Goal: Task Accomplishment & Management: Manage account settings

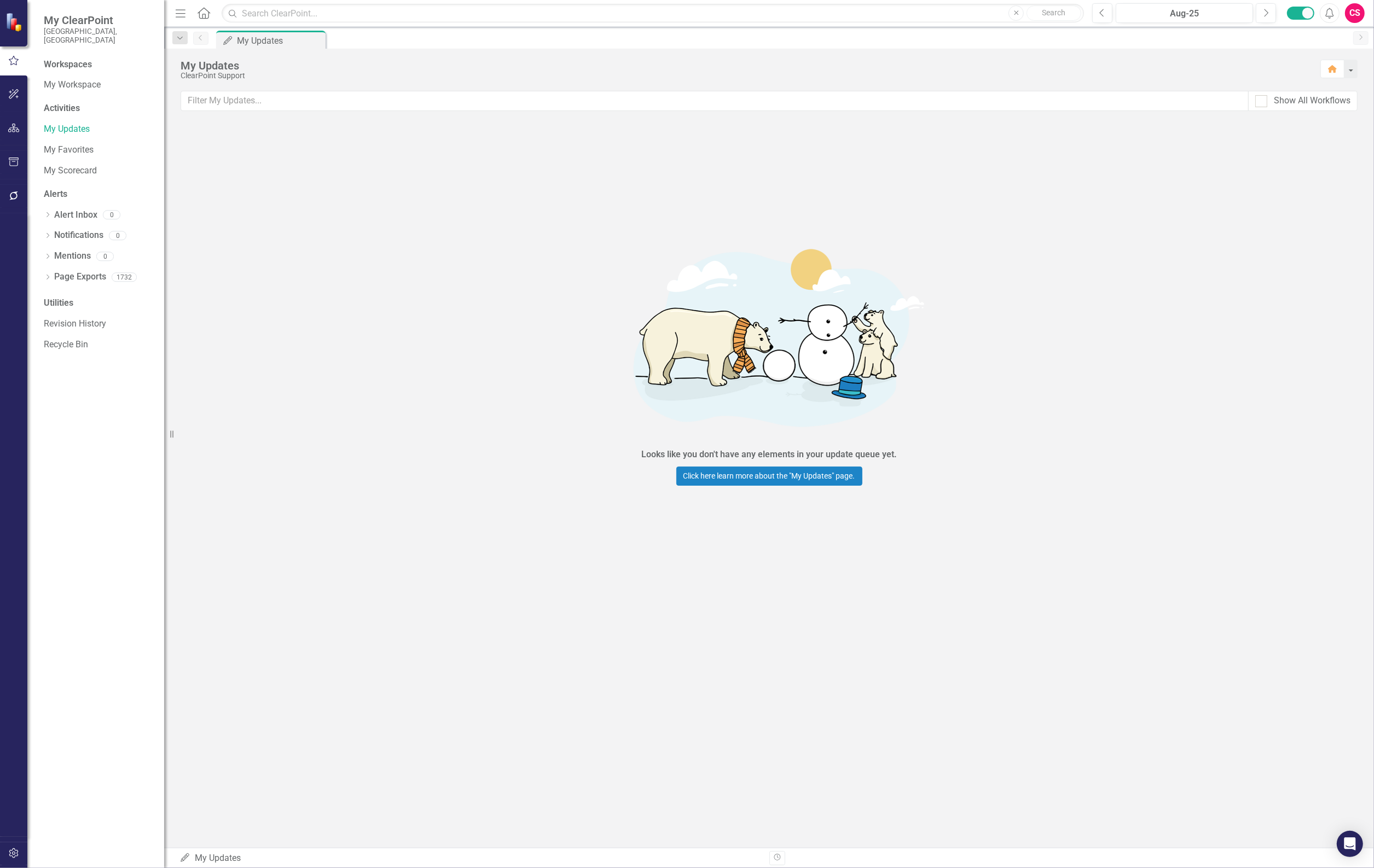
click at [233, 201] on div "Looks like you don't have any elements in your update queue yet. Click here lea…" at bounding box center [769, 358] width 1210 height 472
click at [7, 91] on button "button" at bounding box center [14, 94] width 25 height 23
click at [14, 125] on icon "button" at bounding box center [14, 128] width 12 height 9
click at [62, 117] on link "Scorecards" at bounding box center [76, 123] width 45 height 12
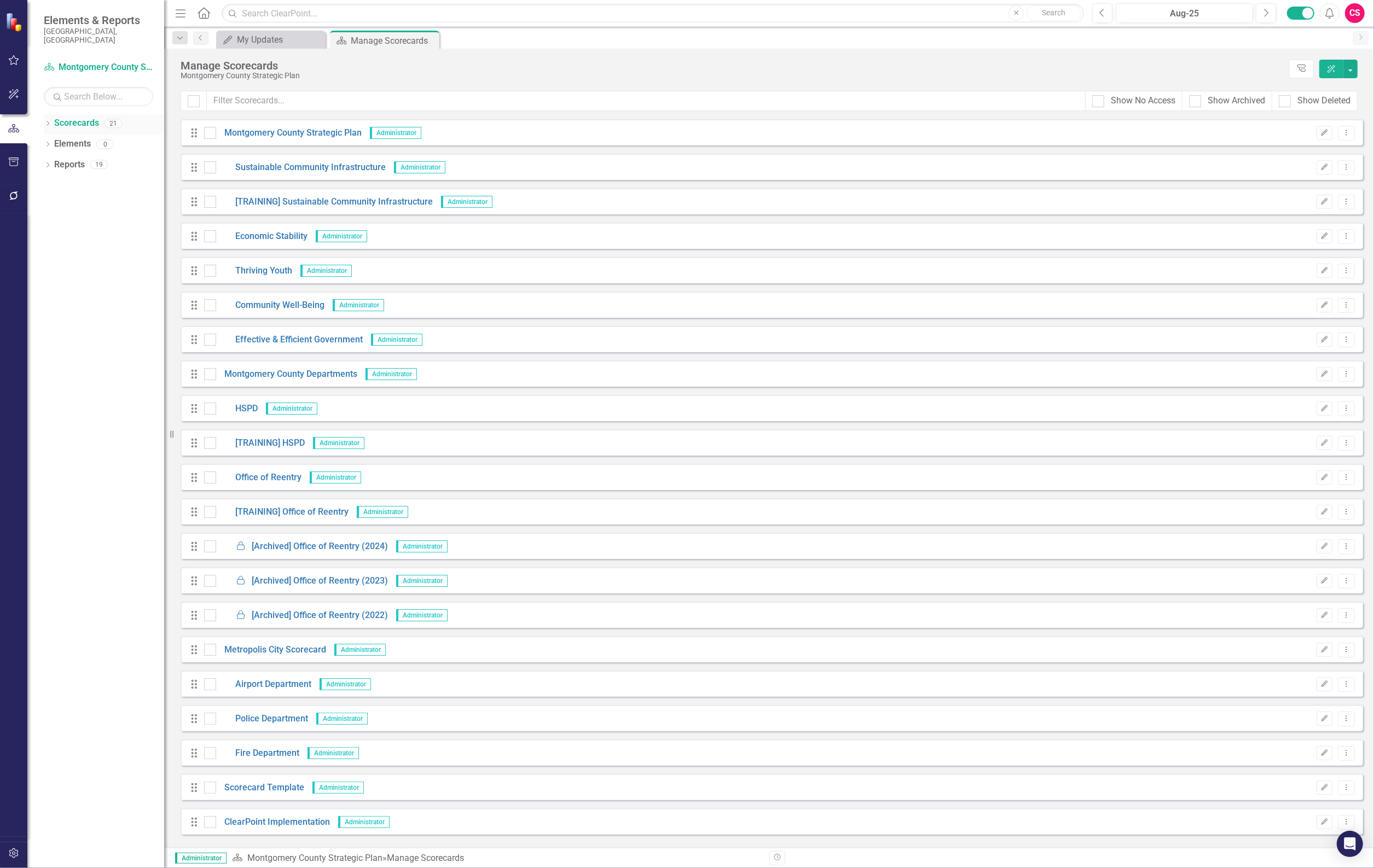
click at [93, 118] on link "Scorecards" at bounding box center [76, 123] width 45 height 12
click at [52, 156] on div "Dropdown Reports 19" at bounding box center [104, 166] width 120 height 20
click at [45, 163] on icon "Dropdown" at bounding box center [47, 166] width 7 height 6
click at [53, 180] on div "Dropdown" at bounding box center [53, 185] width 7 height 9
click at [53, 180] on icon "Dropdown" at bounding box center [51, 183] width 6 height 7
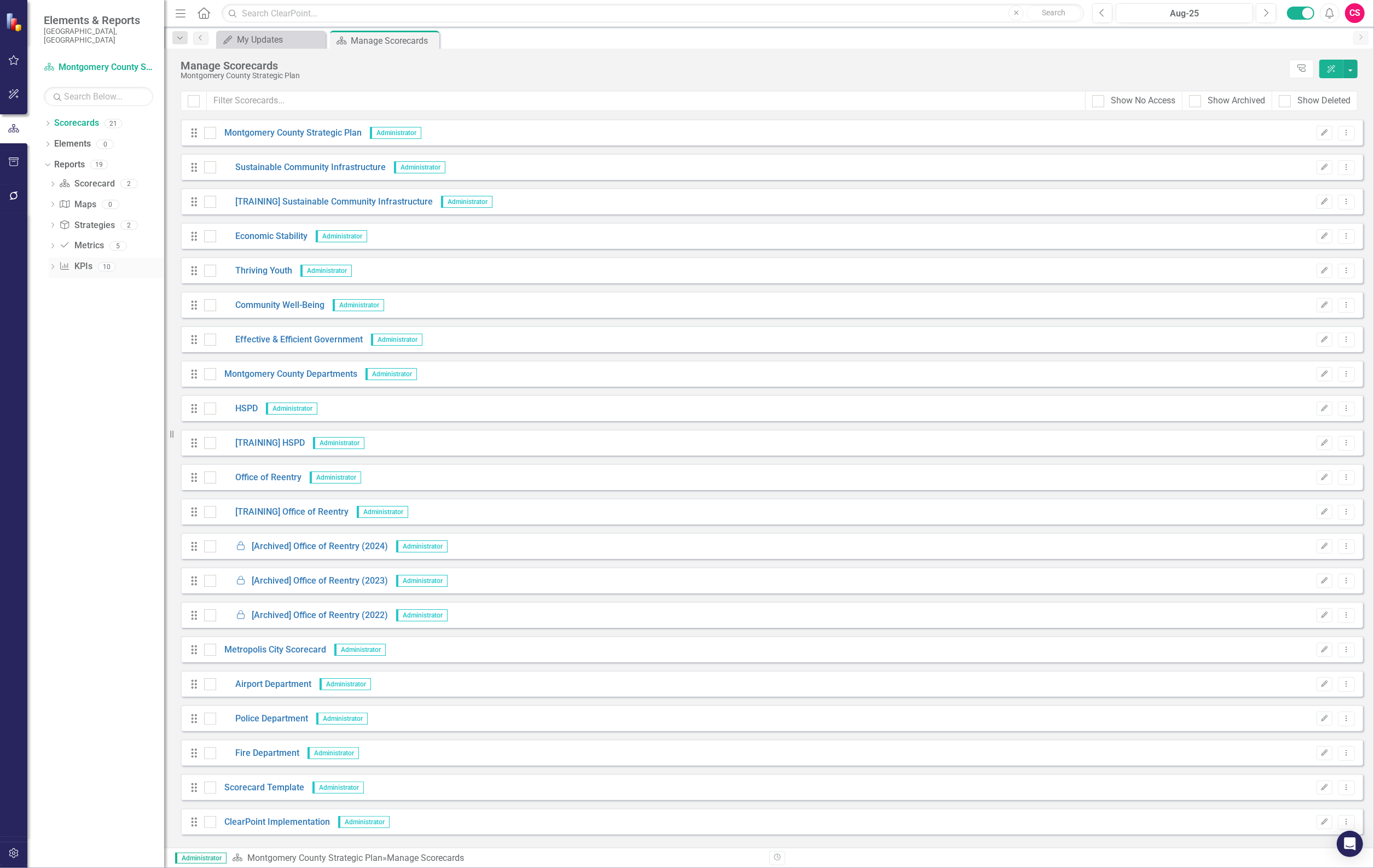
click at [52, 264] on div "Dropdown" at bounding box center [53, 268] width 7 height 9
click at [50, 264] on div "Dropdown Key Performance Indicator KPIs 10" at bounding box center [107, 268] width 115 height 20
click at [62, 141] on link "Elements" at bounding box center [72, 144] width 37 height 12
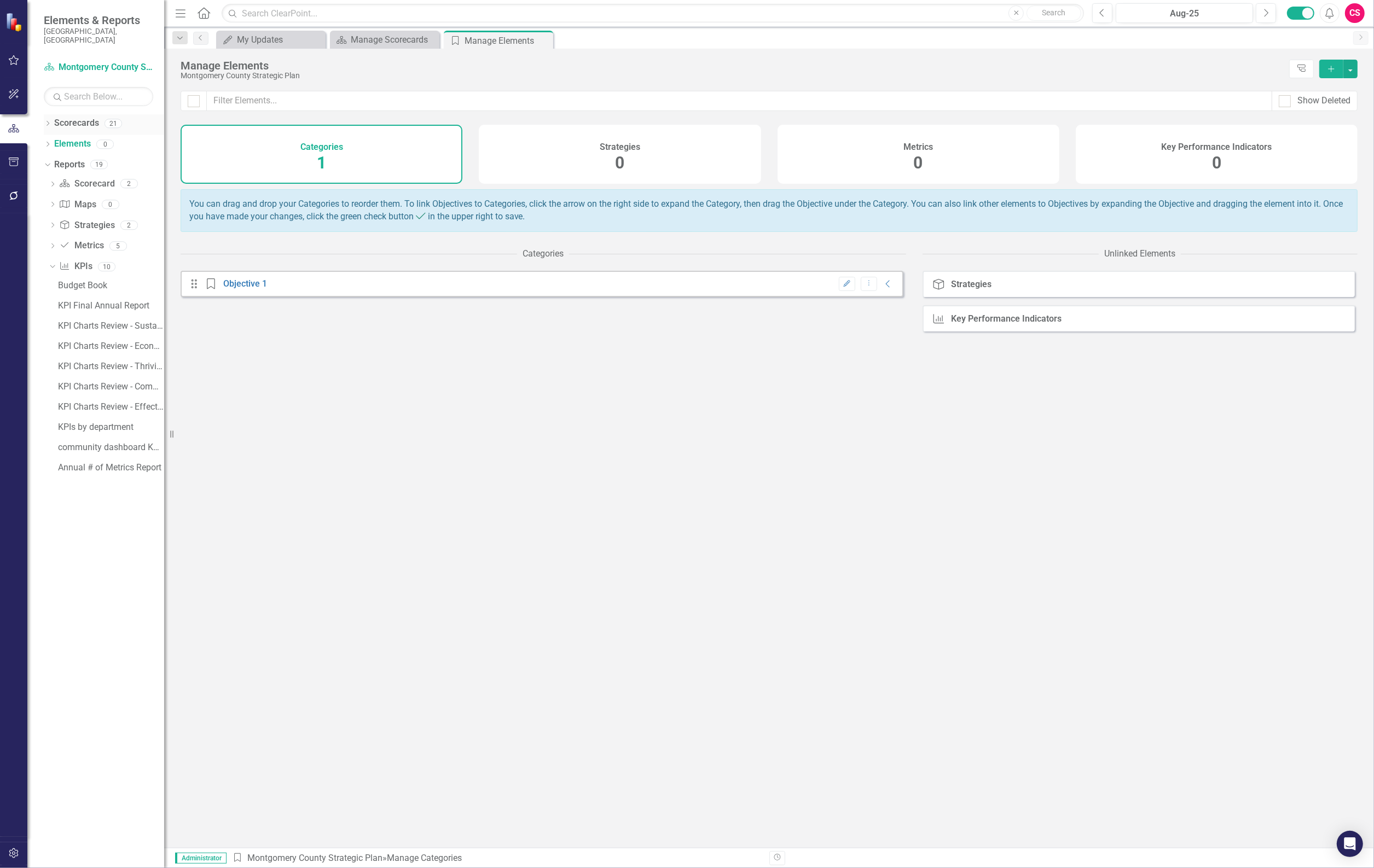
click at [45, 121] on icon "Dropdown" at bounding box center [47, 124] width 7 height 6
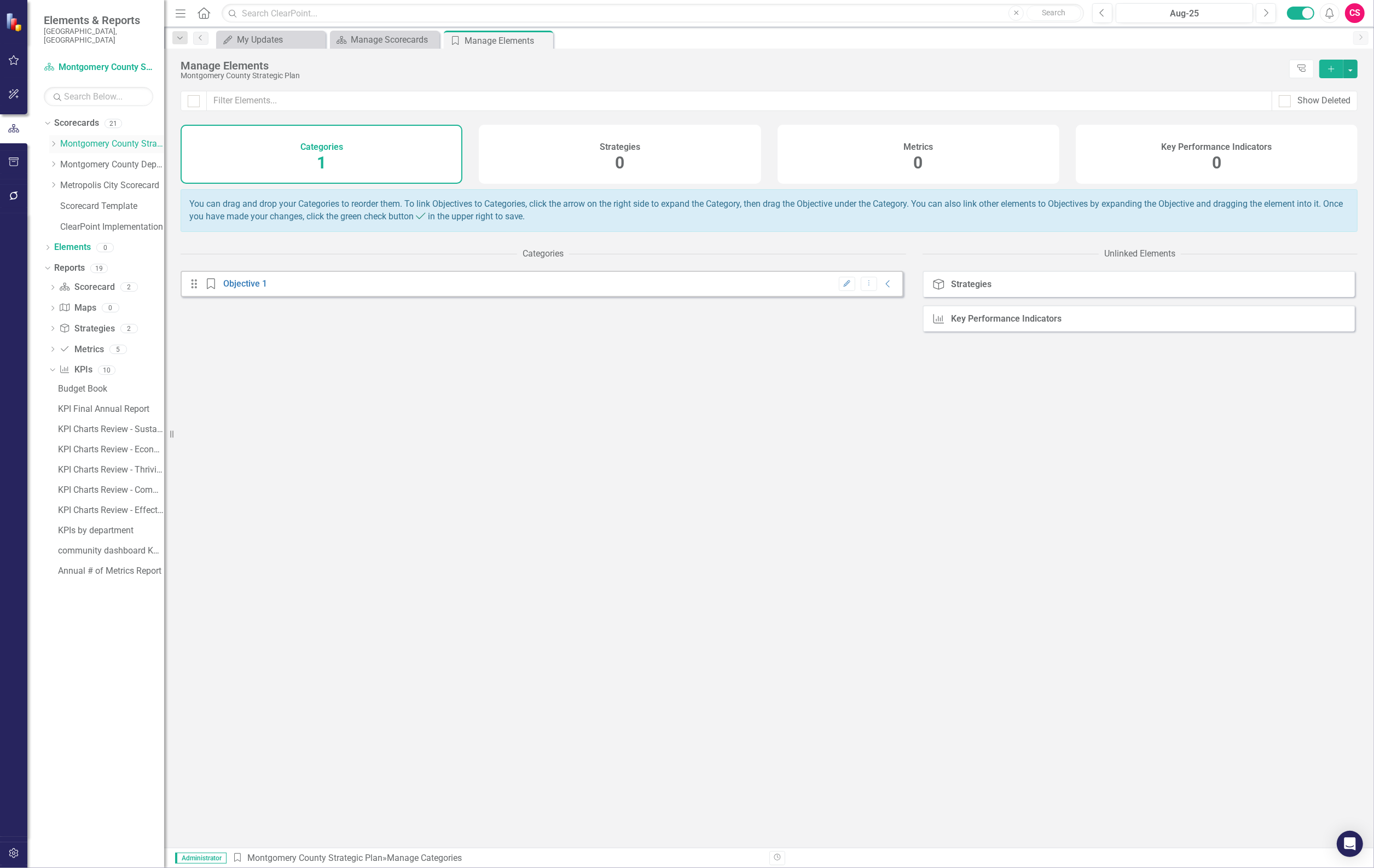
click at [77, 138] on link "Montgomery County Strategic Plan" at bounding box center [112, 144] width 104 height 12
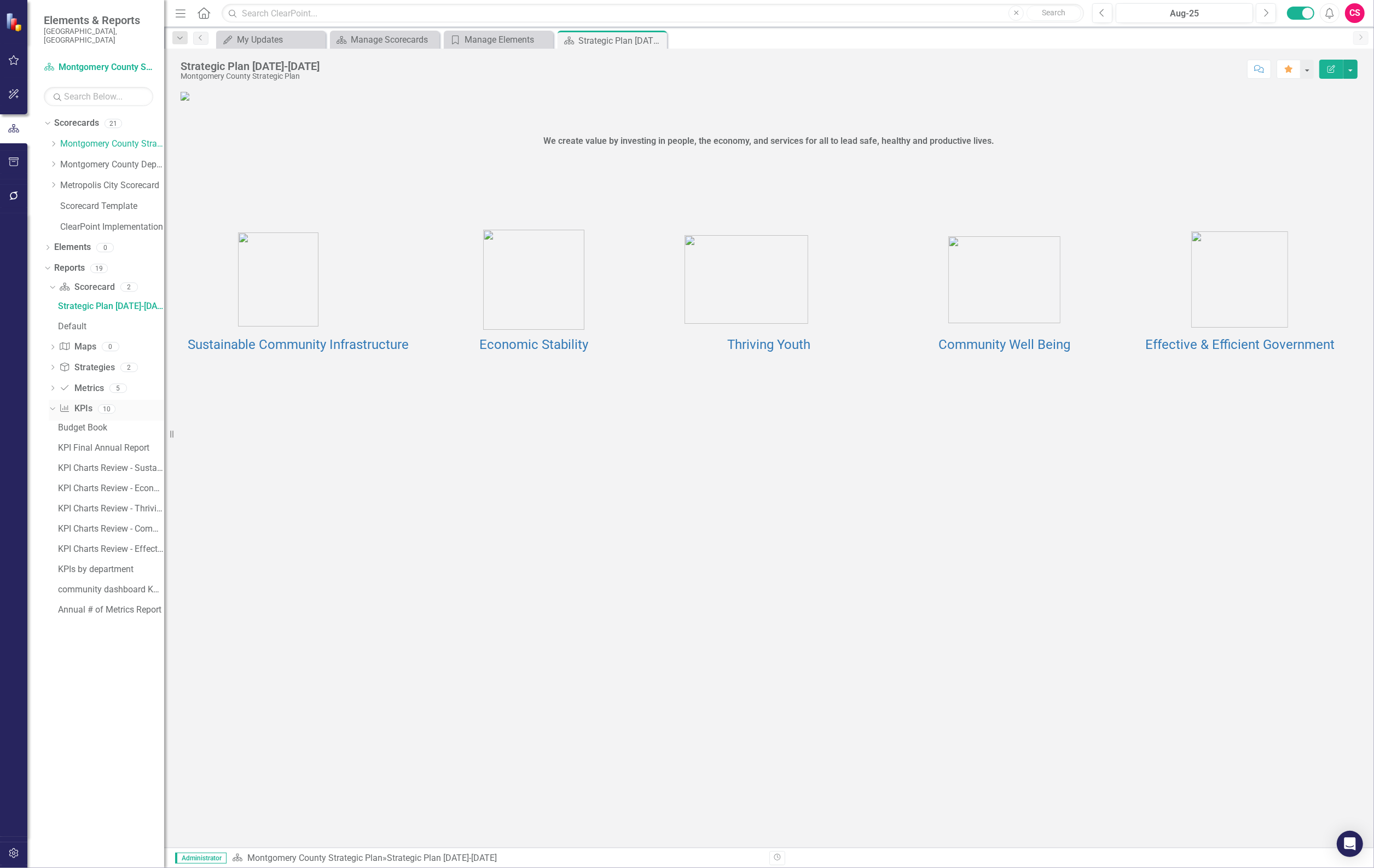
click at [117, 400] on div "Key Performance Indicator KPIs 10" at bounding box center [112, 410] width 105 height 20
click at [50, 246] on icon "Dropdown" at bounding box center [47, 249] width 7 height 6
click at [96, 117] on link "Scorecards" at bounding box center [76, 123] width 45 height 12
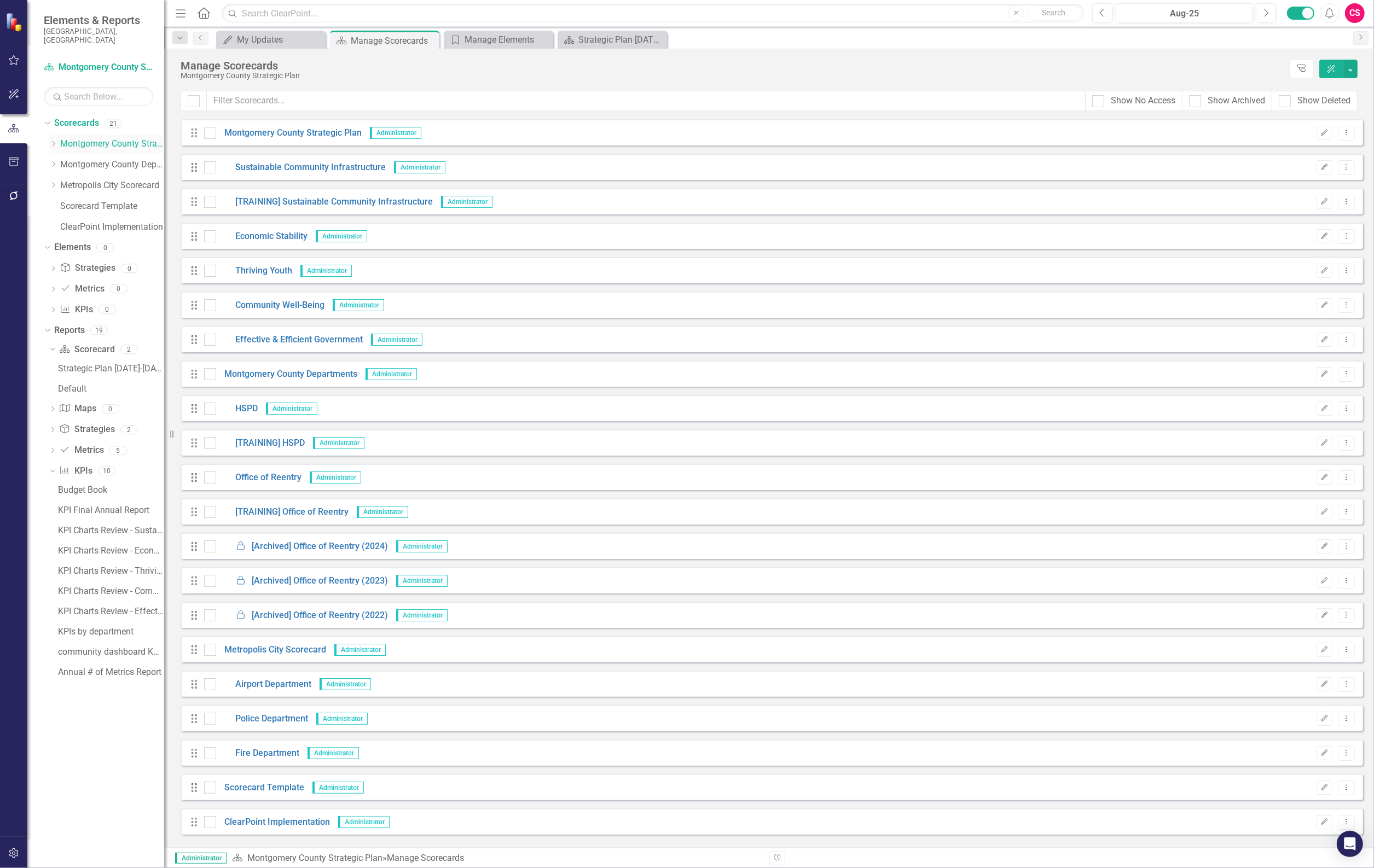
click at [53, 141] on icon at bounding box center [54, 143] width 3 height 5
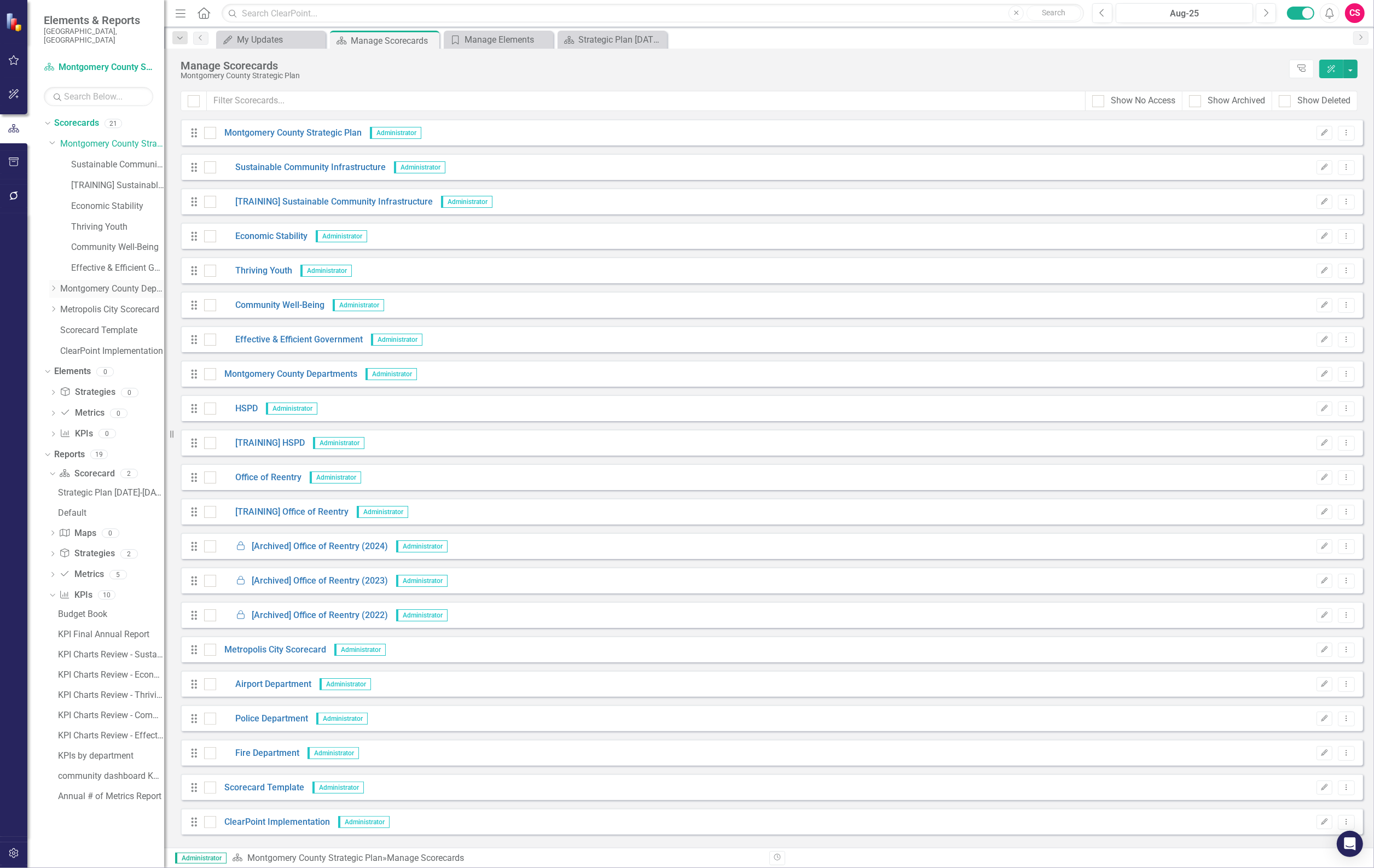
click at [53, 286] on icon at bounding box center [54, 288] width 3 height 5
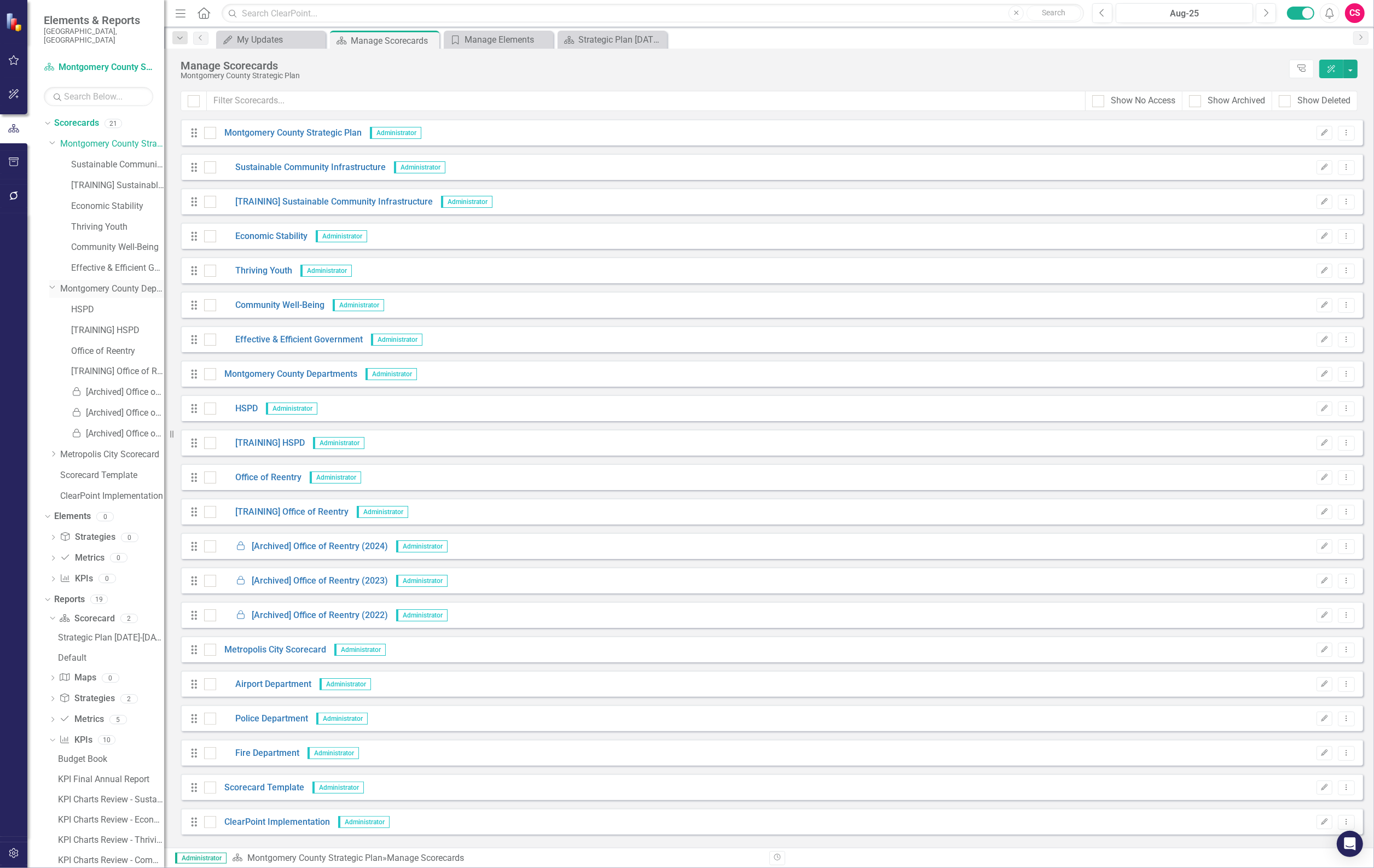
click at [82, 283] on link "Montgomery County Departments" at bounding box center [112, 288] width 104 height 12
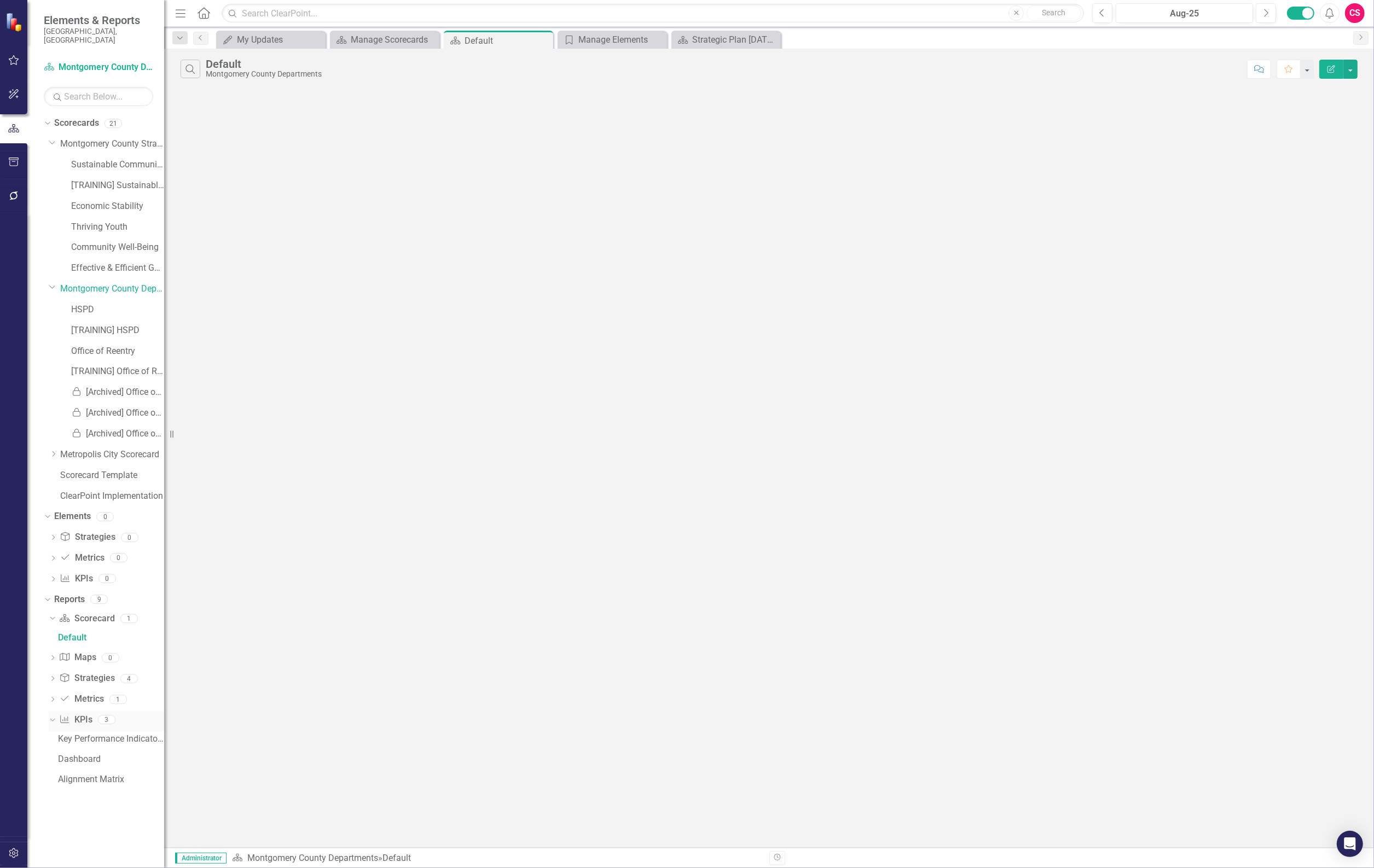
click at [71, 714] on link "Key Performance Indicator KPIs" at bounding box center [75, 720] width 33 height 12
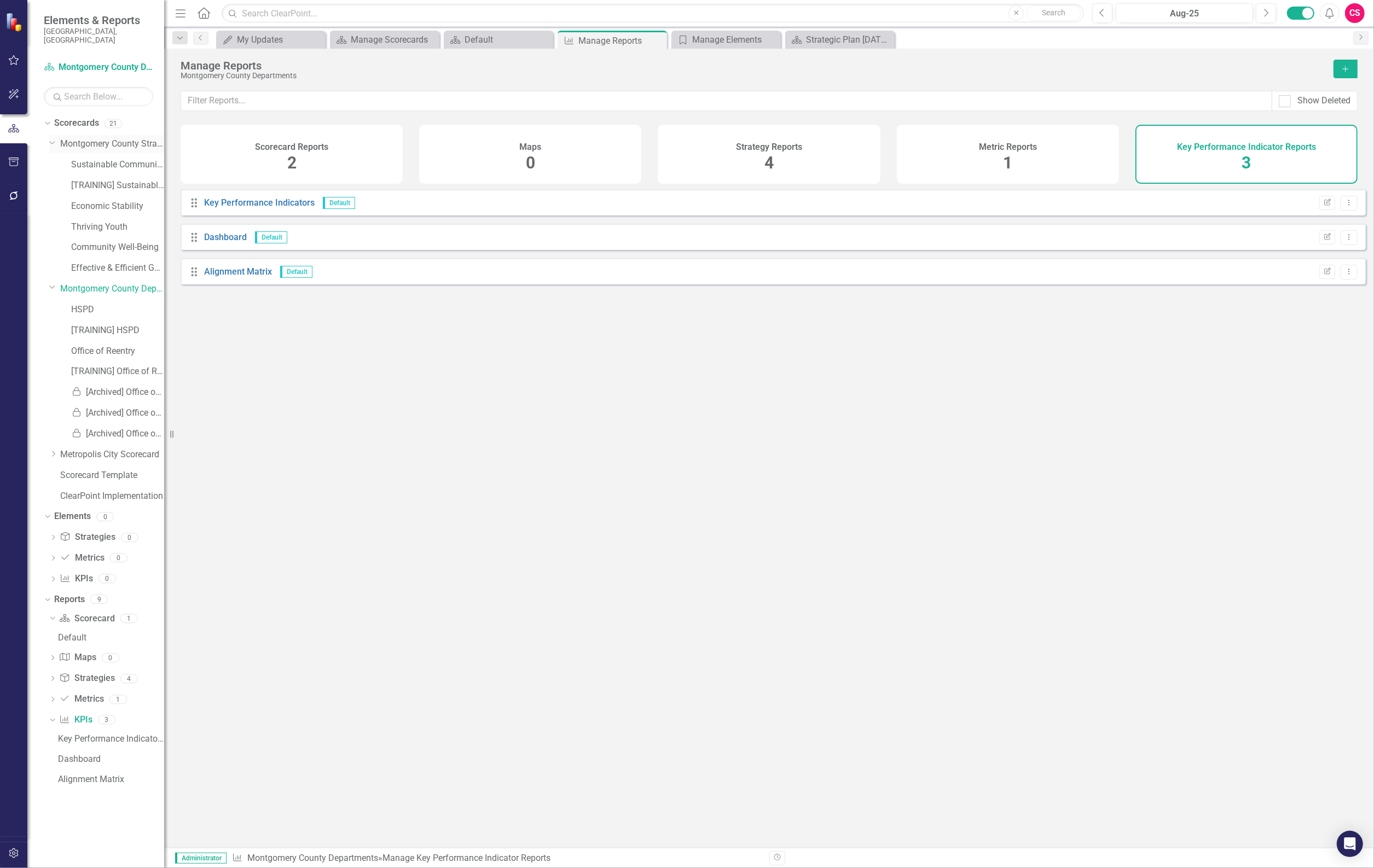
click at [74, 138] on link "Montgomery County Strategic Plan" at bounding box center [112, 144] width 104 height 12
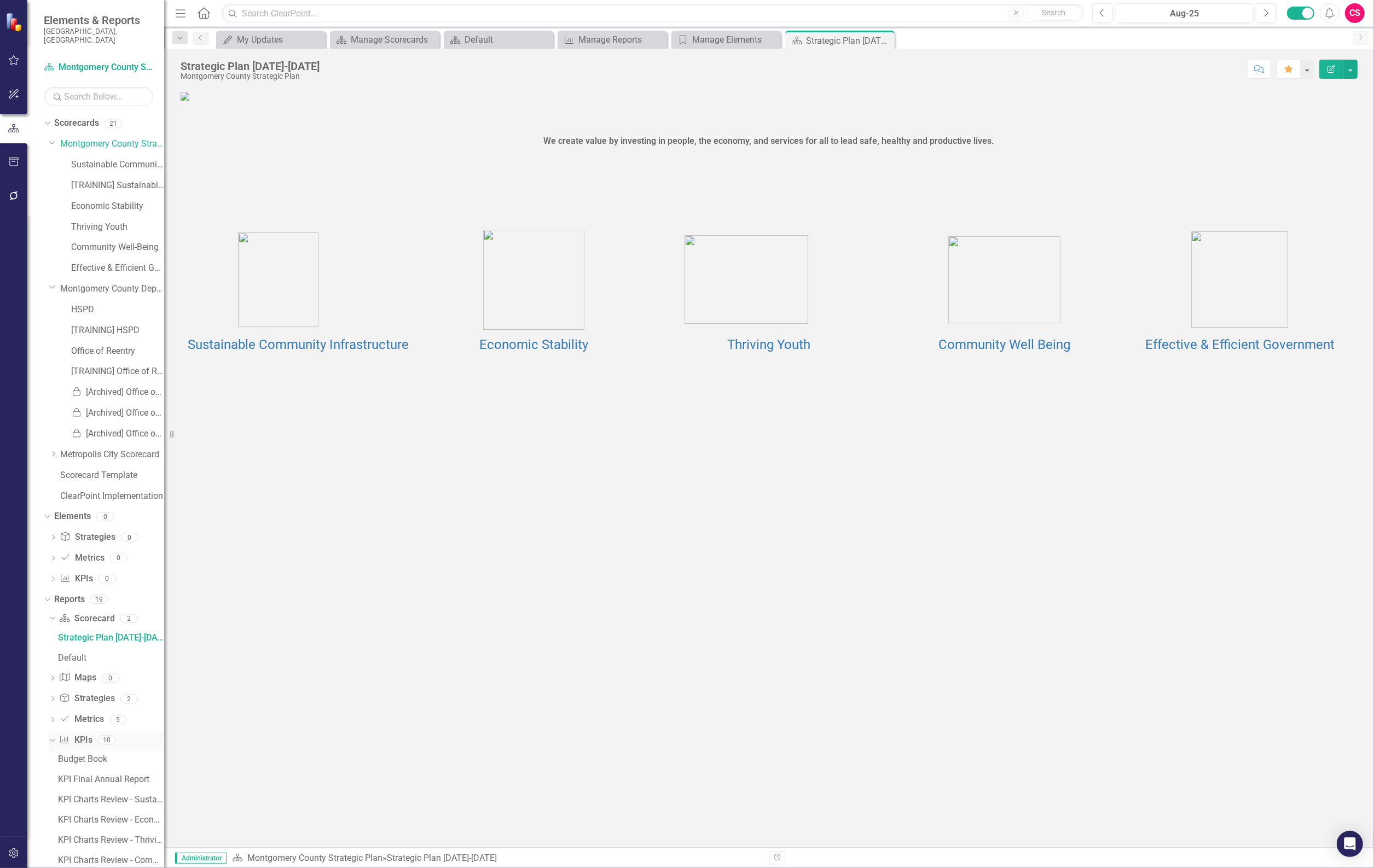
click at [89, 734] on link "Key Performance Indicator KPIs" at bounding box center [75, 740] width 33 height 12
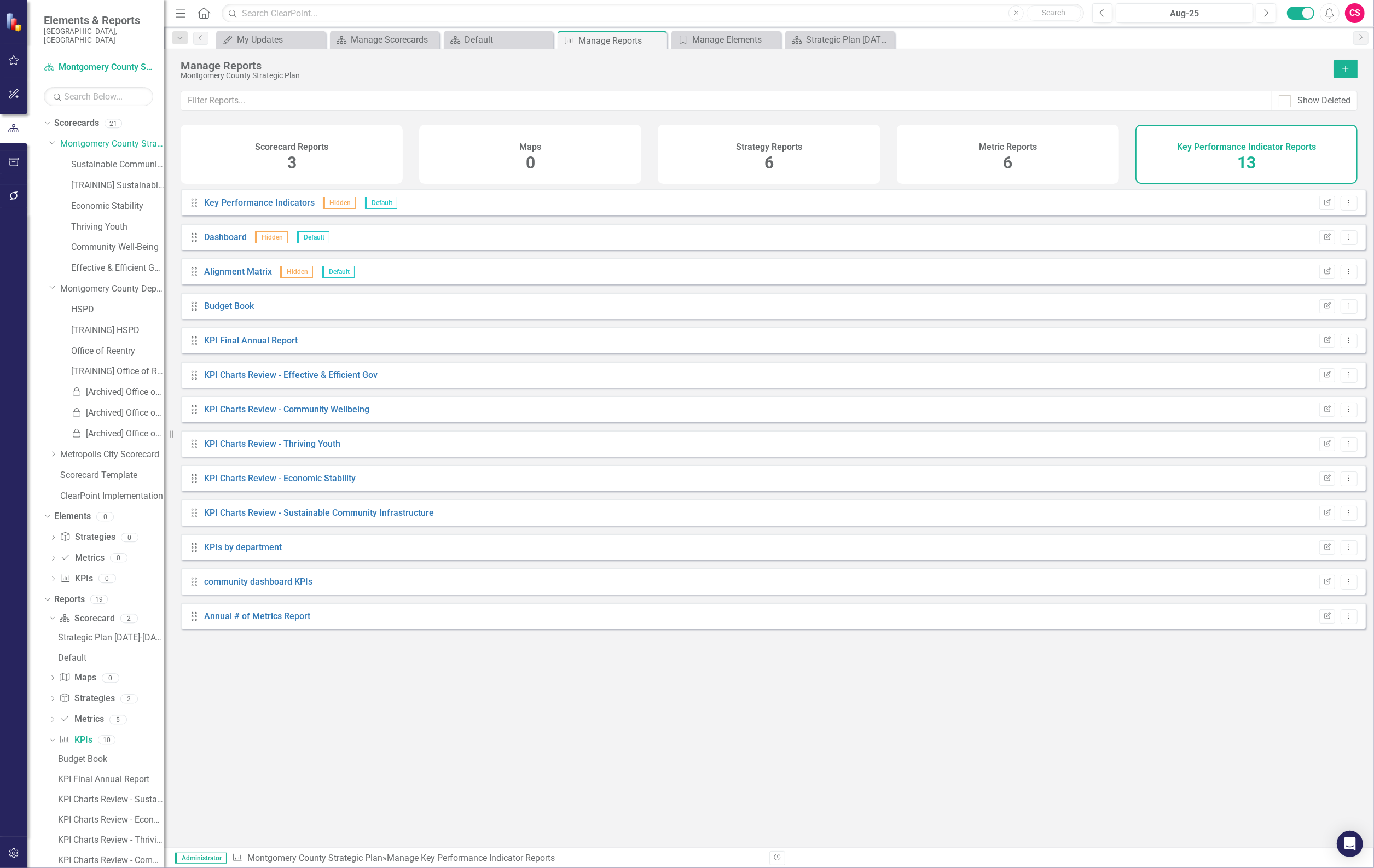
click at [1352, 67] on button "Add" at bounding box center [1346, 69] width 24 height 18
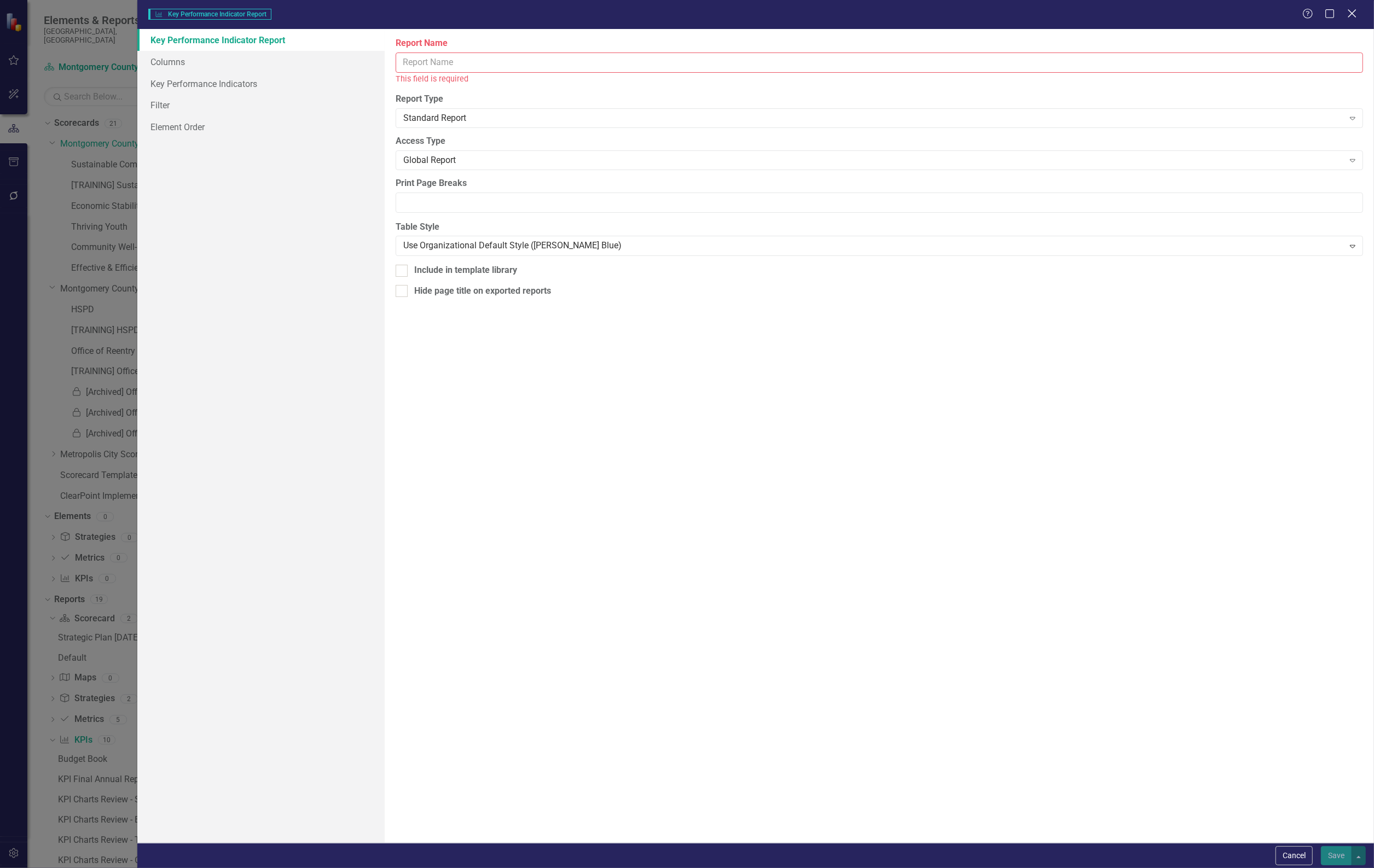
click at [1355, 11] on icon at bounding box center [1351, 13] width 8 height 8
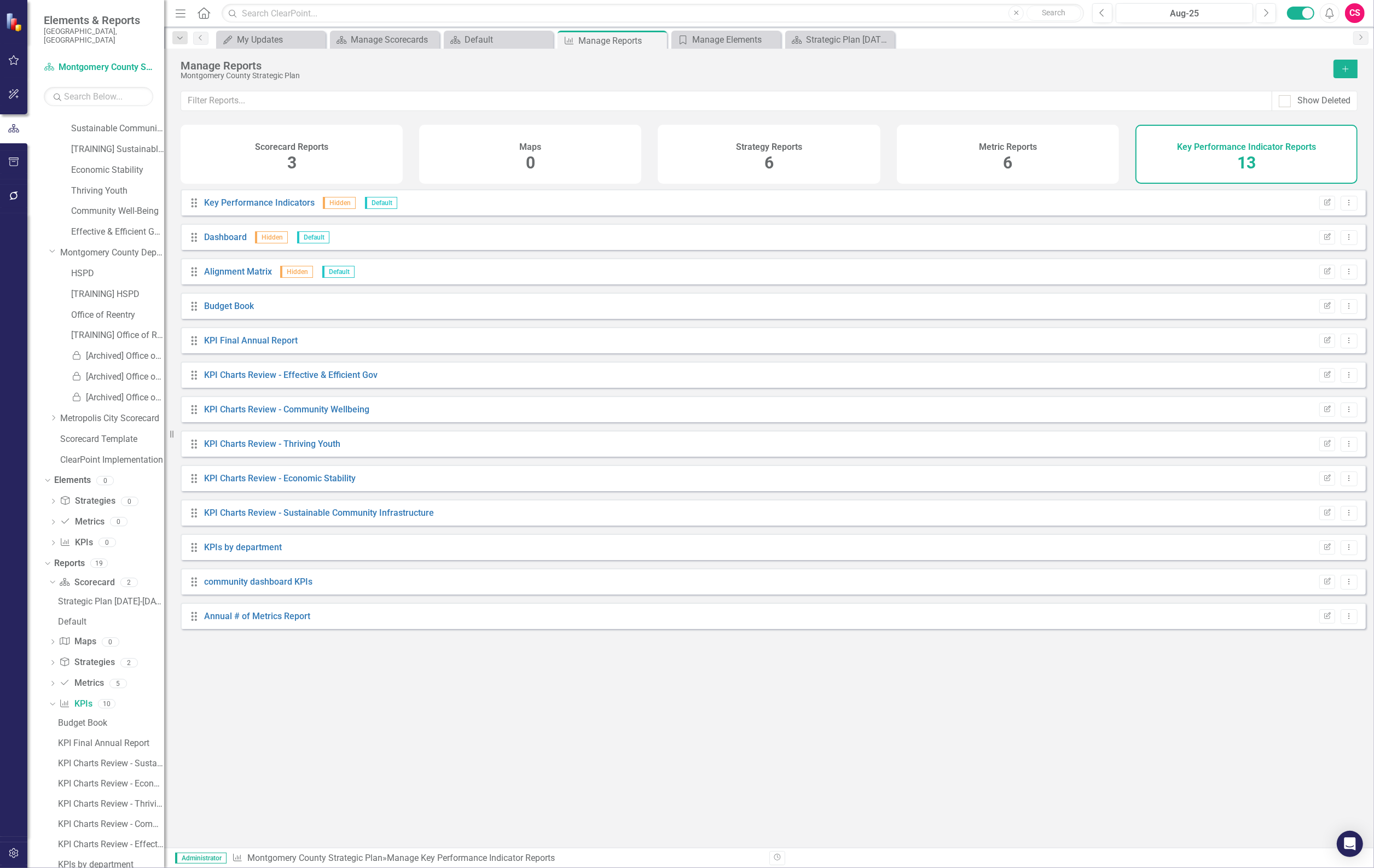
scroll to position [69, 0]
click at [52, 523] on div "Dropdown Reports 19" at bounding box center [104, 533] width 120 height 20
click at [47, 527] on icon "Dropdown" at bounding box center [46, 531] width 6 height 7
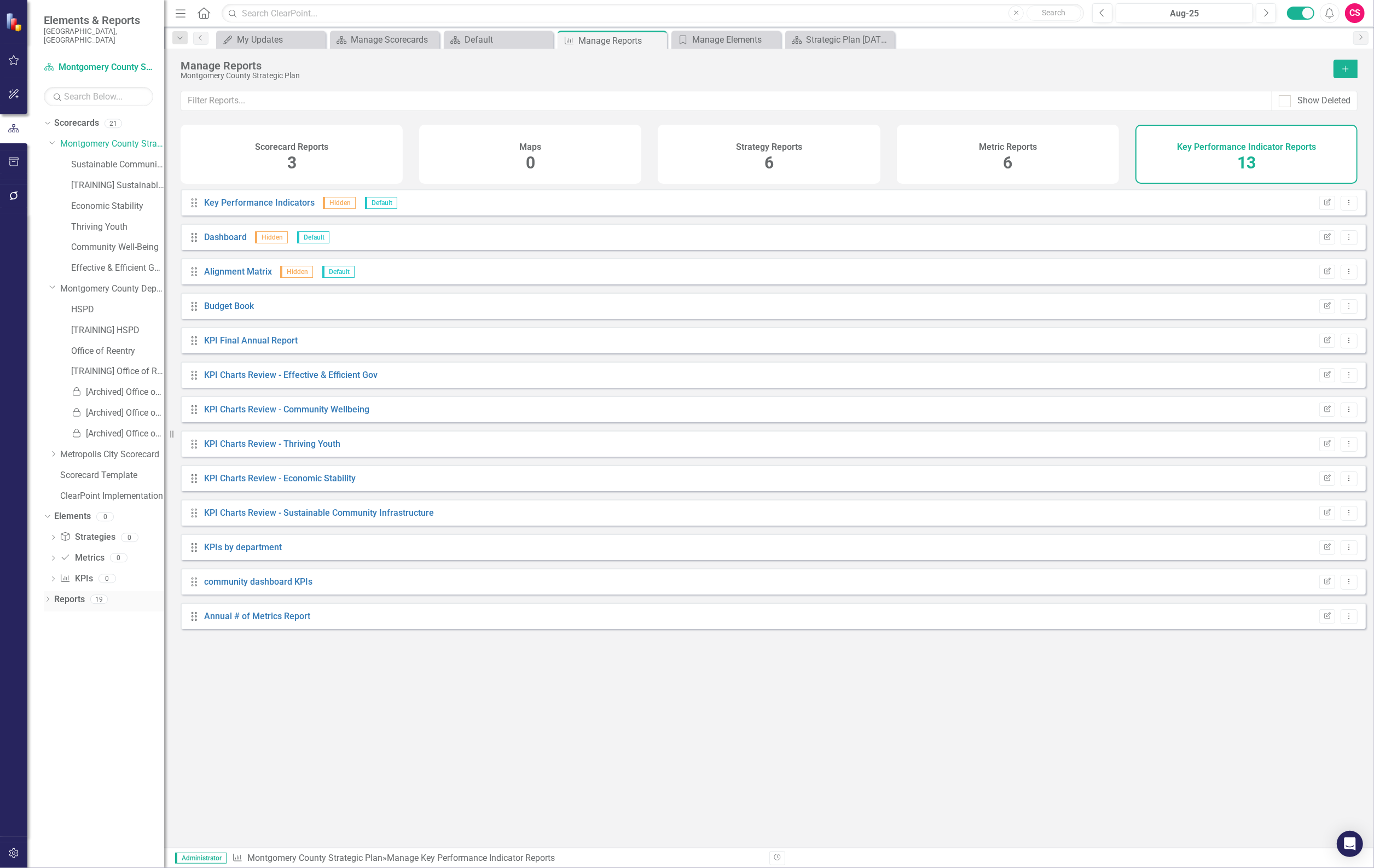
scroll to position [0, 0]
click at [69, 283] on link "Montgomery County Departments" at bounding box center [112, 288] width 104 height 12
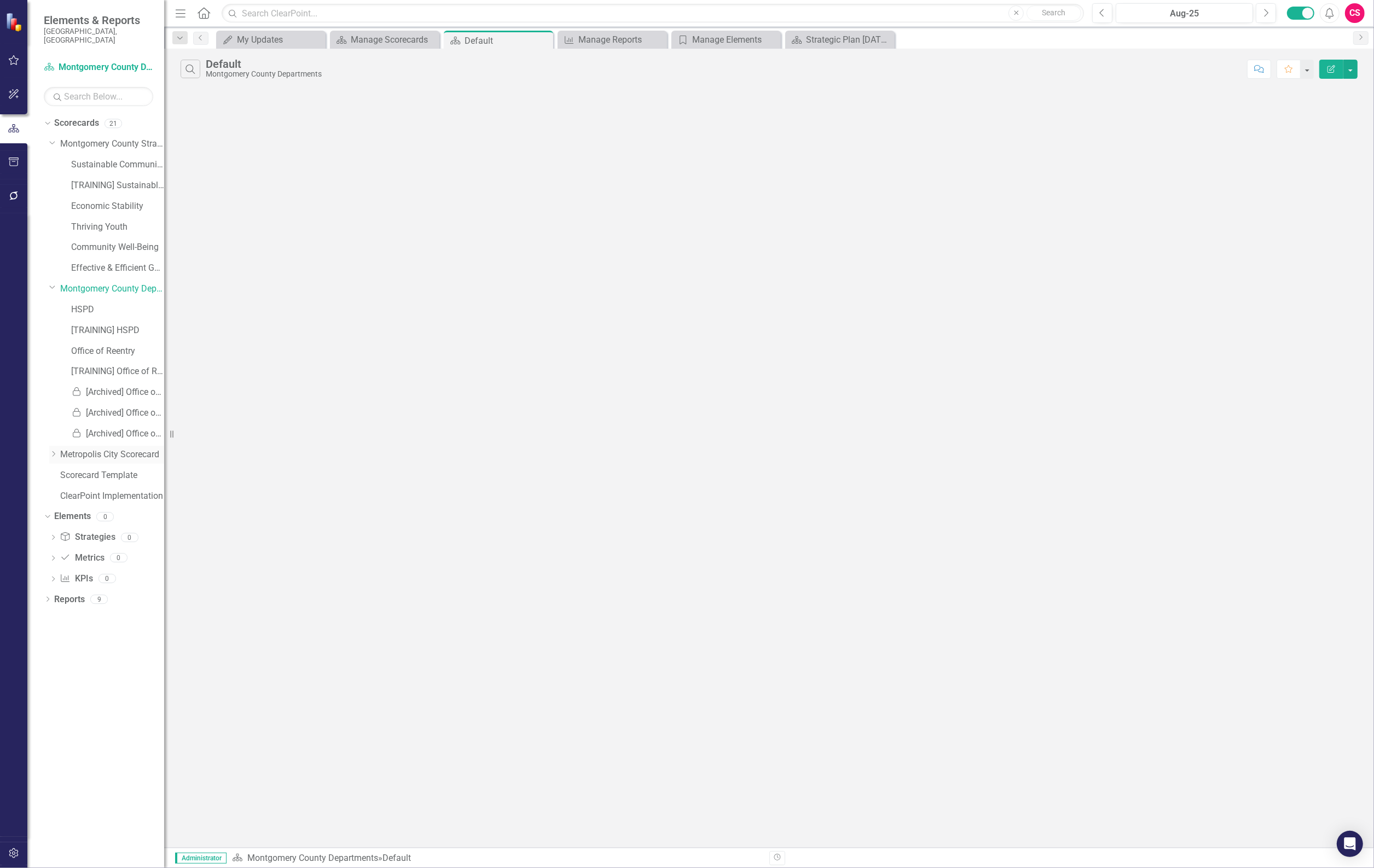
click at [91, 449] on link "Metropolis City Scorecard" at bounding box center [112, 455] width 104 height 12
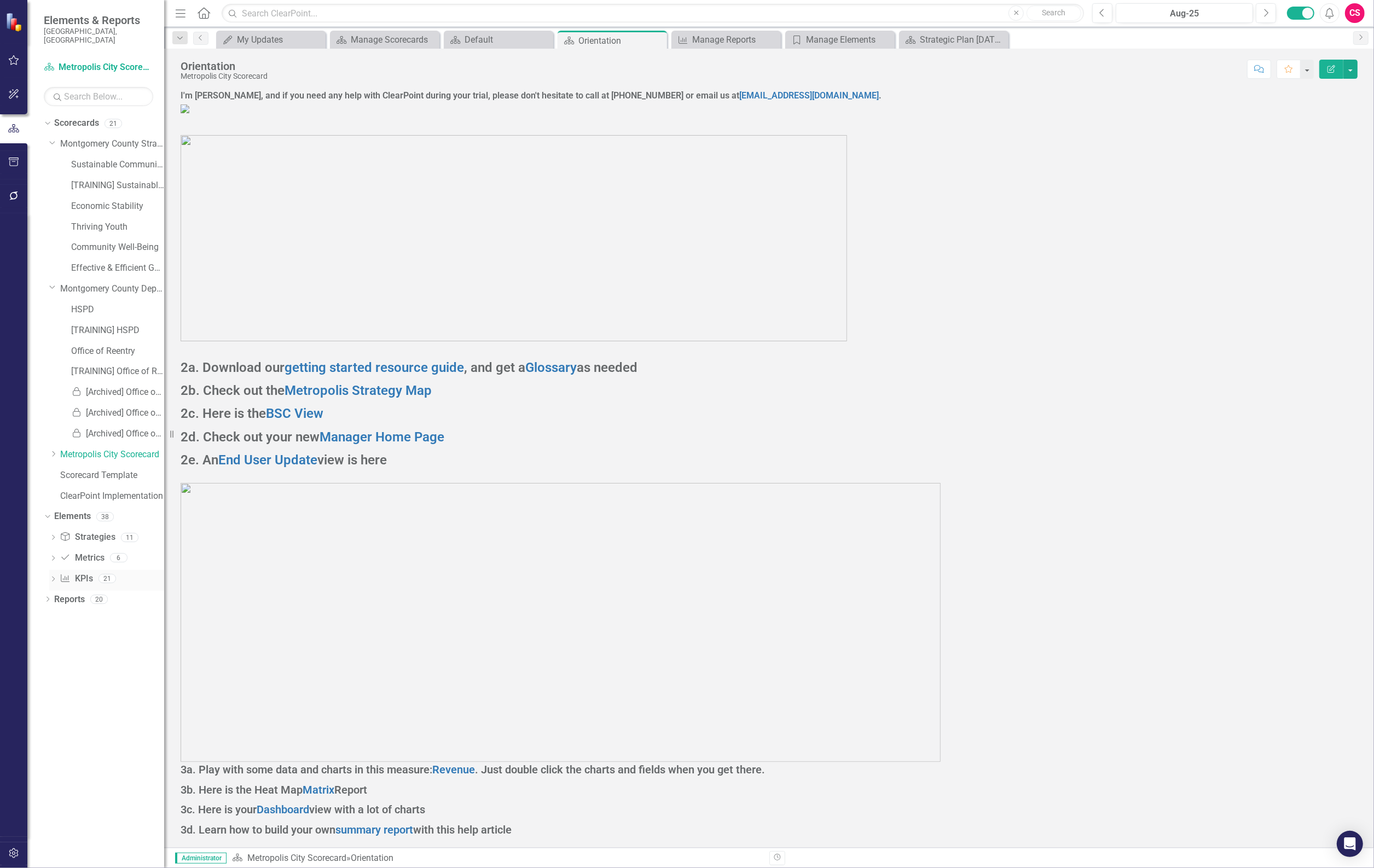
click at [66, 575] on link "Key Performance Indicator KPIs" at bounding box center [76, 579] width 33 height 12
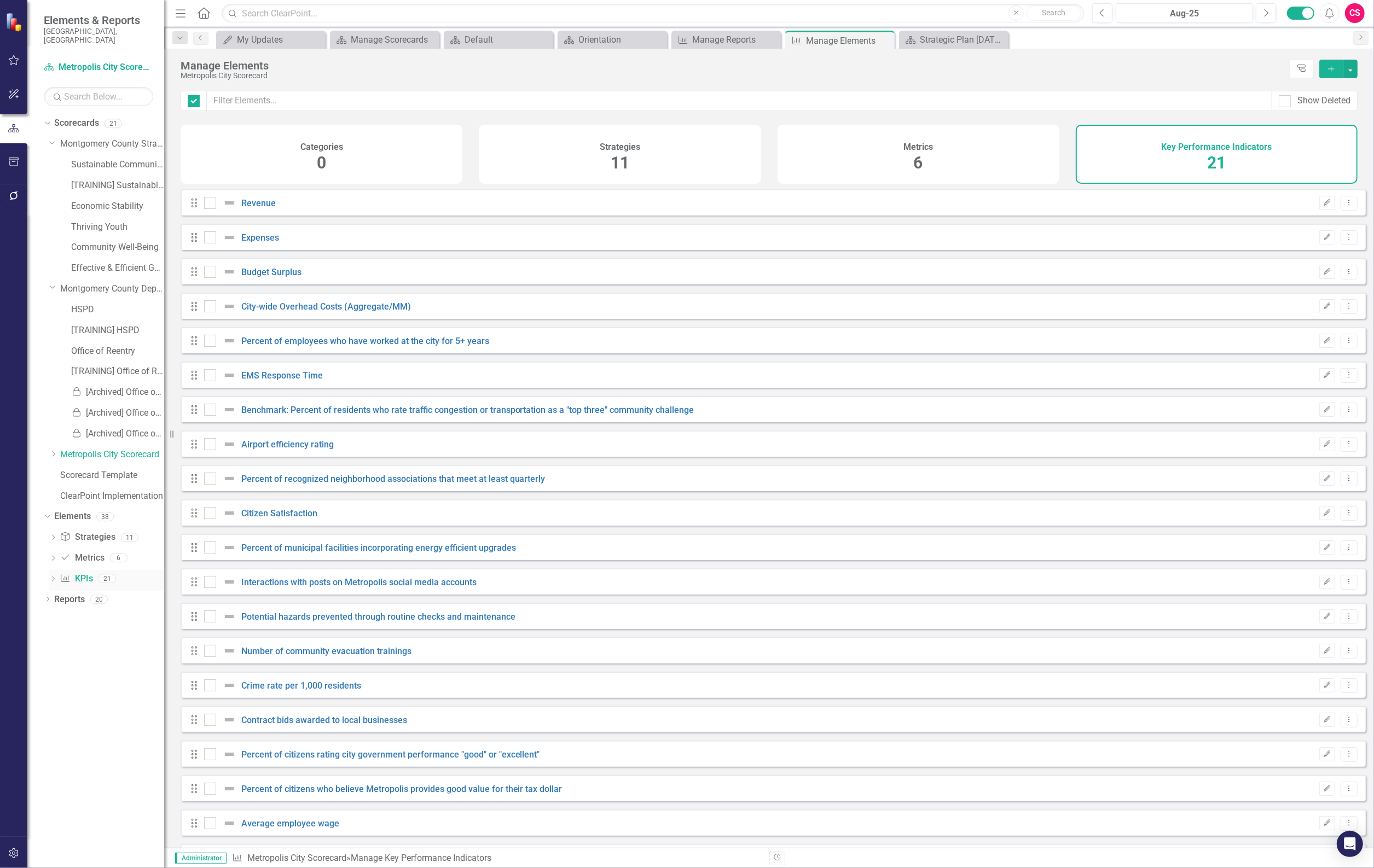
checkbox input "false"
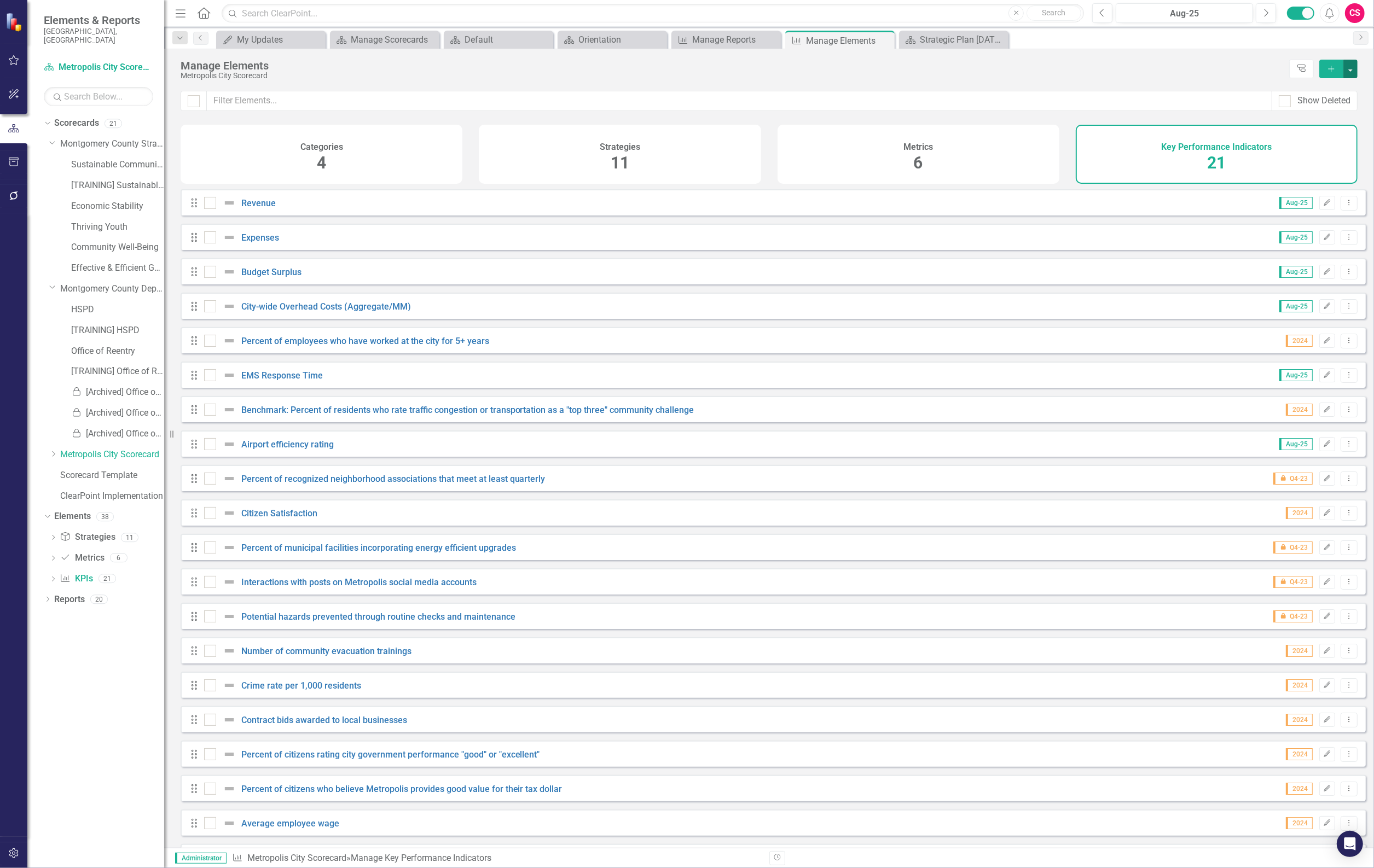
click at [1355, 66] on button "button" at bounding box center [1350, 69] width 14 height 18
click at [1164, 75] on div "Metropolis City Scorecard" at bounding box center [732, 75] width 1103 height 8
click at [215, 205] on div at bounding box center [210, 203] width 12 height 12
click at [211, 204] on input "checkbox" at bounding box center [208, 201] width 7 height 7
checkbox input "true"
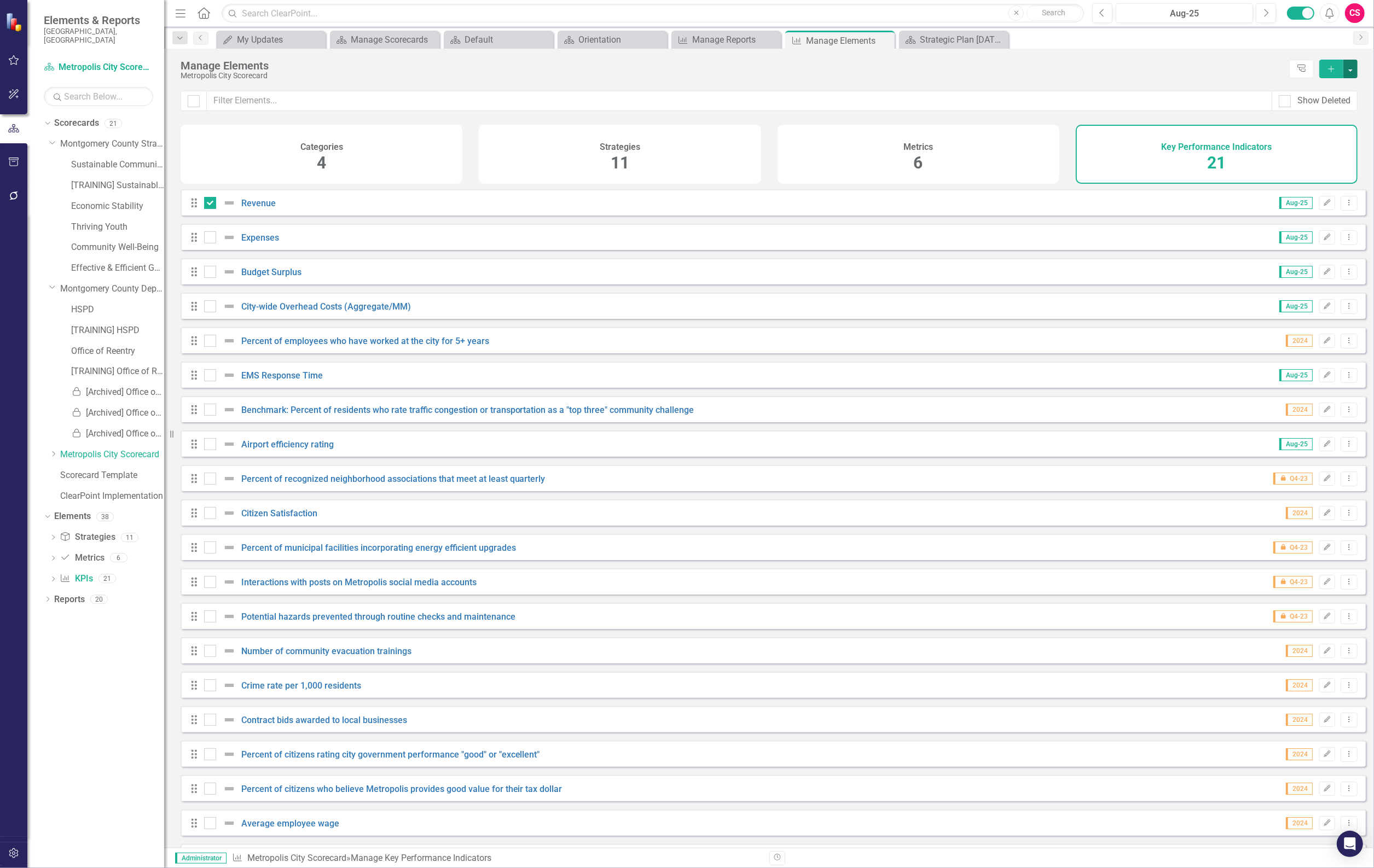
click at [1349, 62] on button "button" at bounding box center [1350, 69] width 14 height 18
click at [205, 239] on input "checkbox" at bounding box center [208, 235] width 7 height 7
checkbox input "true"
click at [209, 272] on div "Drag Budget Surplus Aug-25 Edit Dropdown Menu" at bounding box center [772, 272] width 1185 height 26
click at [209, 278] on div at bounding box center [210, 272] width 12 height 12
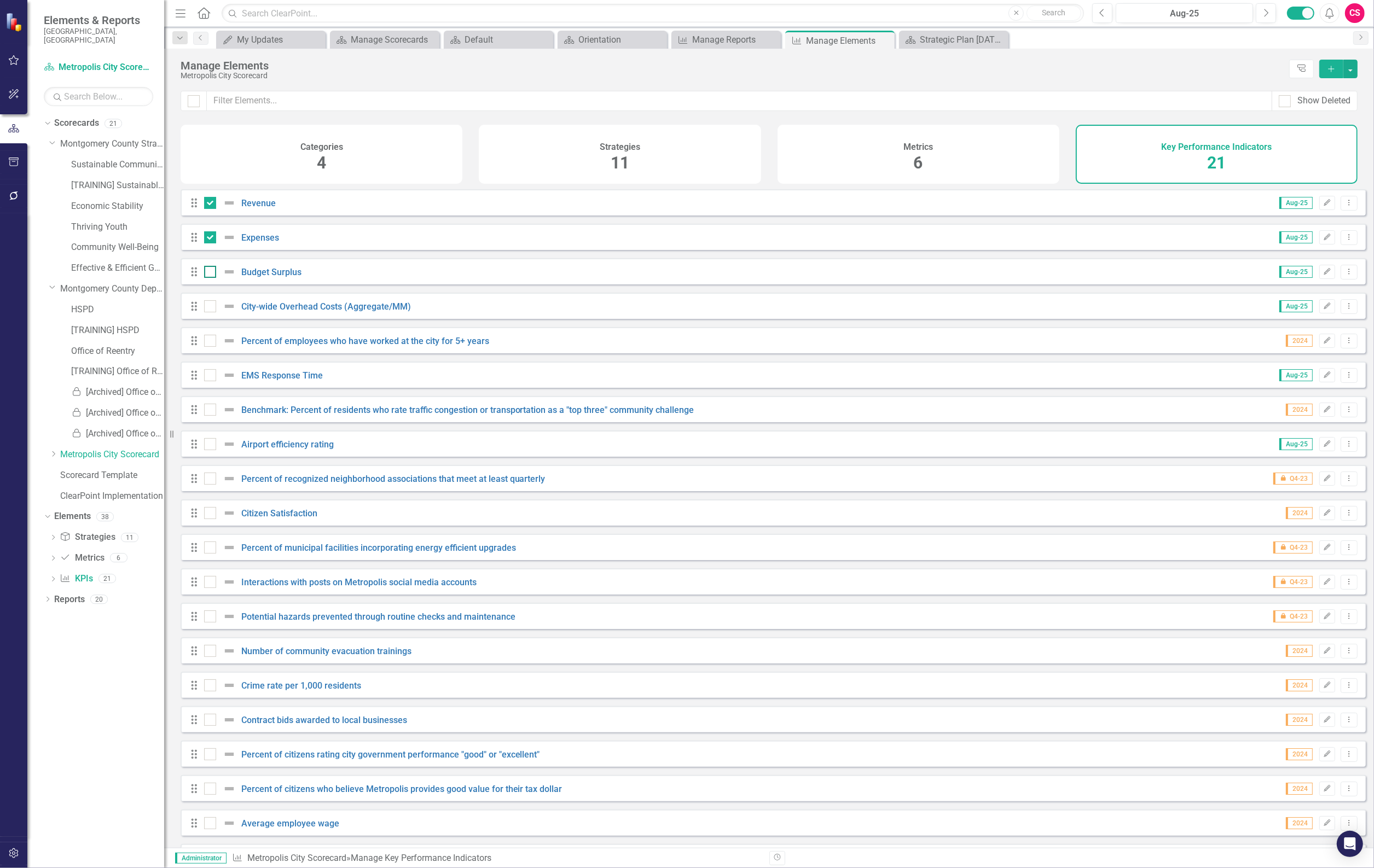
click at [209, 273] on input "checkbox" at bounding box center [208, 269] width 7 height 7
checkbox input "true"
click at [193, 102] on div at bounding box center [193, 101] width 12 height 12
click at [193, 102] on input "checkbox" at bounding box center [191, 99] width 7 height 7
checkbox input "true"
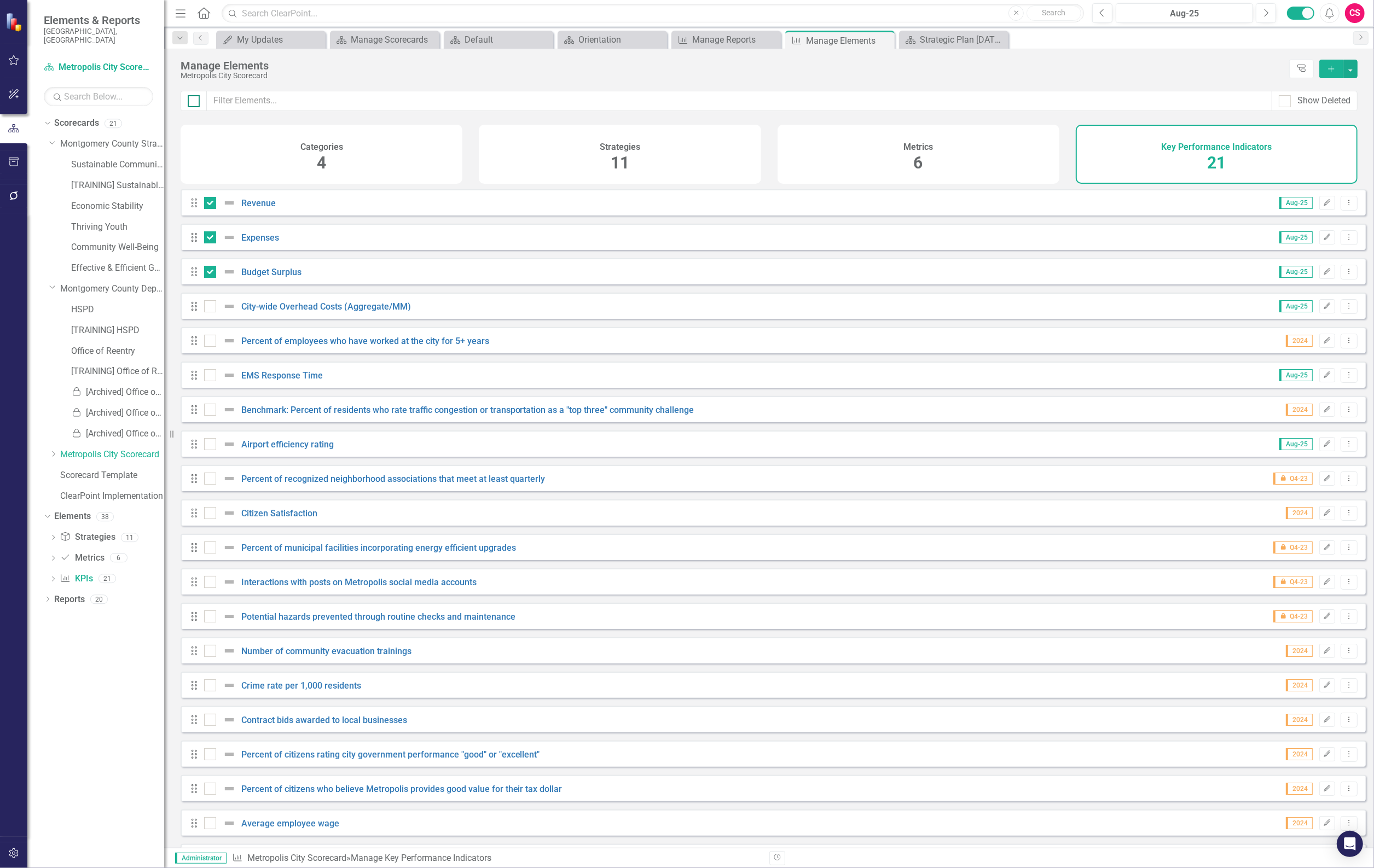
checkbox input "true"
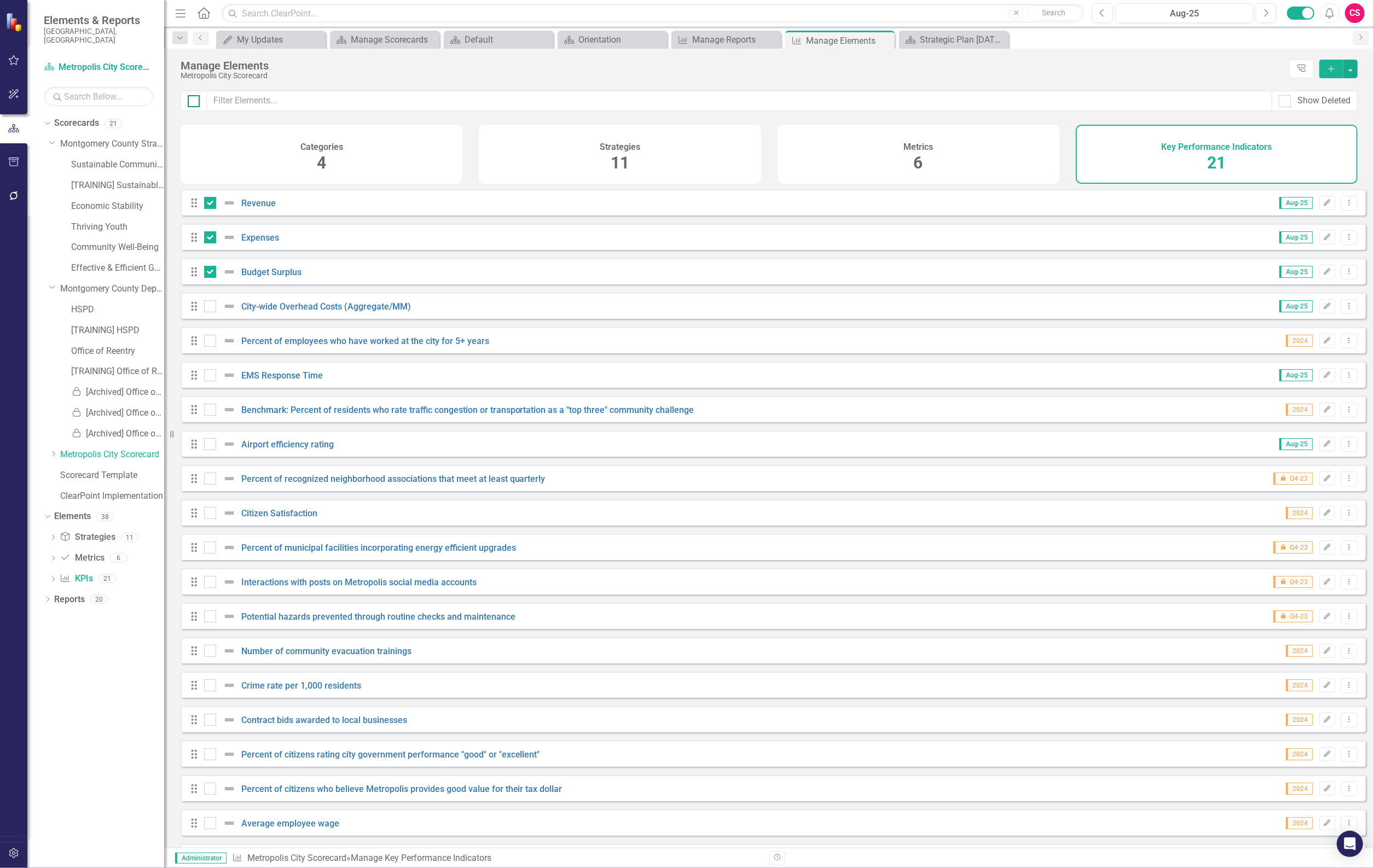
checkbox input "true"
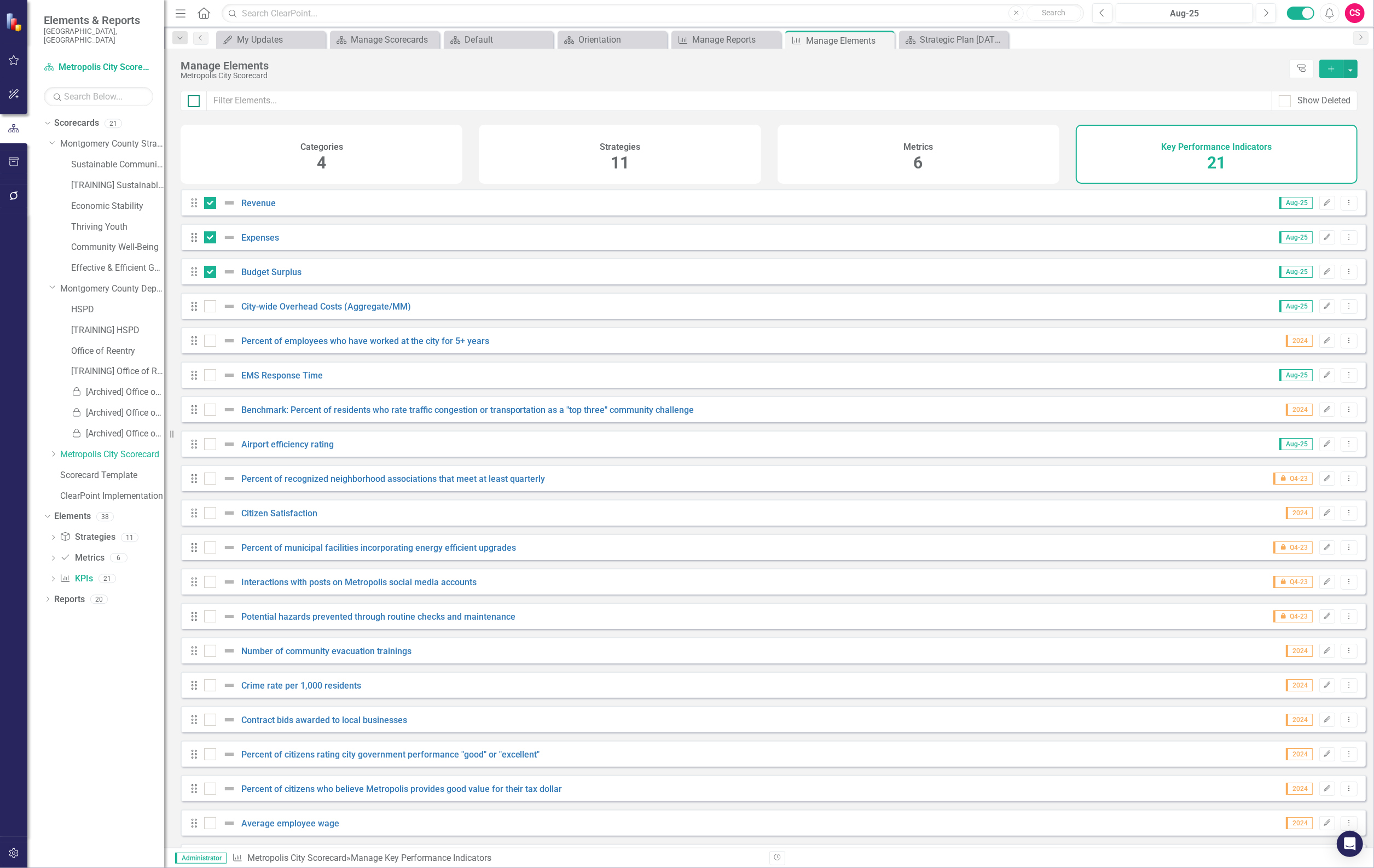
checkbox input "true"
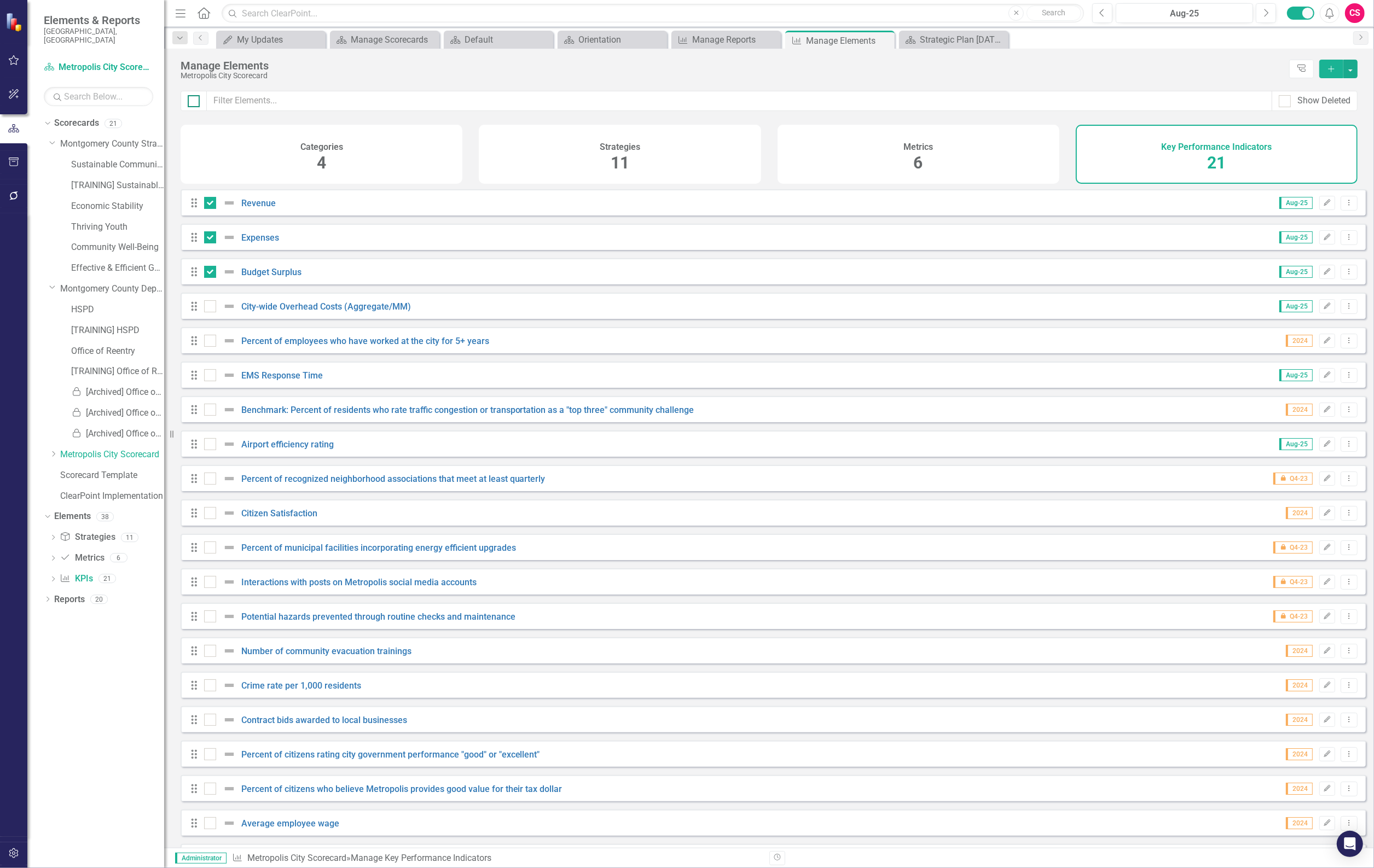
checkbox input "true"
click at [1351, 69] on button "button" at bounding box center [1350, 69] width 14 height 18
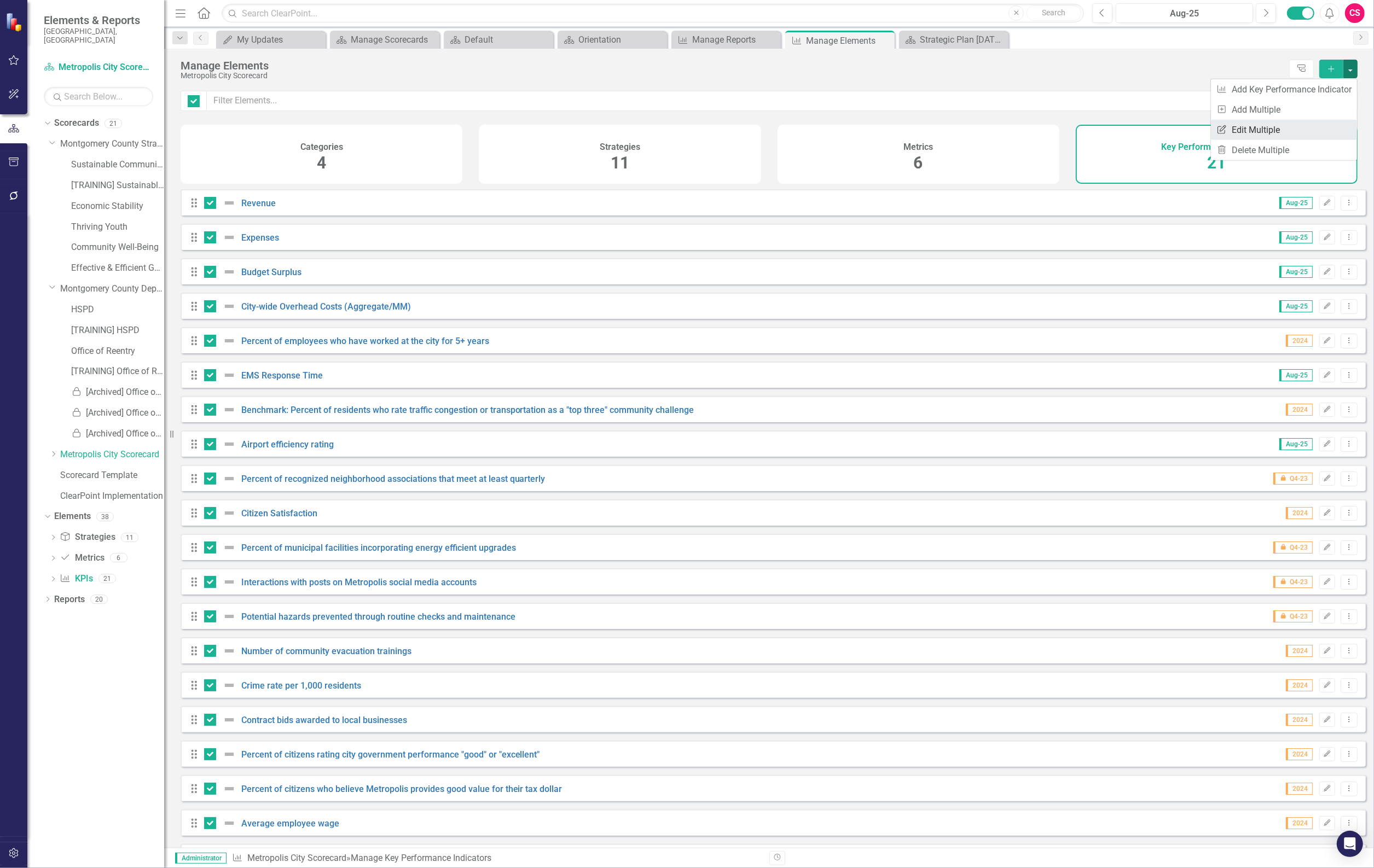
click at [1294, 128] on link "Edit Multiple Edit Multiple" at bounding box center [1284, 130] width 146 height 20
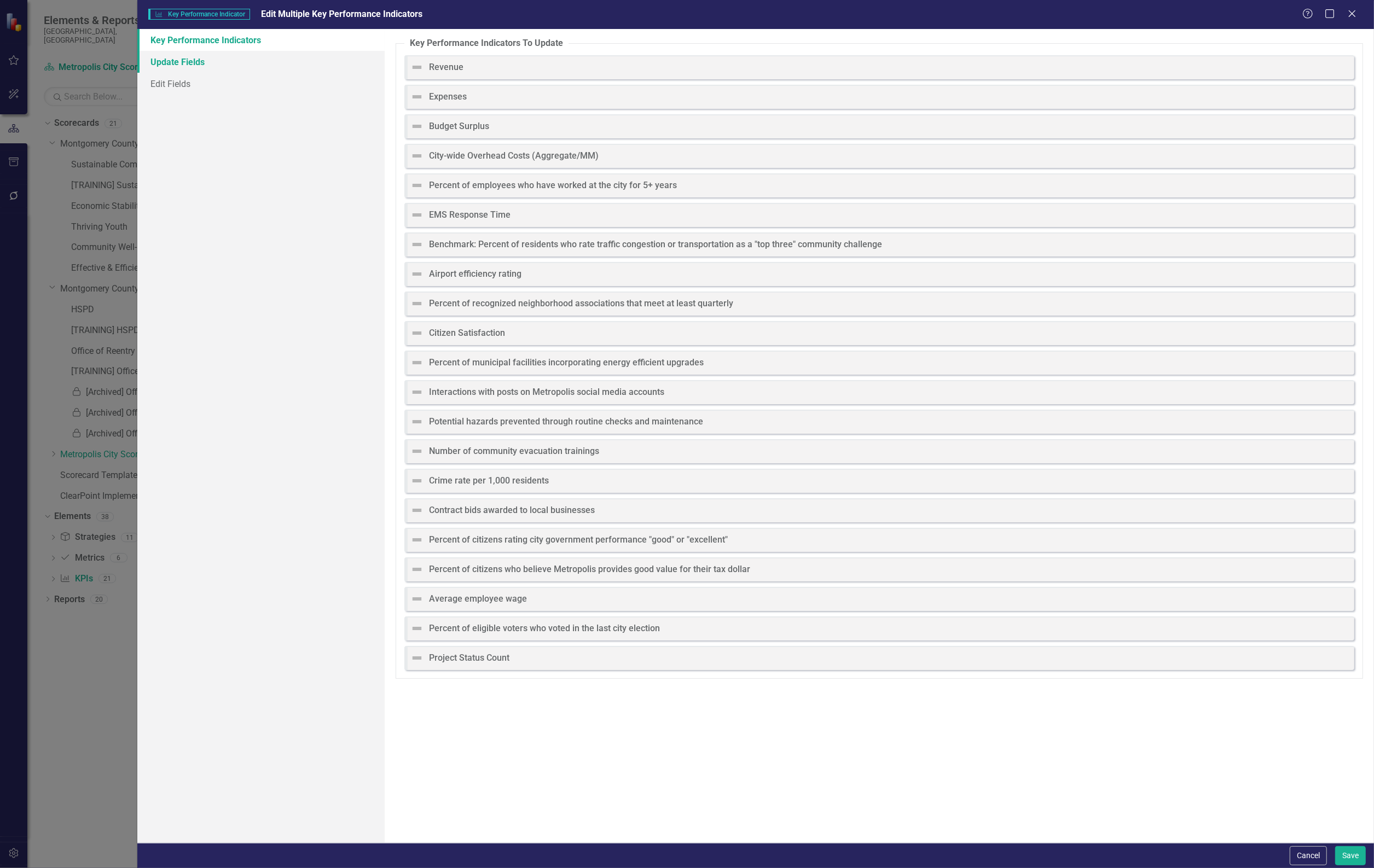
click at [247, 66] on link "Update Fields" at bounding box center [261, 62] width 247 height 22
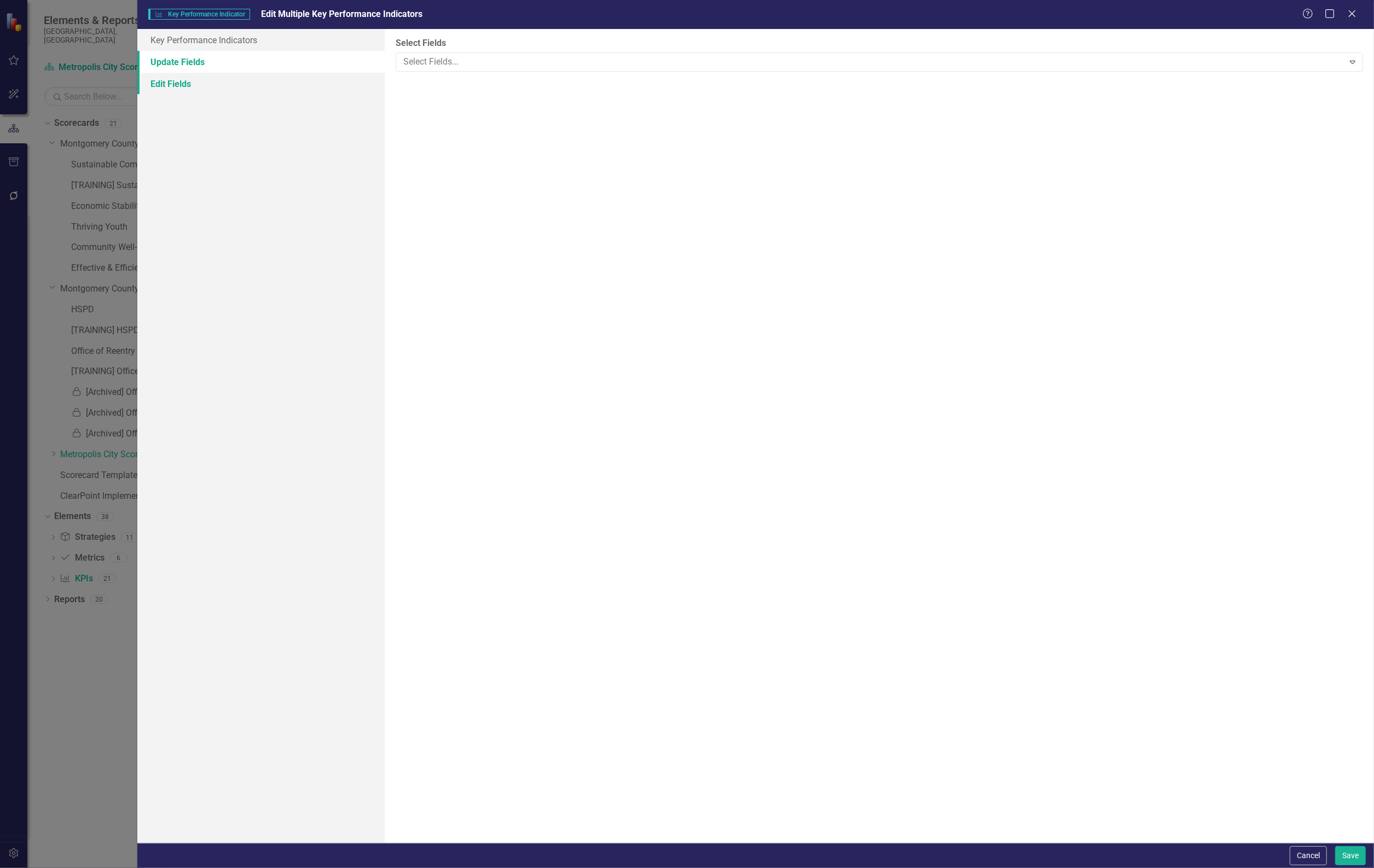
click at [247, 91] on link "Edit Fields" at bounding box center [261, 84] width 247 height 22
click at [263, 63] on link "Update Fields" at bounding box center [261, 62] width 247 height 22
click at [286, 41] on link "Key Performance Indicators" at bounding box center [261, 40] width 247 height 22
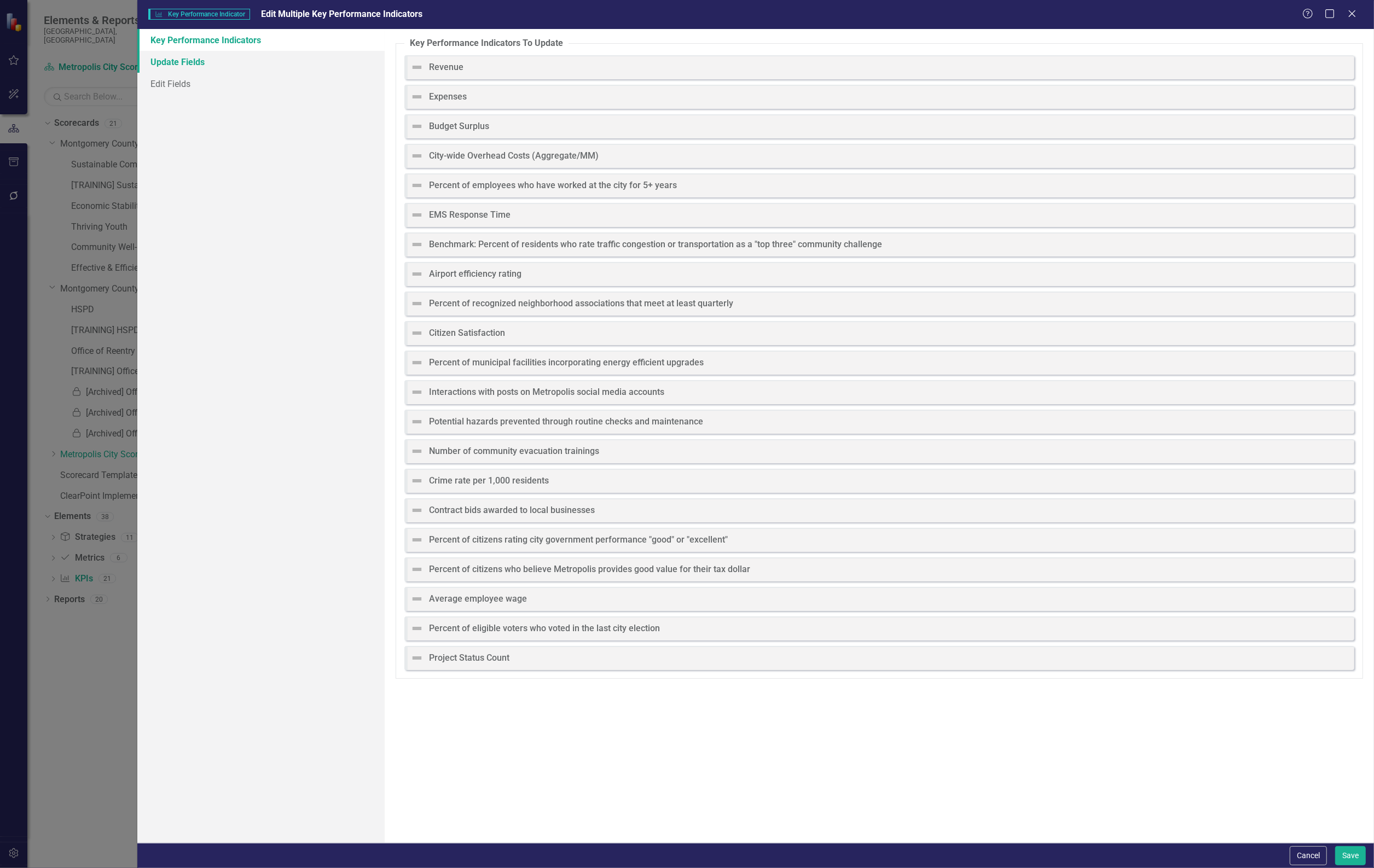
click at [282, 71] on link "Update Fields" at bounding box center [261, 62] width 247 height 22
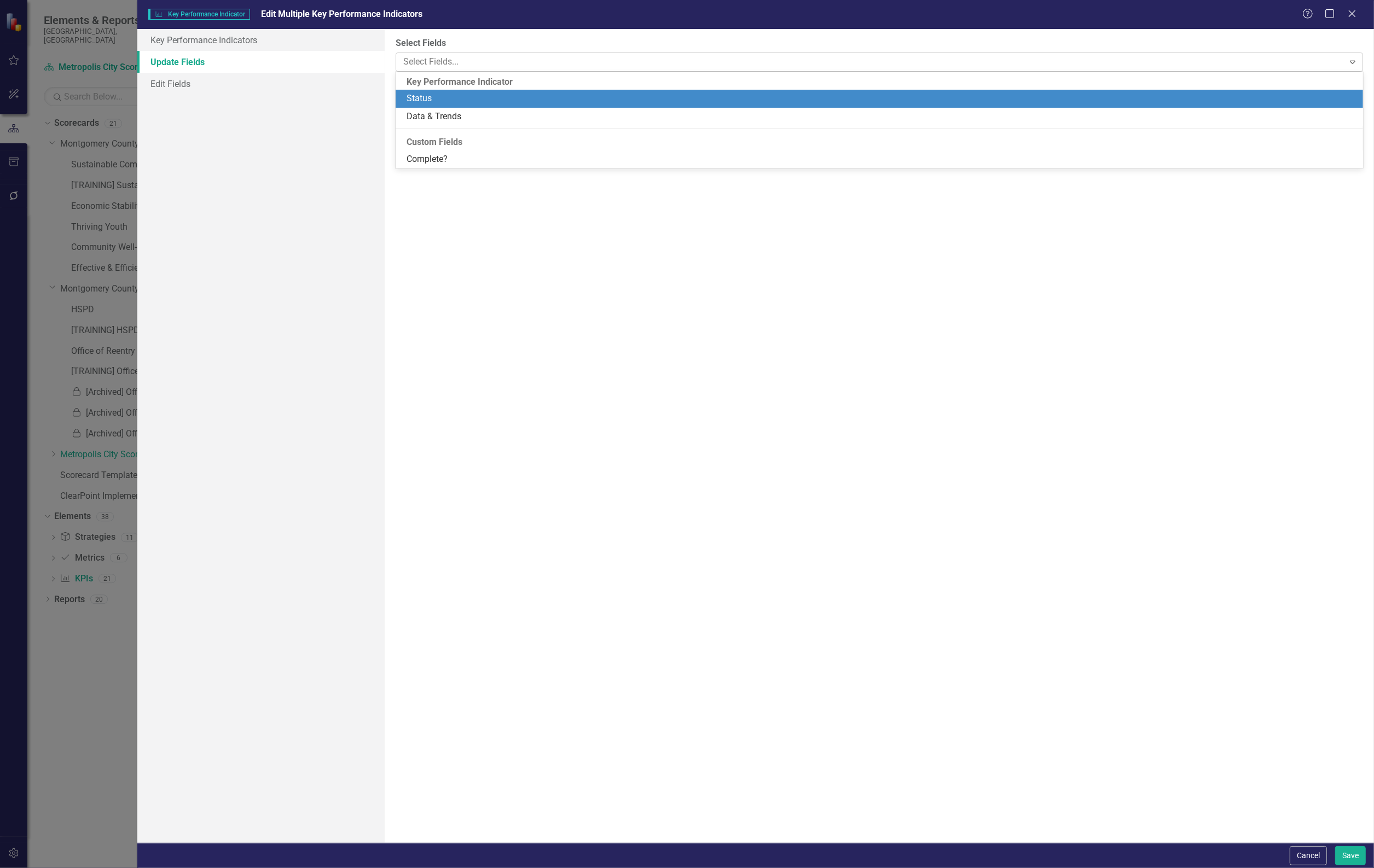
drag, startPoint x: 472, startPoint y: 53, endPoint x: 467, endPoint y: 64, distance: 12.1
click at [473, 53] on div "Select Fields..." at bounding box center [870, 61] width 945 height 17
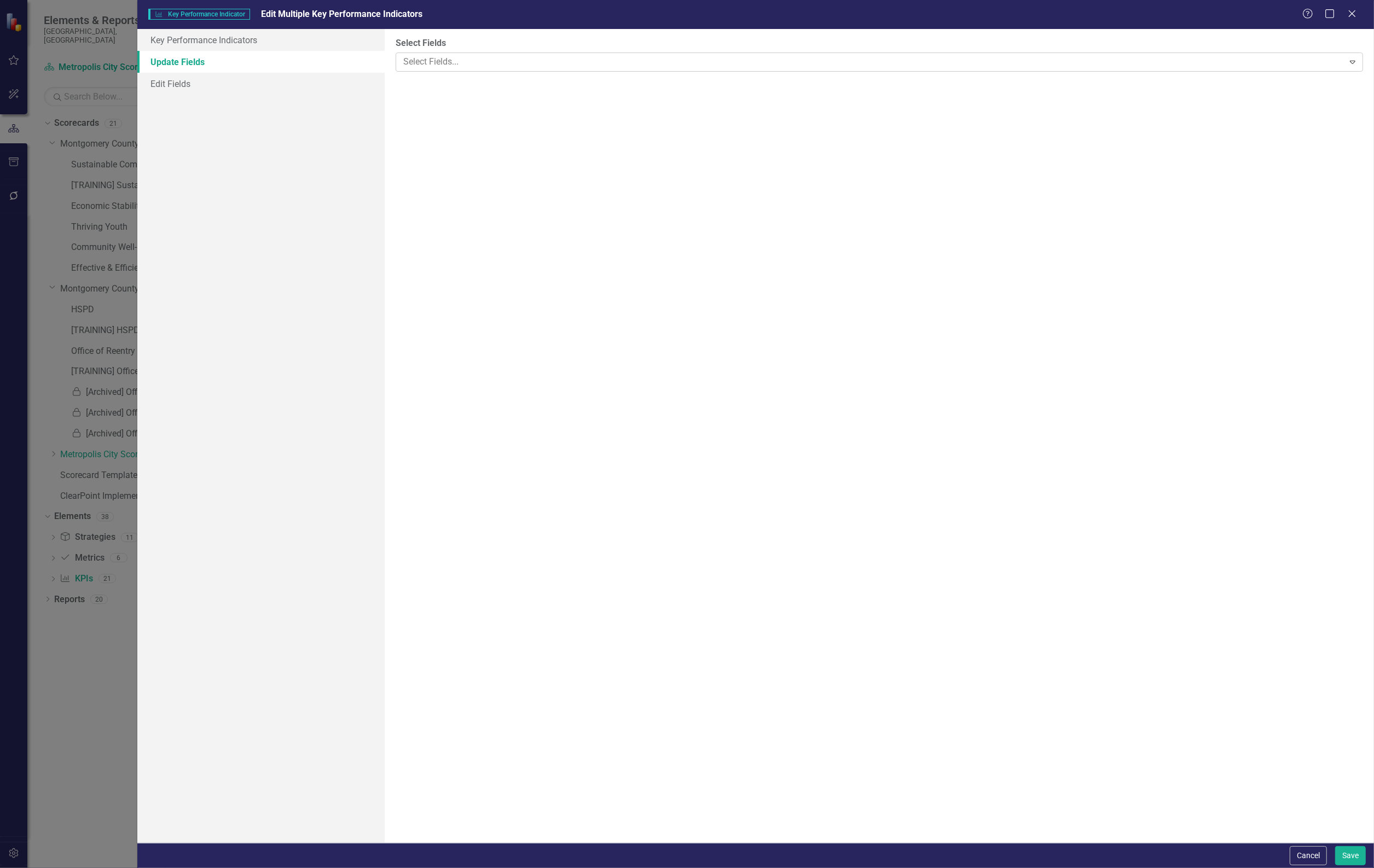
click at [462, 58] on div at bounding box center [871, 62] width 945 height 15
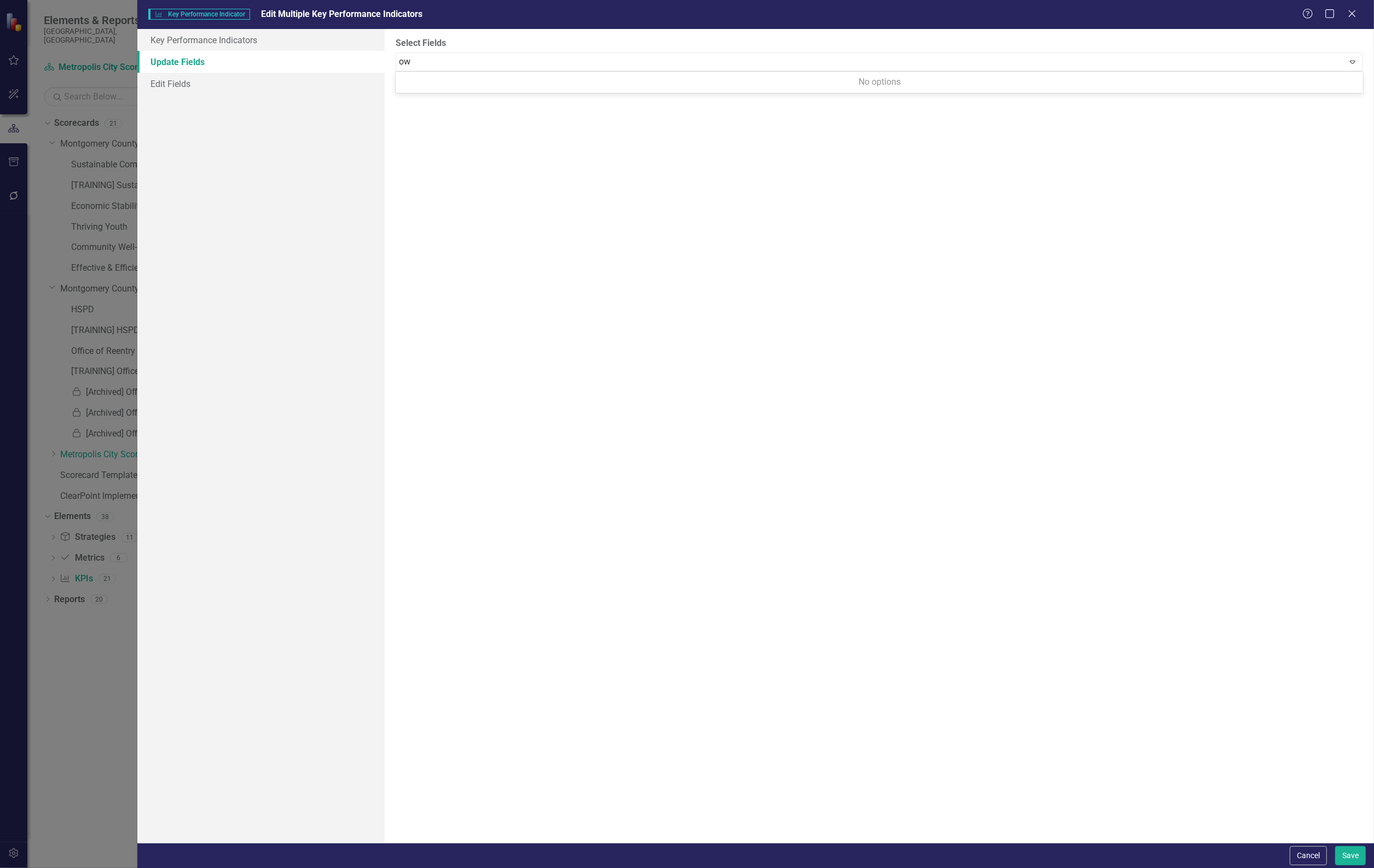
type input "o"
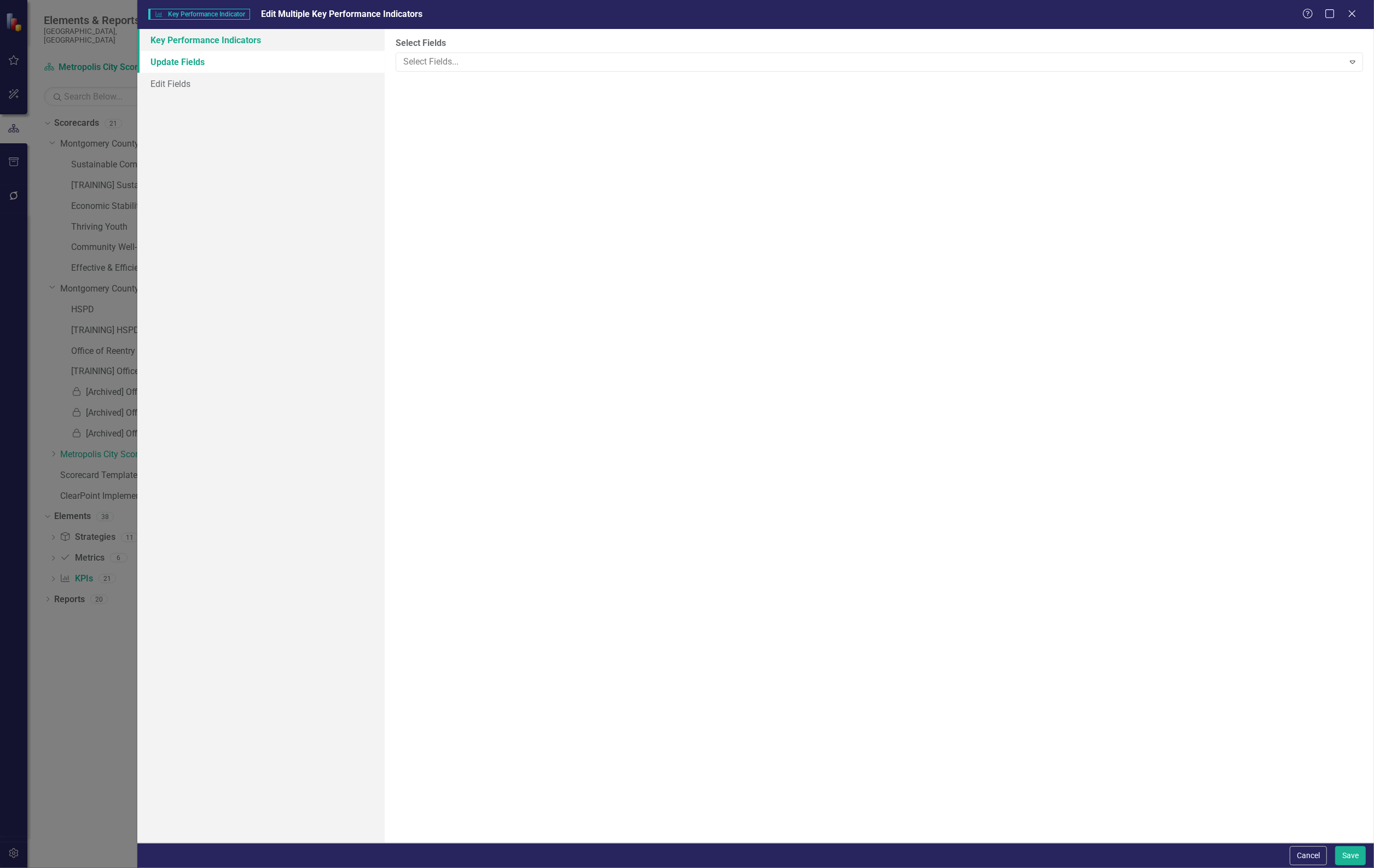
click at [247, 40] on link "Key Performance Indicators" at bounding box center [261, 40] width 247 height 22
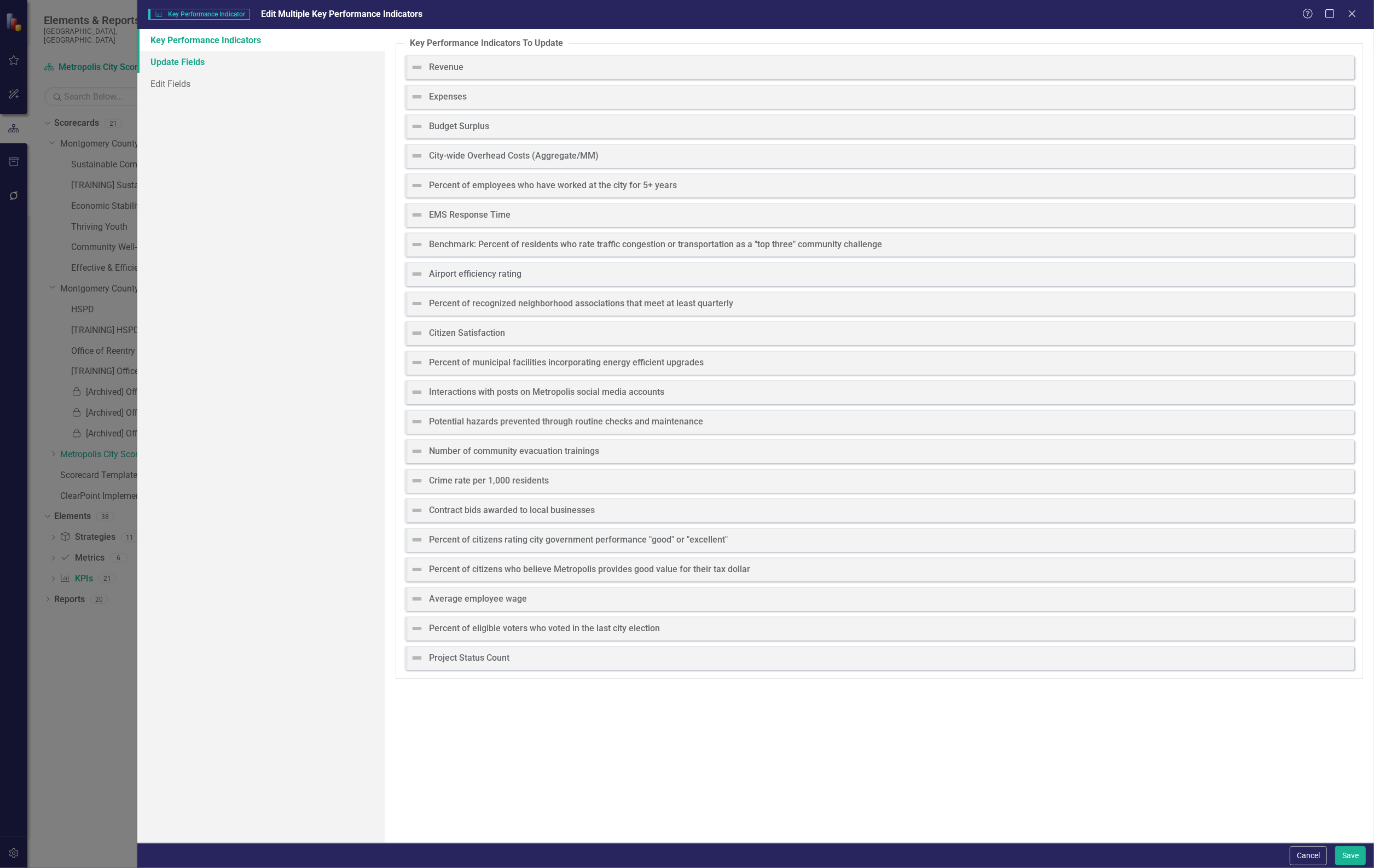
click at [246, 56] on link "Update Fields" at bounding box center [261, 62] width 247 height 22
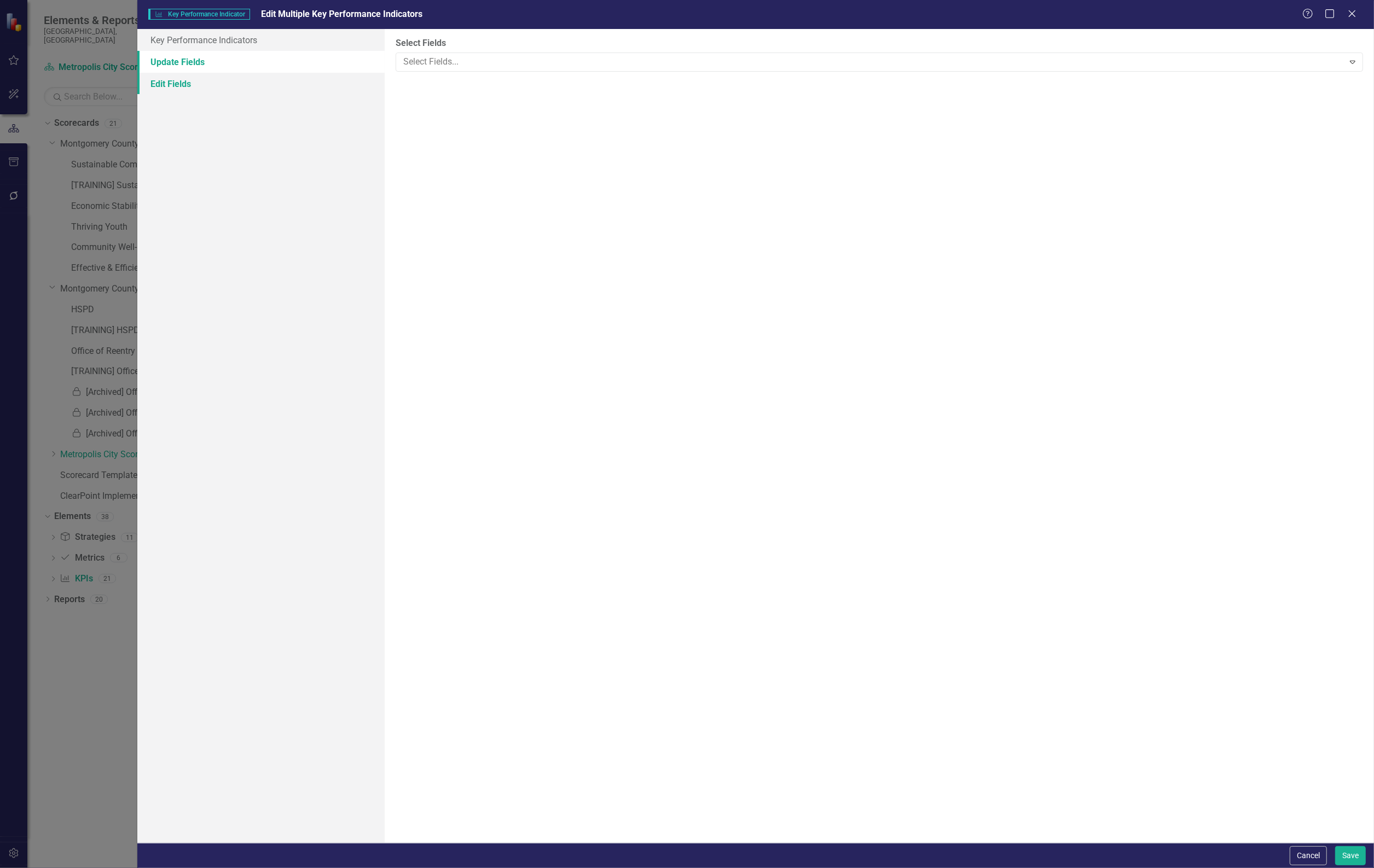
click at [234, 85] on link "Edit Fields" at bounding box center [261, 84] width 247 height 22
click at [1356, 17] on icon at bounding box center [1351, 13] width 8 height 8
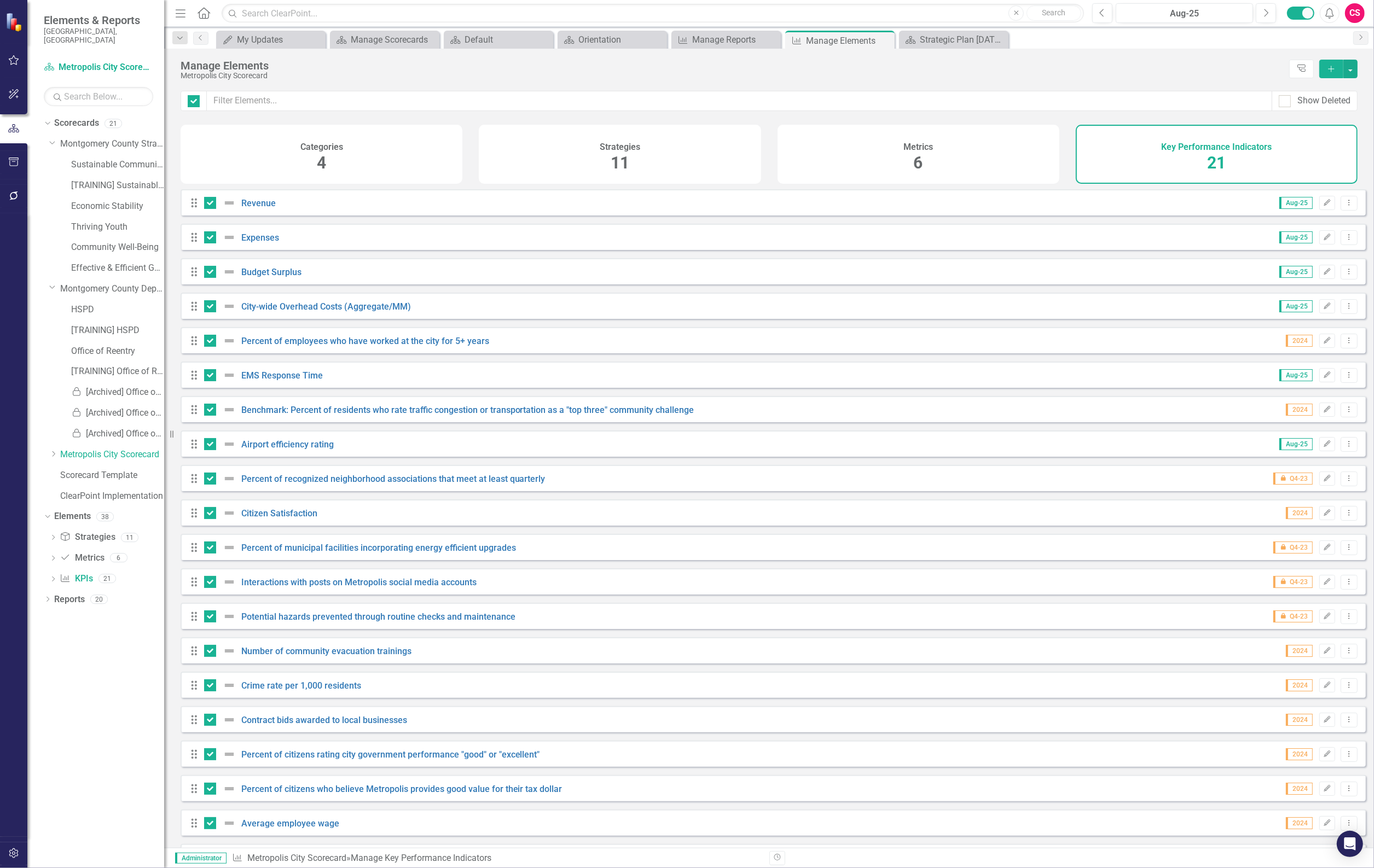
click at [1359, 69] on div "Manage Elements Metropolis City Scorecard Tree Explorer Add" at bounding box center [769, 70] width 1210 height 42
click at [1357, 72] on button "button" at bounding box center [1350, 69] width 14 height 18
click at [1302, 130] on link "Edit Multiple Edit Multiple" at bounding box center [1284, 130] width 146 height 20
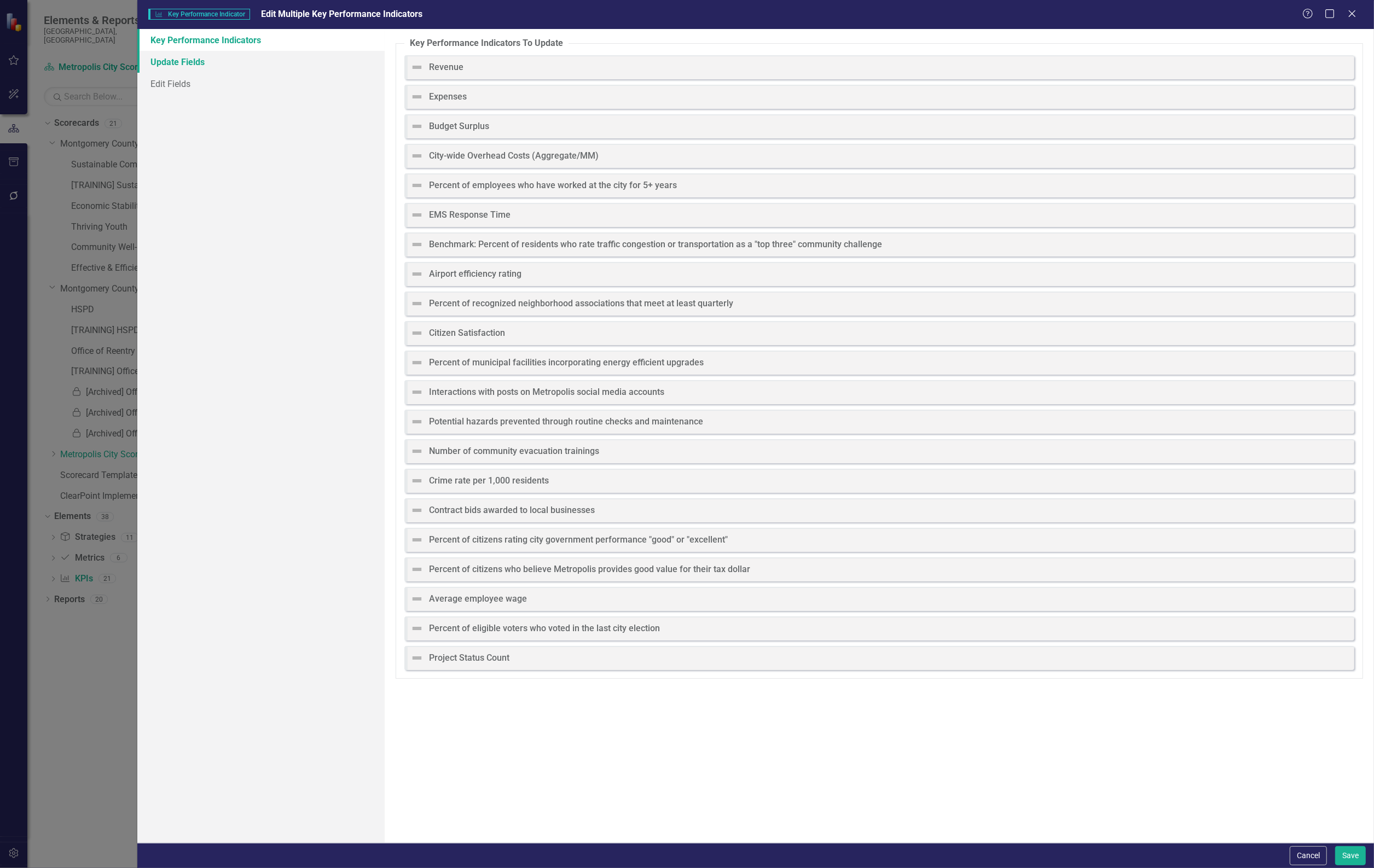
click at [267, 61] on link "Update Fields" at bounding box center [261, 62] width 247 height 22
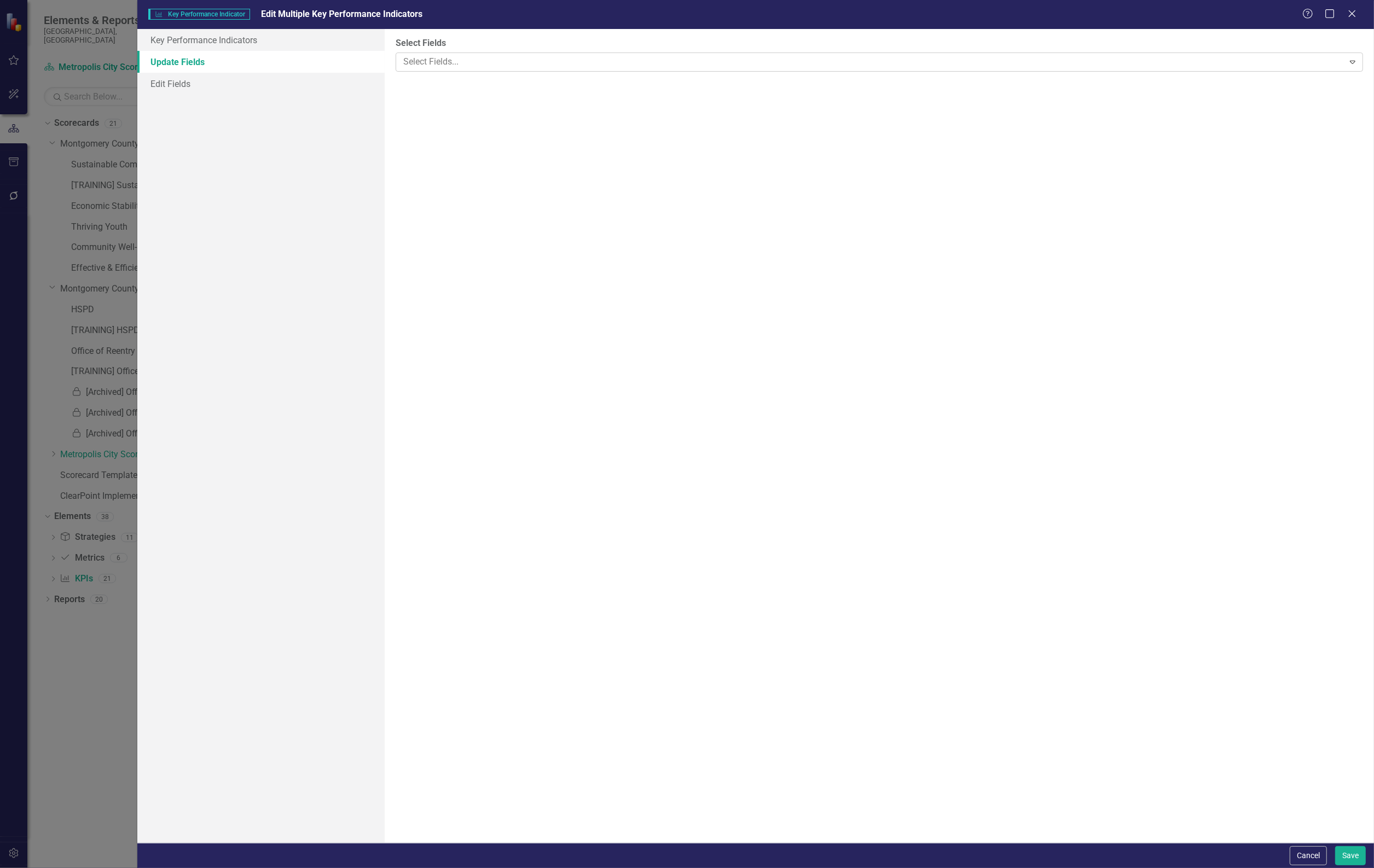
click at [474, 61] on div at bounding box center [871, 62] width 945 height 15
type input "o"
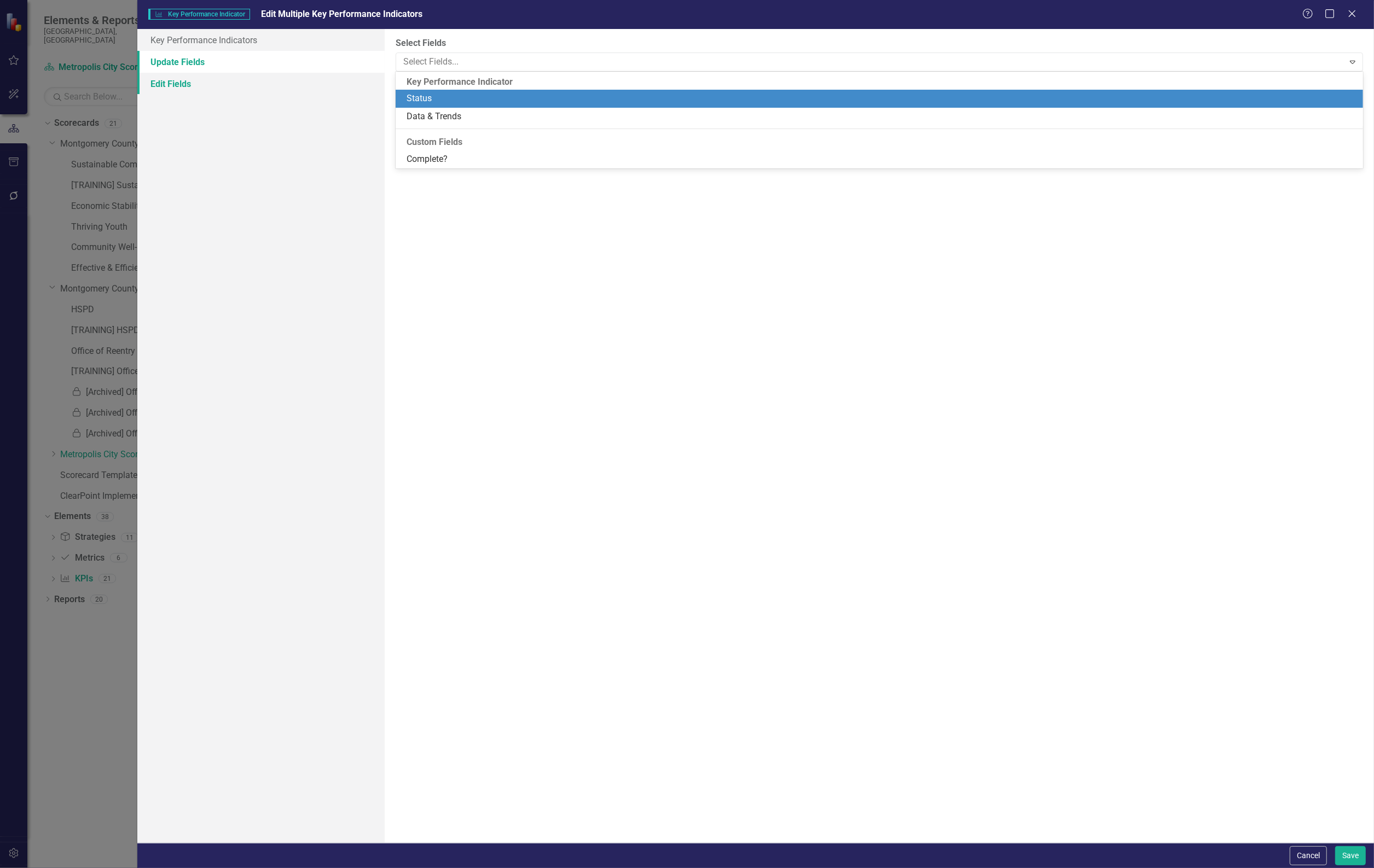
click at [210, 88] on link "Edit Fields" at bounding box center [261, 84] width 247 height 22
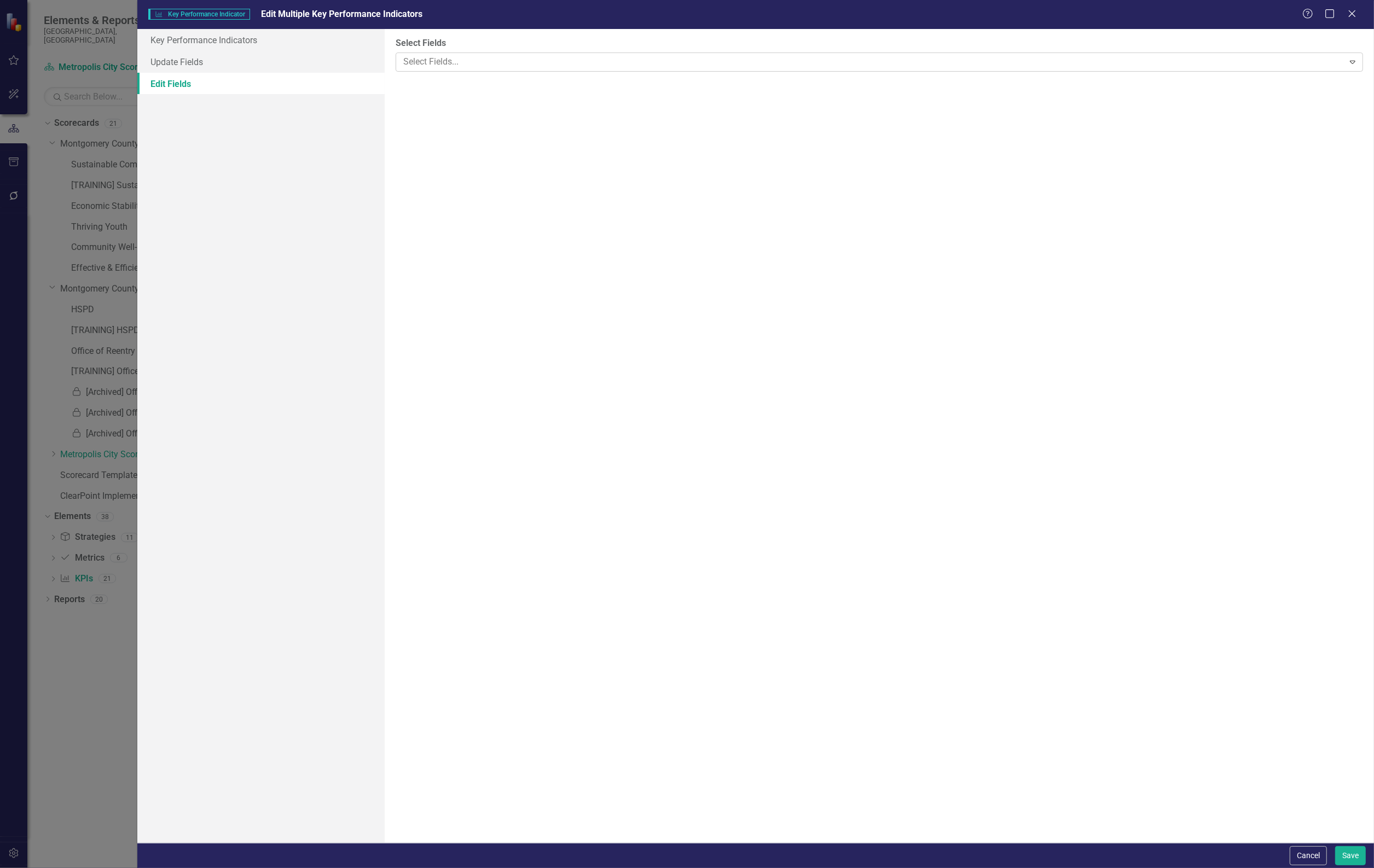
click at [449, 66] on div at bounding box center [871, 62] width 945 height 15
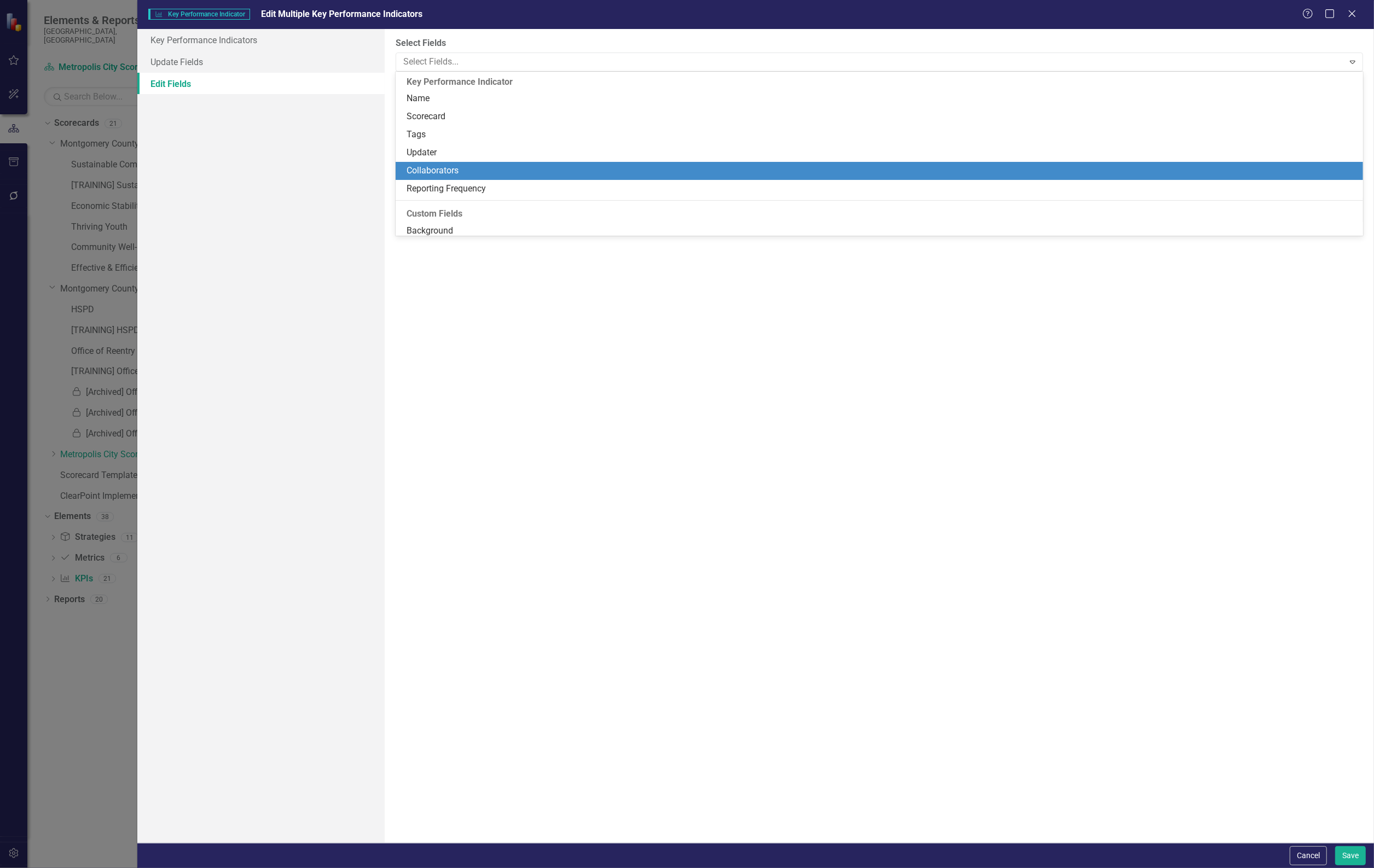
click at [464, 171] on div "Collaborators" at bounding box center [881, 171] width 950 height 12
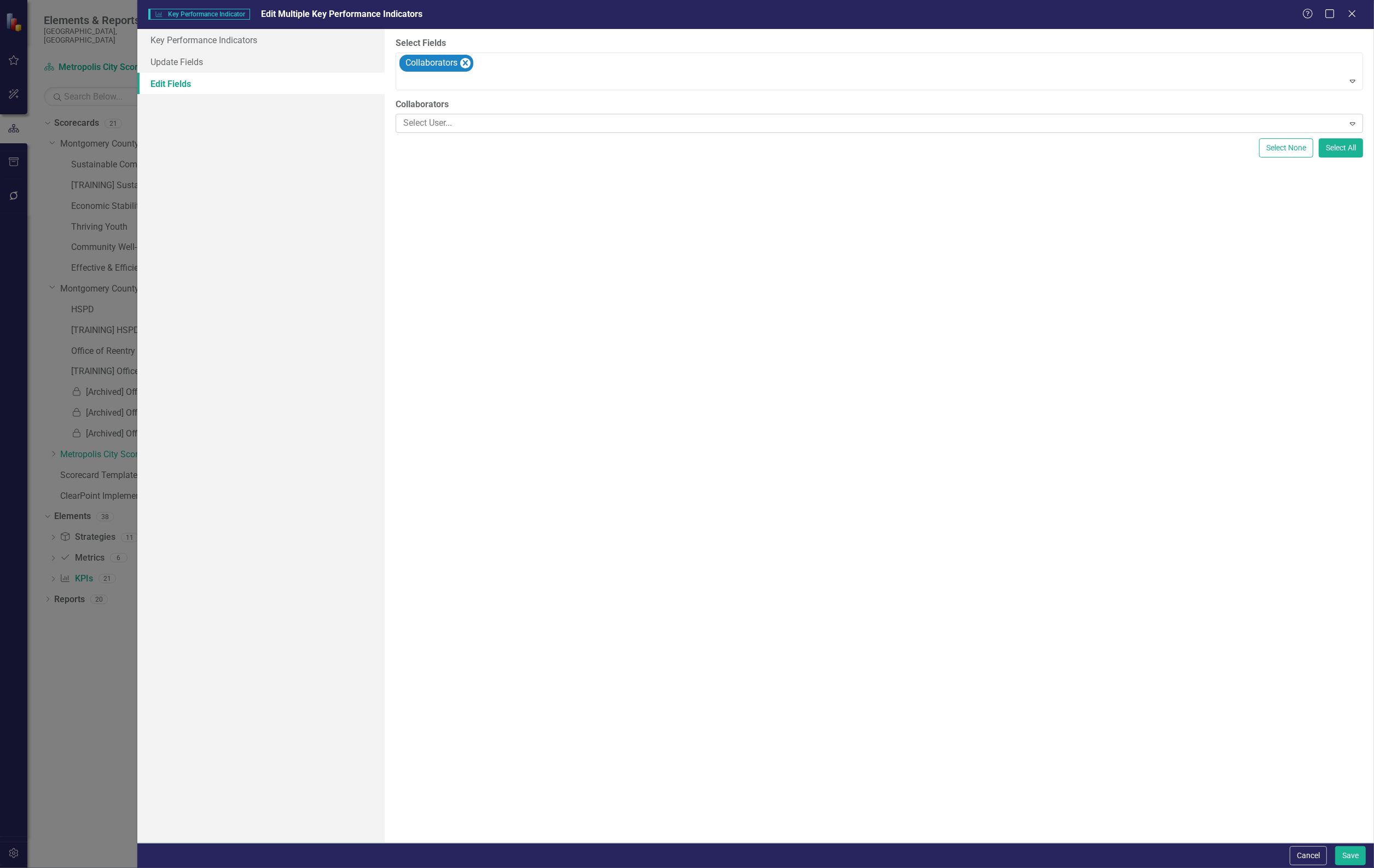
click at [465, 118] on div at bounding box center [871, 123] width 945 height 15
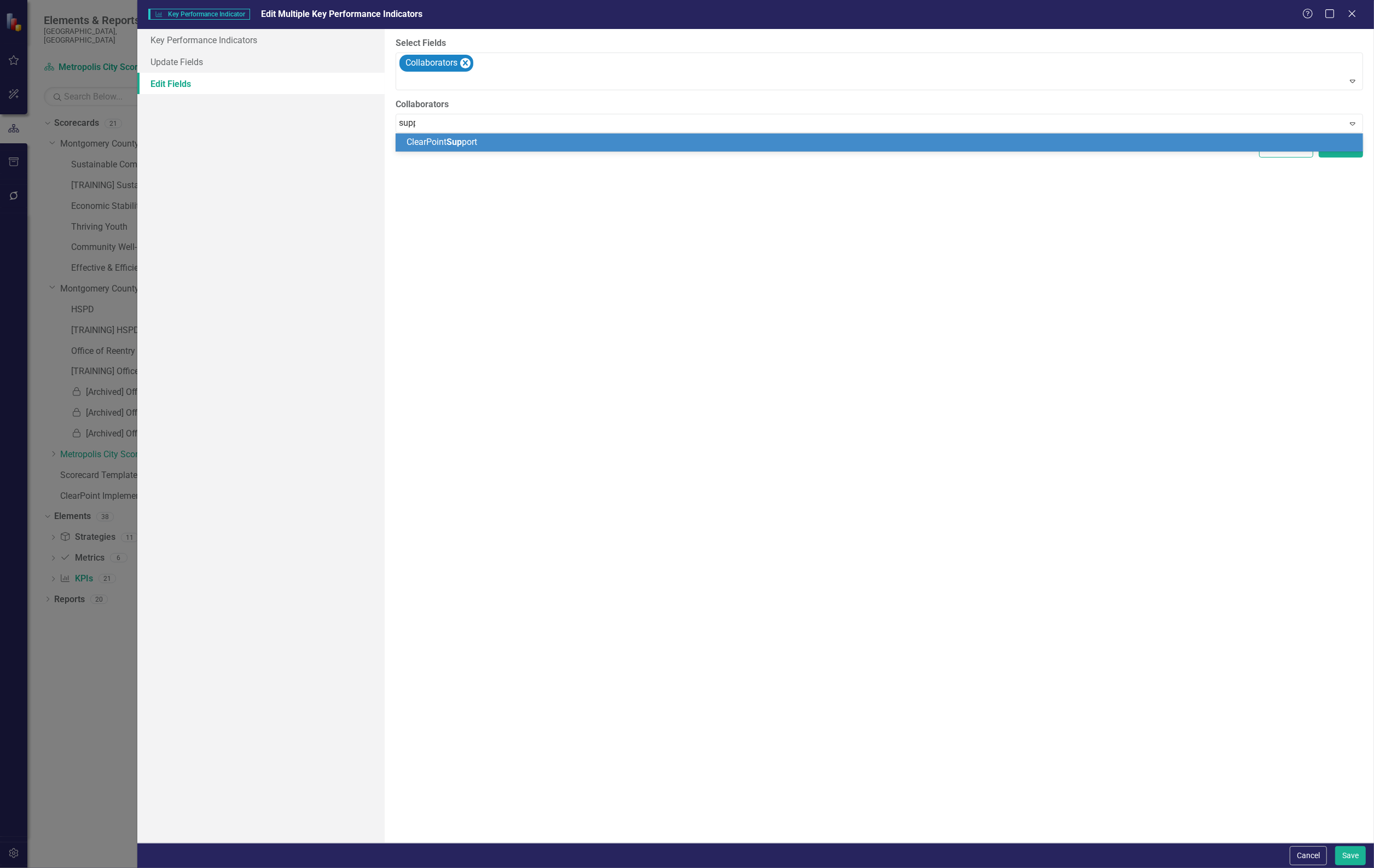
type input "suppo"
click at [477, 134] on div "ClearPoint Suppo rt" at bounding box center [879, 142] width 967 height 18
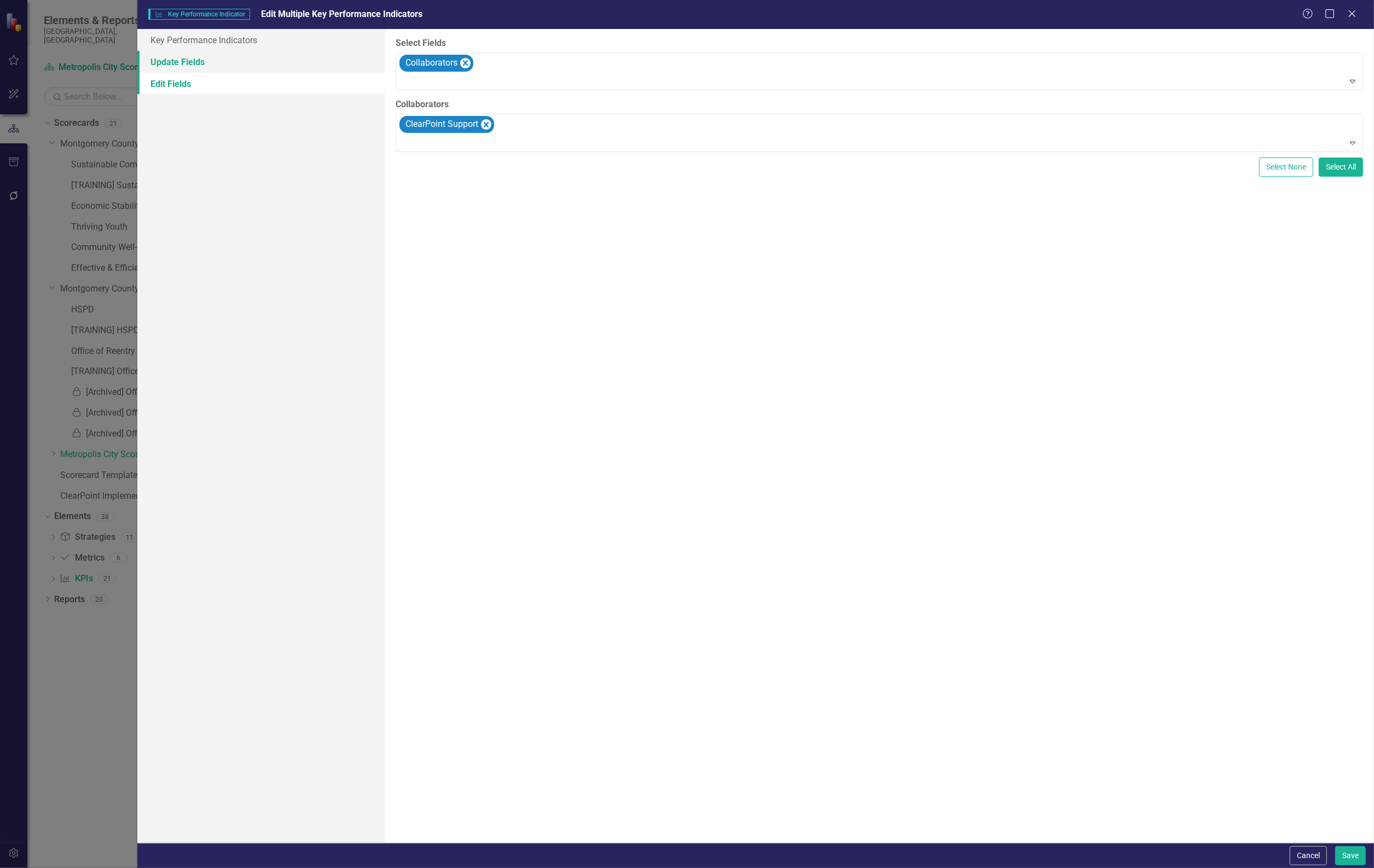
click at [225, 61] on link "Update Fields" at bounding box center [261, 62] width 247 height 22
click at [253, 40] on link "Key Performance Indicators" at bounding box center [261, 40] width 247 height 22
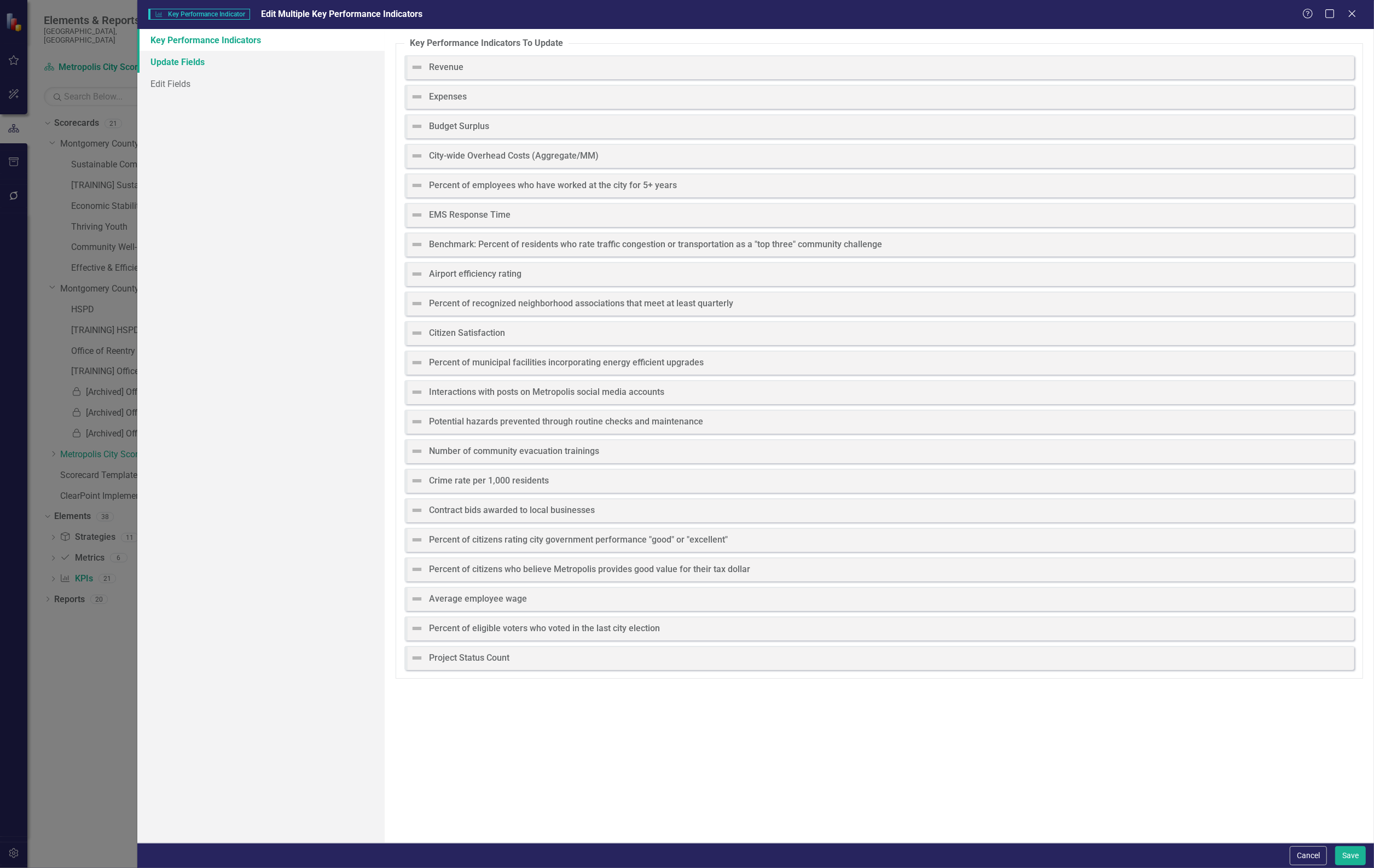
click at [154, 61] on link "Update Fields" at bounding box center [261, 62] width 247 height 22
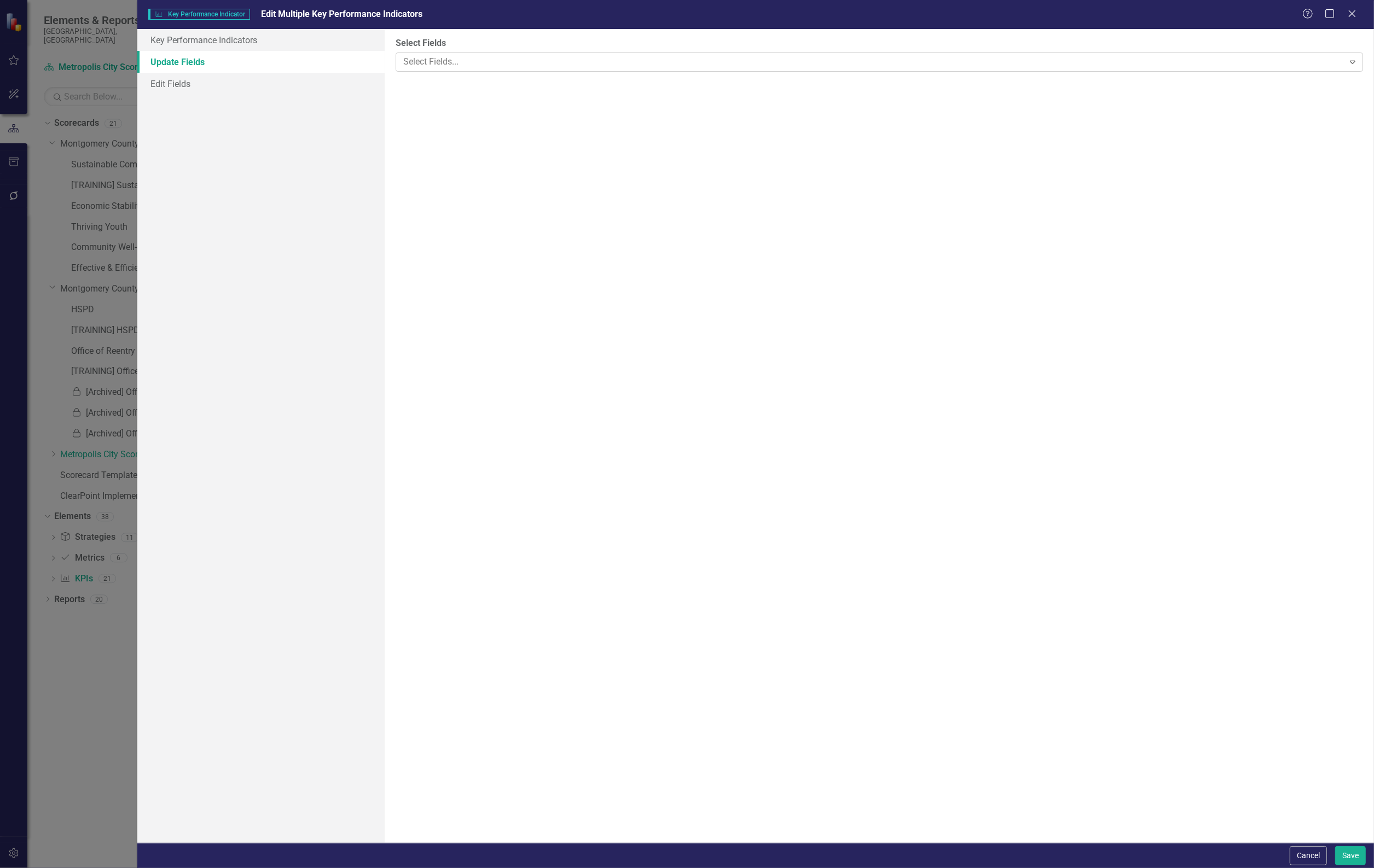
click at [529, 55] on div at bounding box center [871, 62] width 945 height 15
click at [230, 83] on link "Edit Fields" at bounding box center [261, 84] width 247 height 22
click at [508, 64] on div "Collaborators" at bounding box center [880, 72] width 964 height 37
click at [1301, 854] on button "Cancel" at bounding box center [1308, 856] width 37 height 19
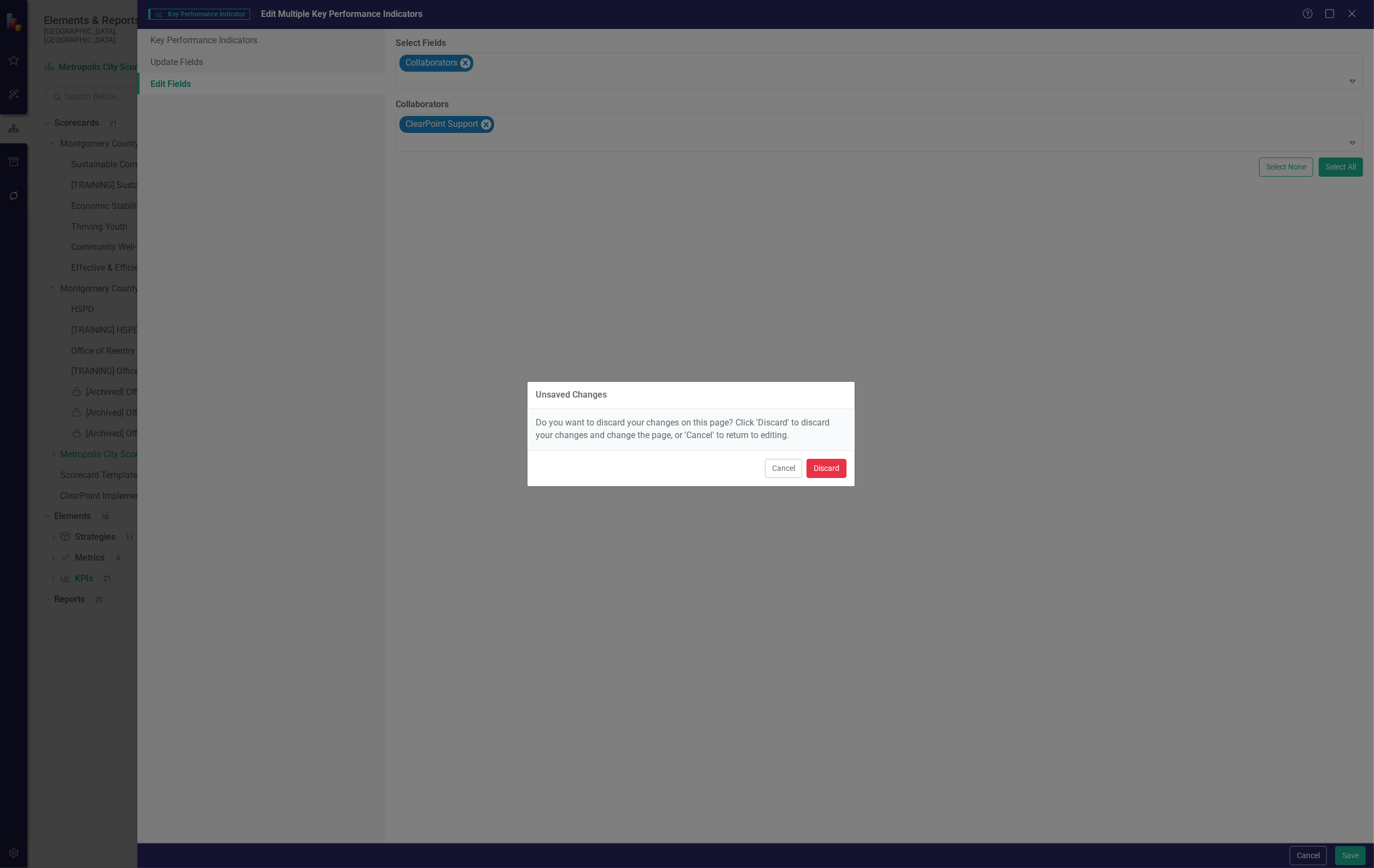
click at [826, 459] on button "Discard" at bounding box center [826, 469] width 40 height 19
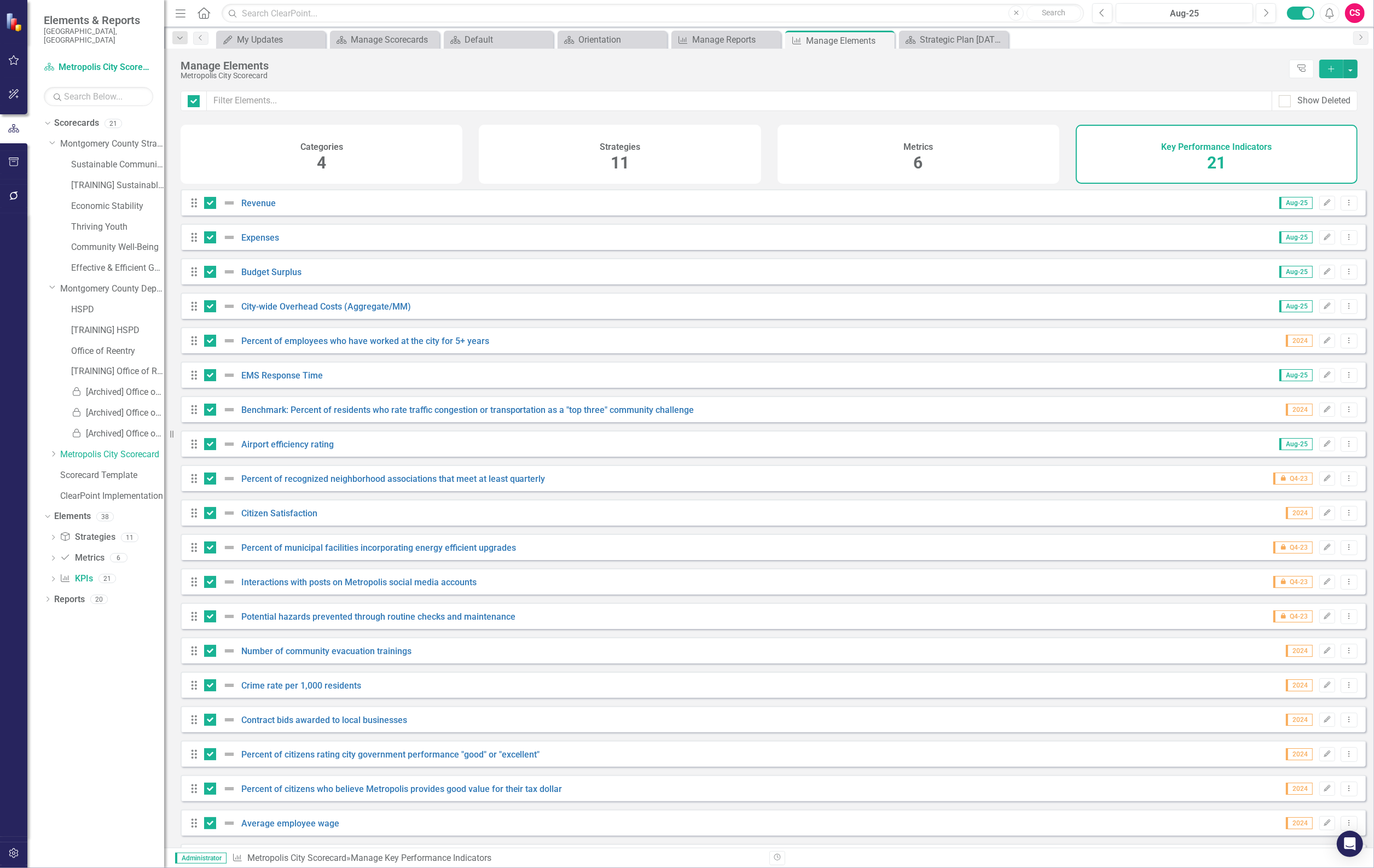
click at [718, 134] on div "Strategies 11" at bounding box center [620, 154] width 282 height 59
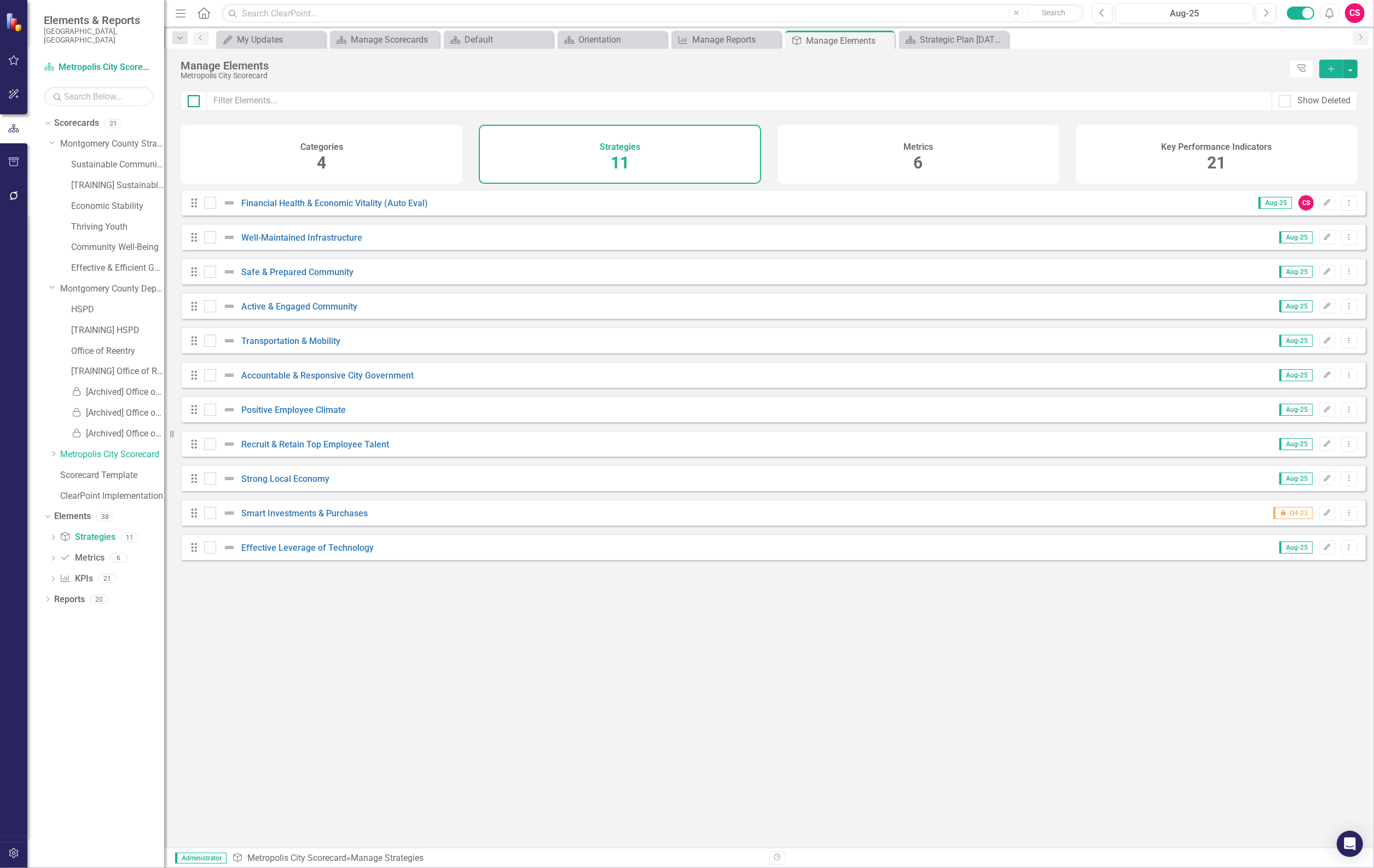
click at [198, 99] on div at bounding box center [193, 101] width 12 height 12
click at [195, 99] on input "checkbox" at bounding box center [191, 99] width 7 height 7
checkbox input "true"
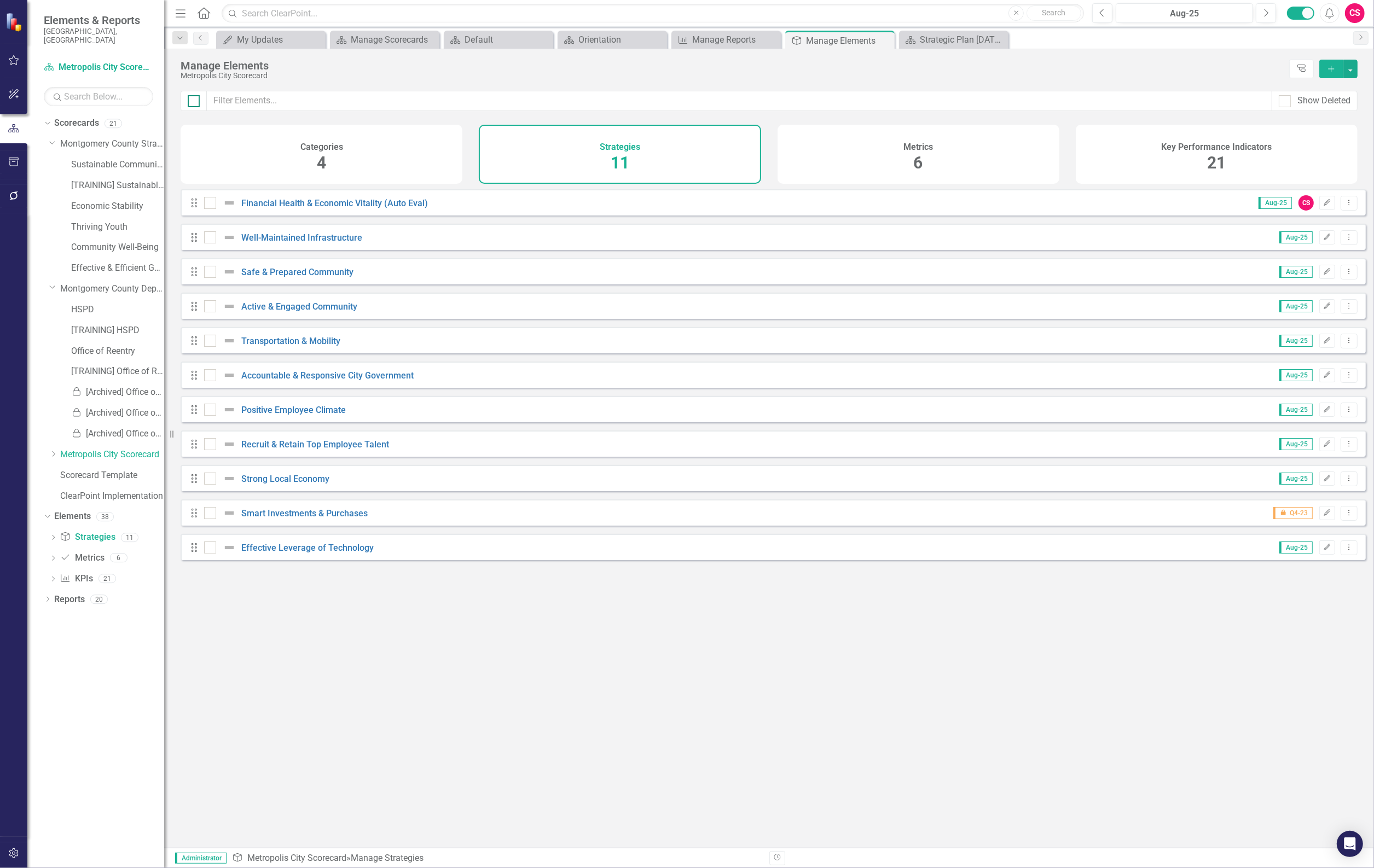
checkbox input "true"
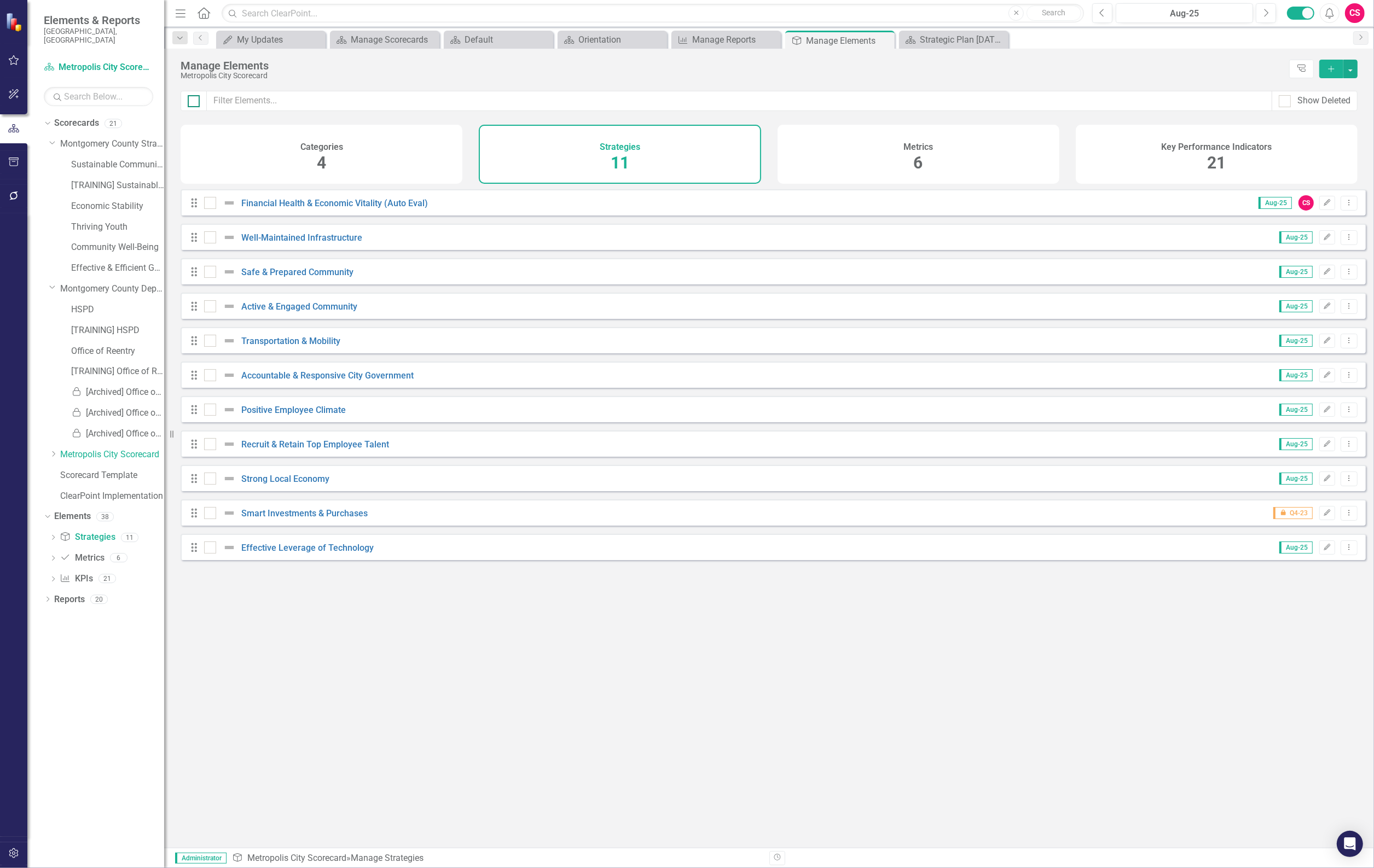
checkbox input "true"
click at [66, 574] on icon "Key Performance Indicator" at bounding box center [65, 578] width 11 height 9
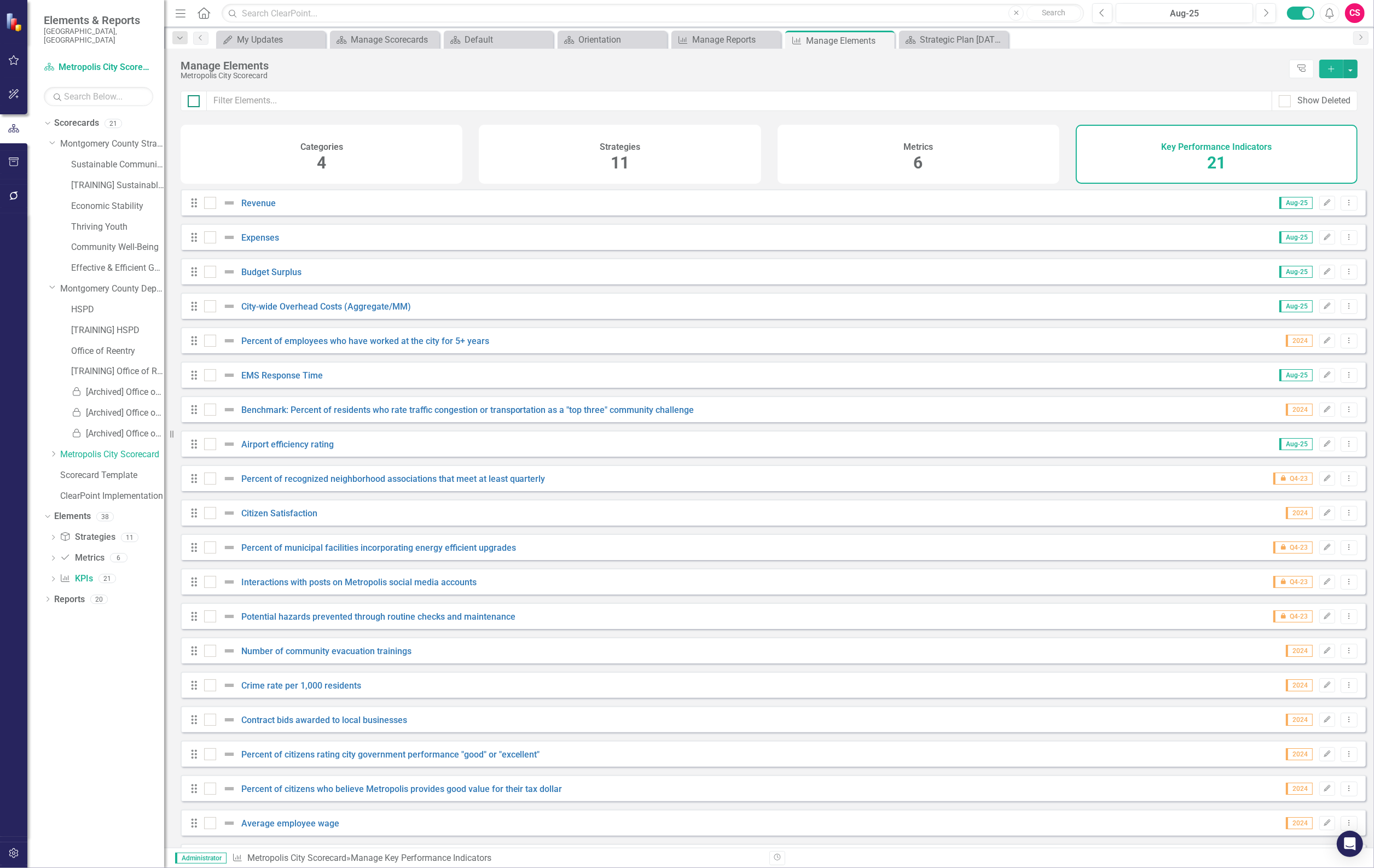
click at [196, 97] on div at bounding box center [193, 101] width 12 height 12
click at [195, 97] on input "checkbox" at bounding box center [191, 99] width 7 height 7
checkbox input "true"
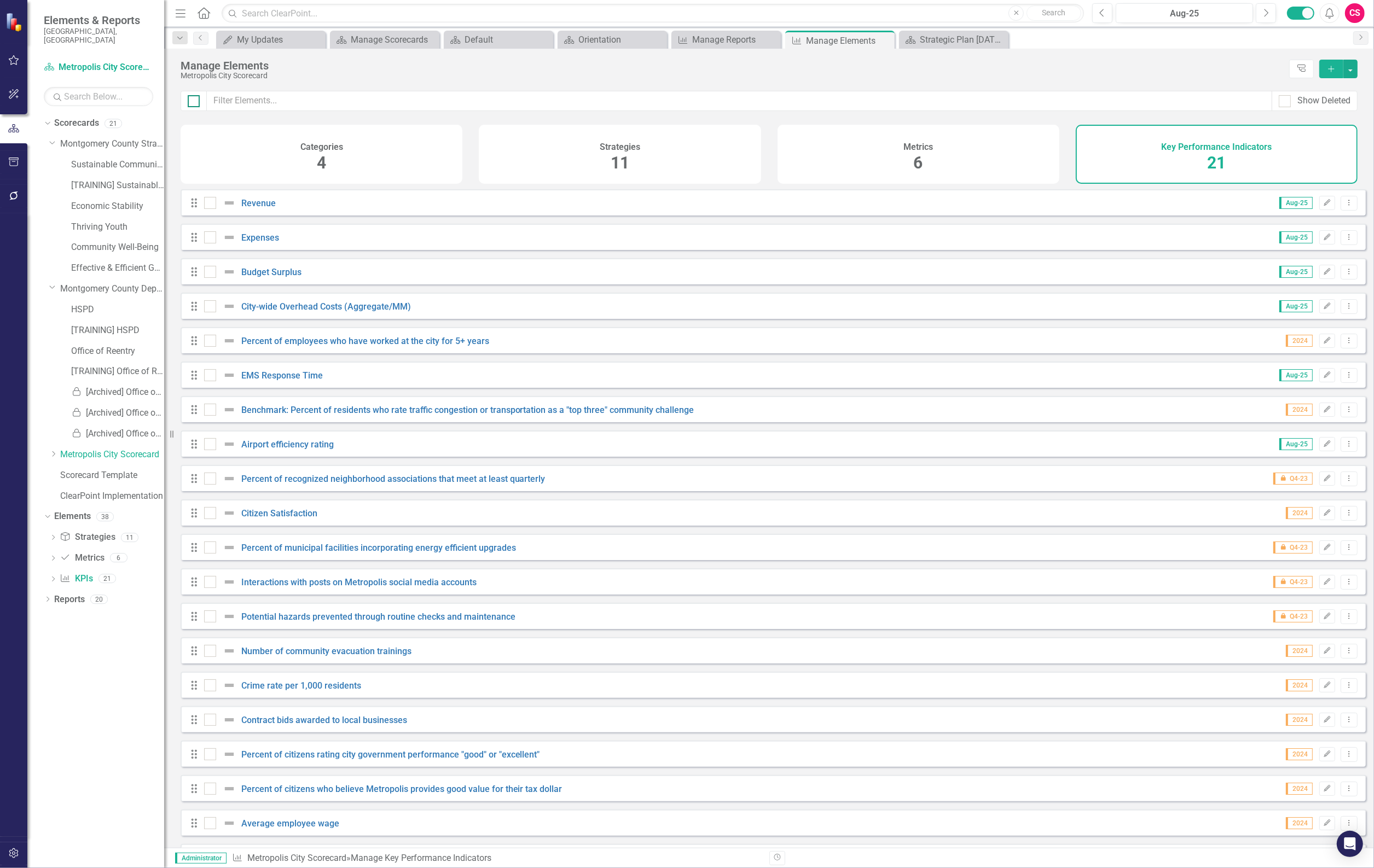
checkbox input "true"
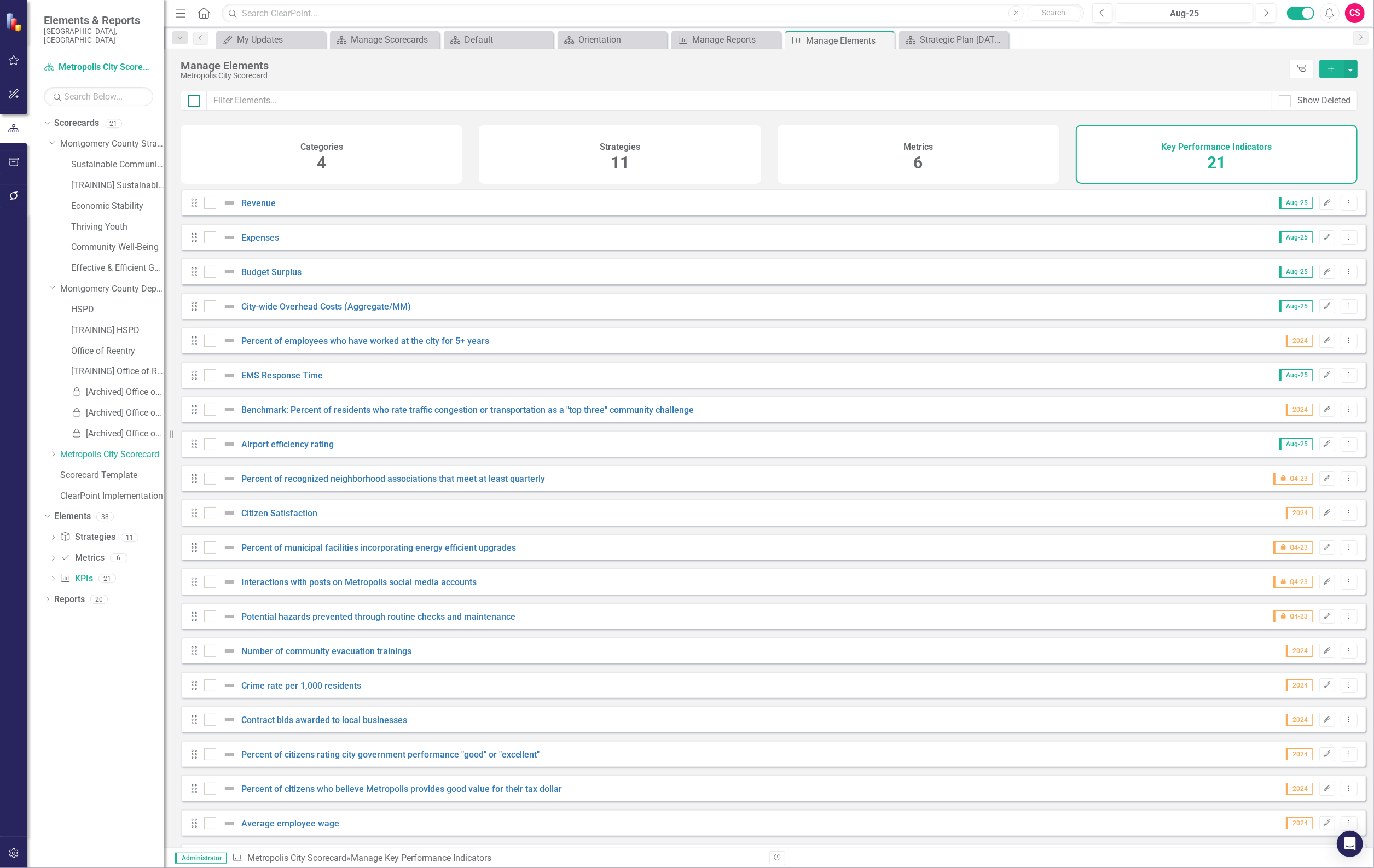
checkbox input "true"
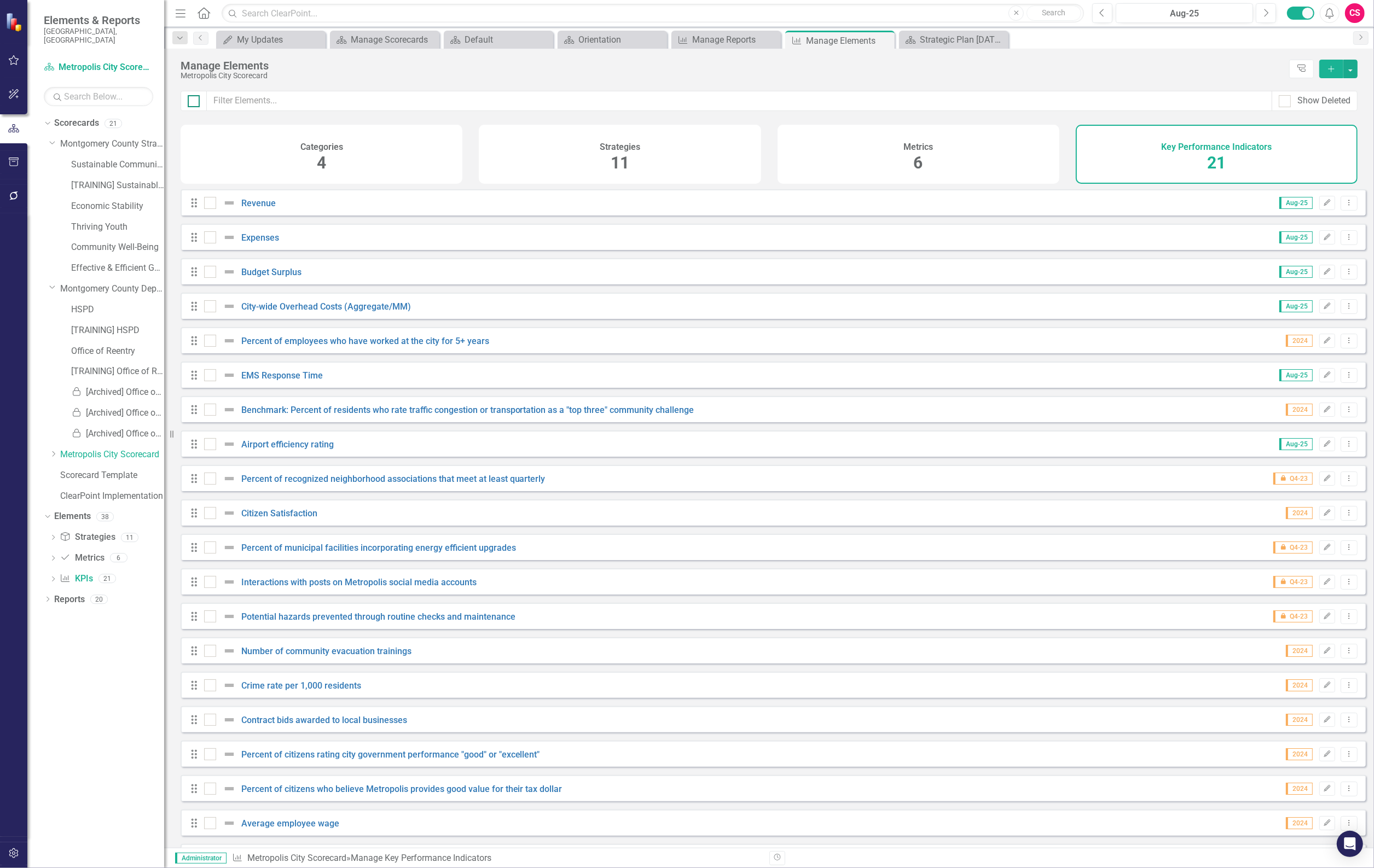
checkbox input "true"
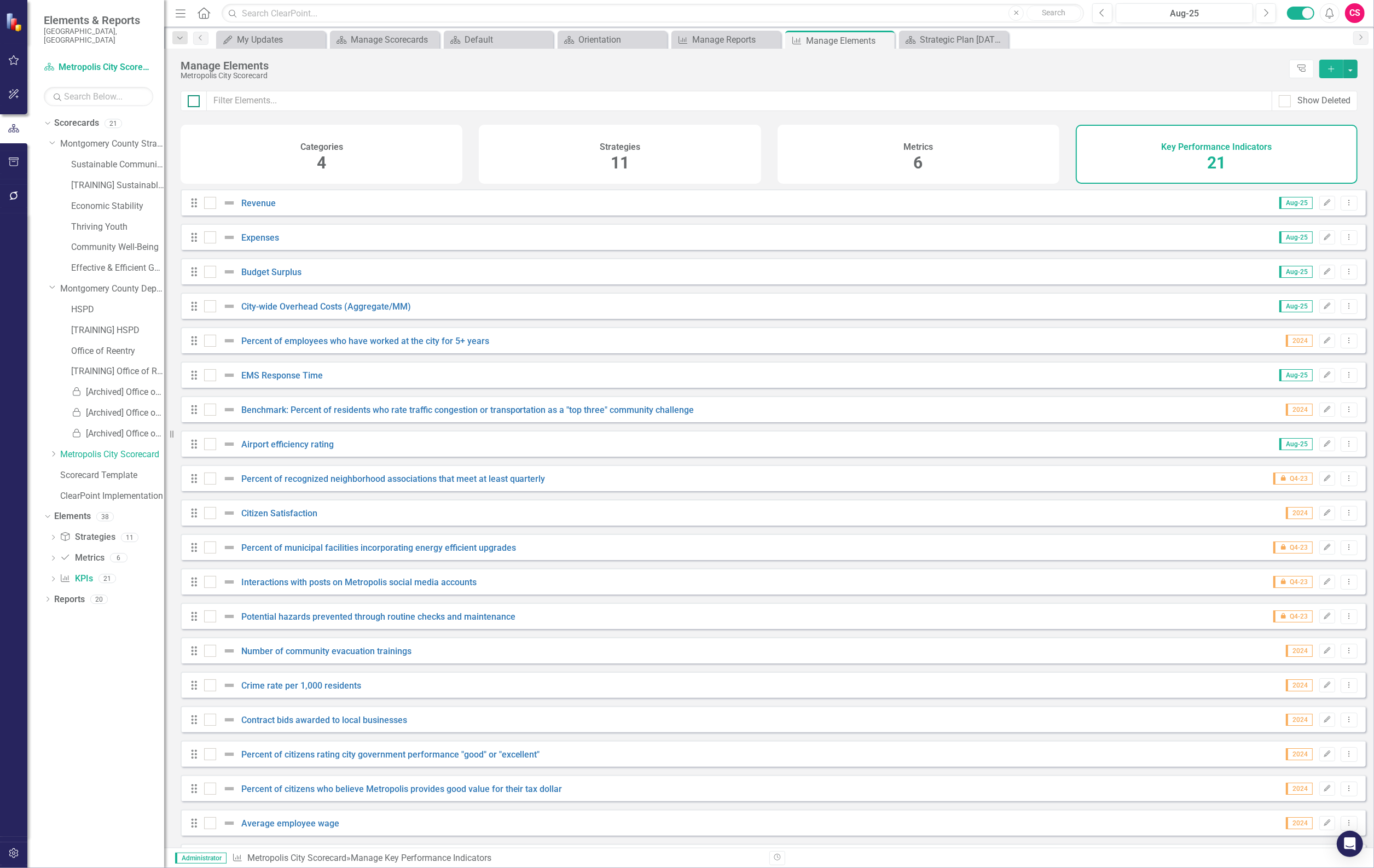
checkbox input "true"
click at [91, 283] on link "Montgomery County Departments" at bounding box center [112, 288] width 104 height 12
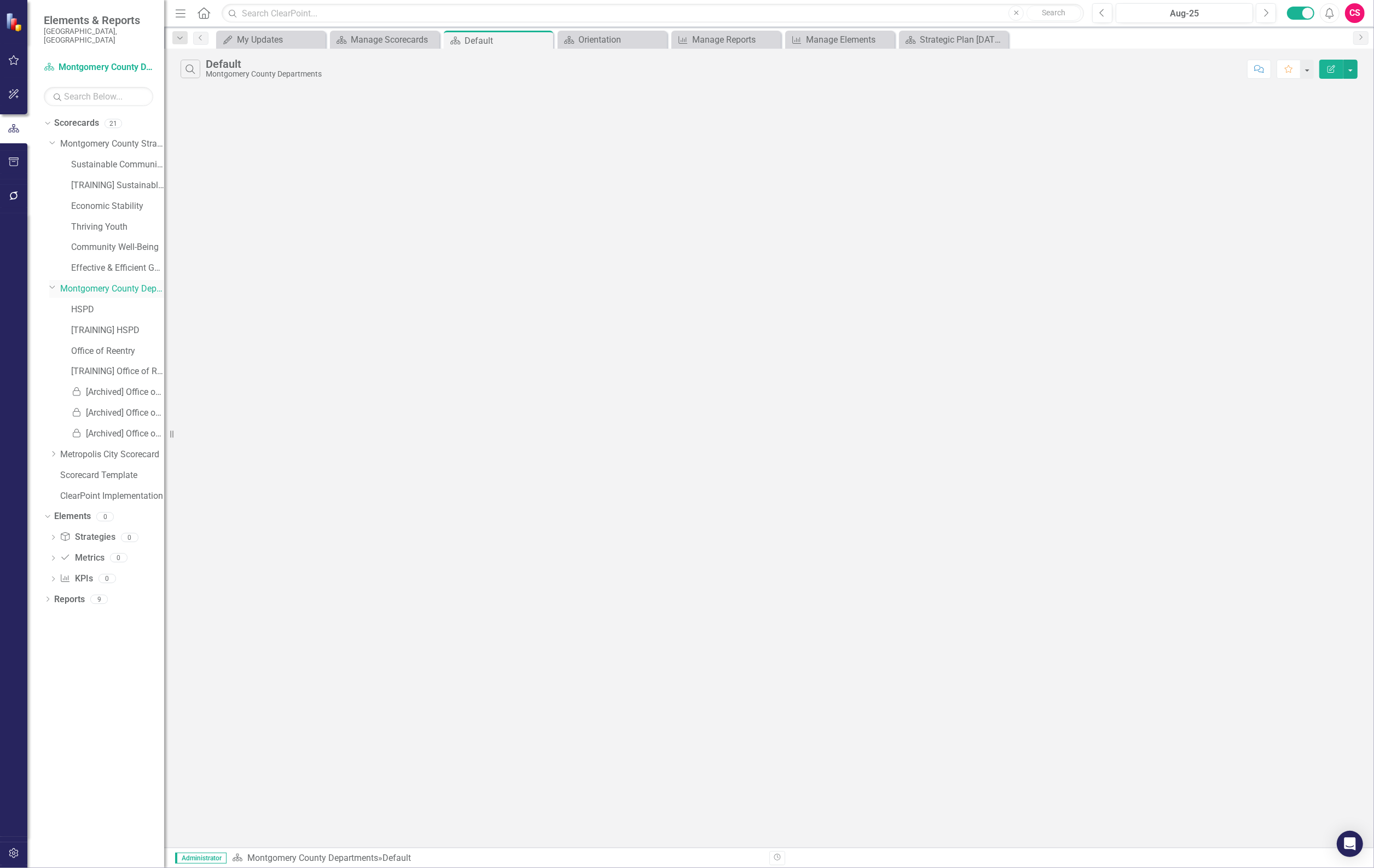
click at [91, 283] on link "Montgomery County Departments" at bounding box center [112, 288] width 104 height 12
click at [69, 138] on link "Montgomery County Strategic Plan" at bounding box center [112, 144] width 104 height 12
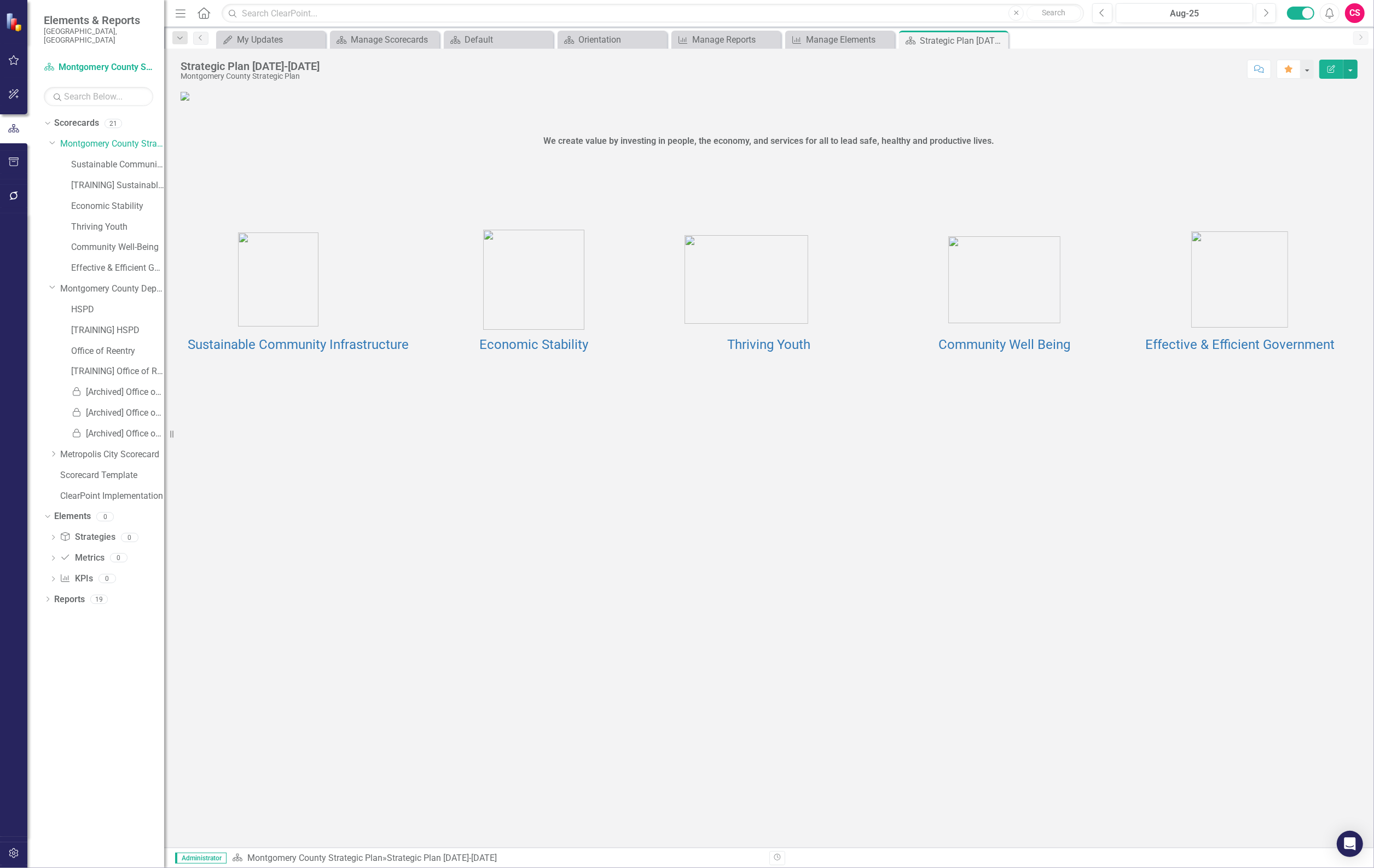
click at [50, 264] on div "Dropdown [GEOGRAPHIC_DATA] Strategic Plan Sustainable Community Infrastructure …" at bounding box center [106, 321] width 115 height 372
click at [66, 280] on div "Dropdown Montgomery County Departments" at bounding box center [106, 289] width 115 height 18
click at [85, 446] on div "Dropdown Metropolis City Scorecard" at bounding box center [106, 455] width 115 height 18
click at [85, 449] on link "Metropolis City Scorecard" at bounding box center [112, 455] width 104 height 12
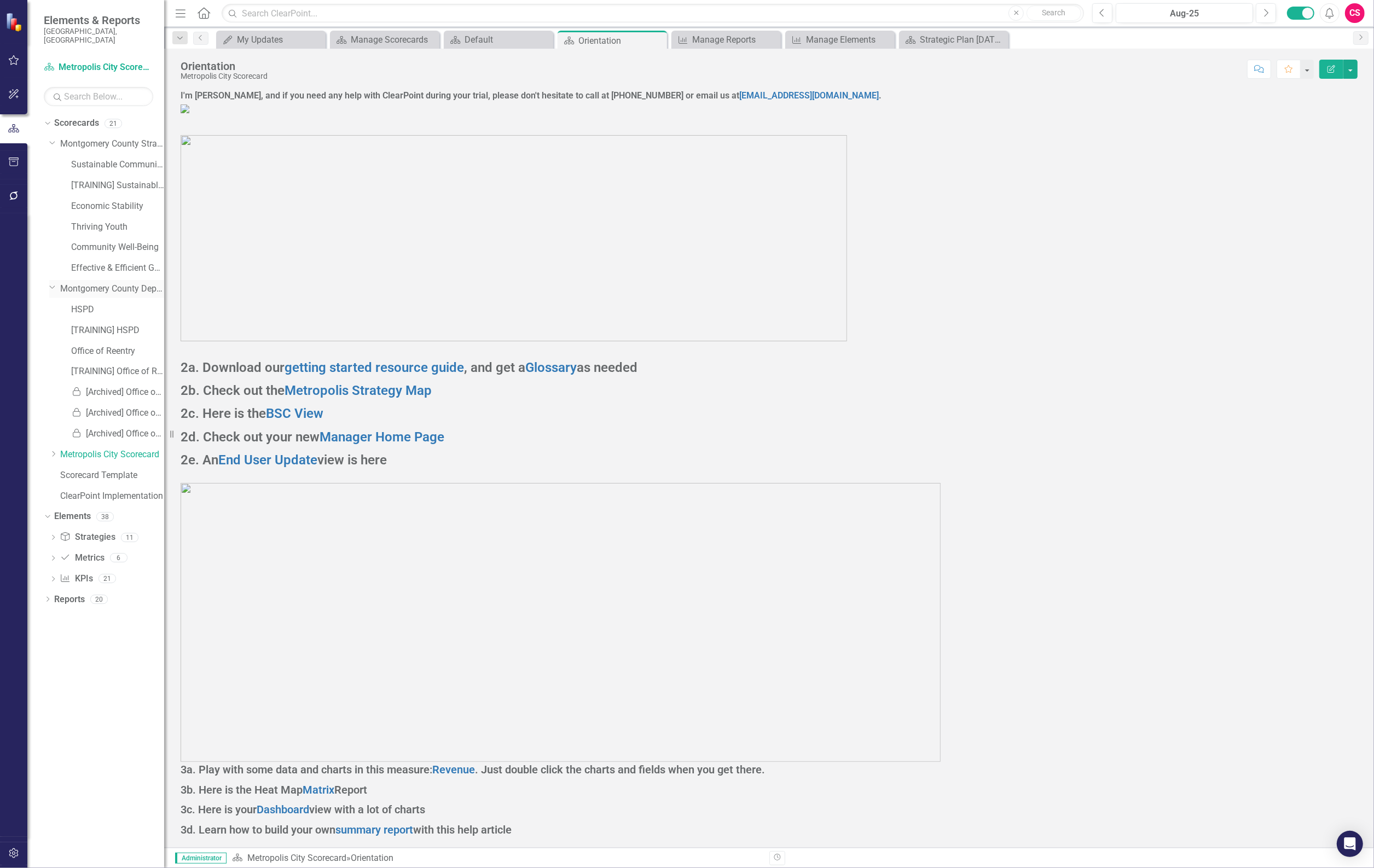
click at [121, 280] on div "Dropdown Montgomery County Departments" at bounding box center [106, 289] width 115 height 18
click at [119, 283] on link "Montgomery County Departments" at bounding box center [112, 288] width 104 height 12
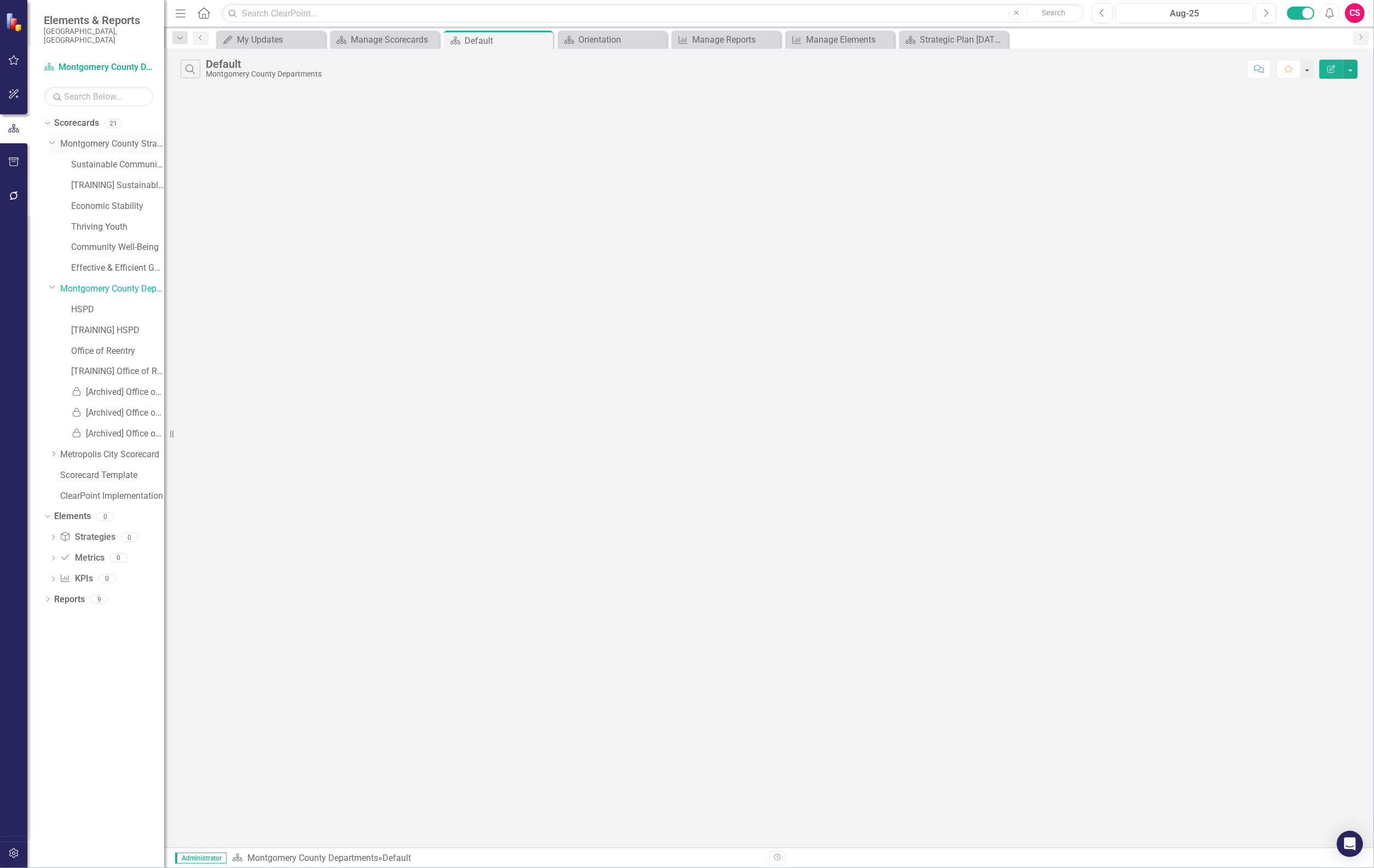
click at [85, 138] on link "Montgomery County Strategic Plan" at bounding box center [112, 144] width 104 height 12
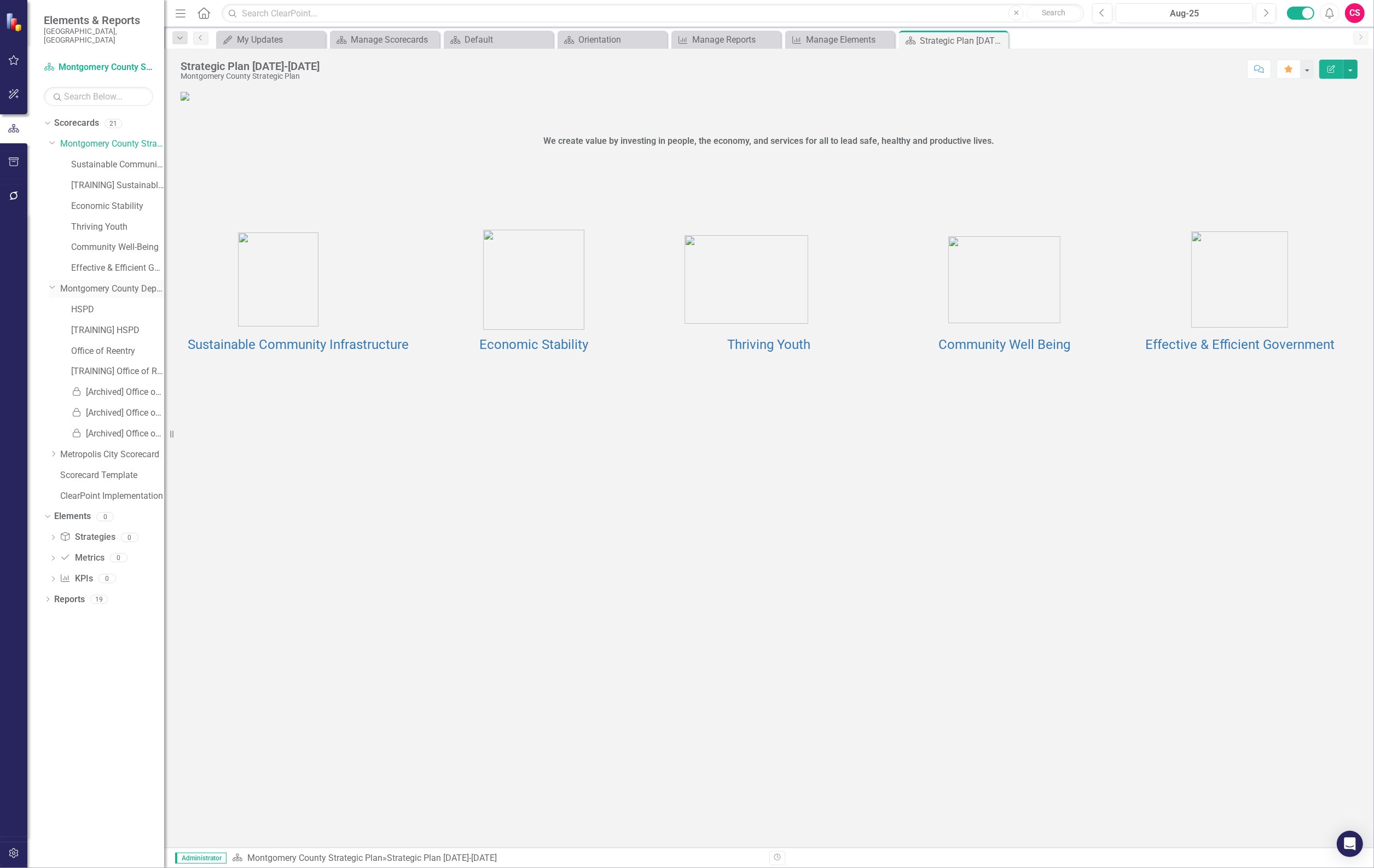
click at [108, 283] on link "Montgomery County Departments" at bounding box center [112, 288] width 104 height 12
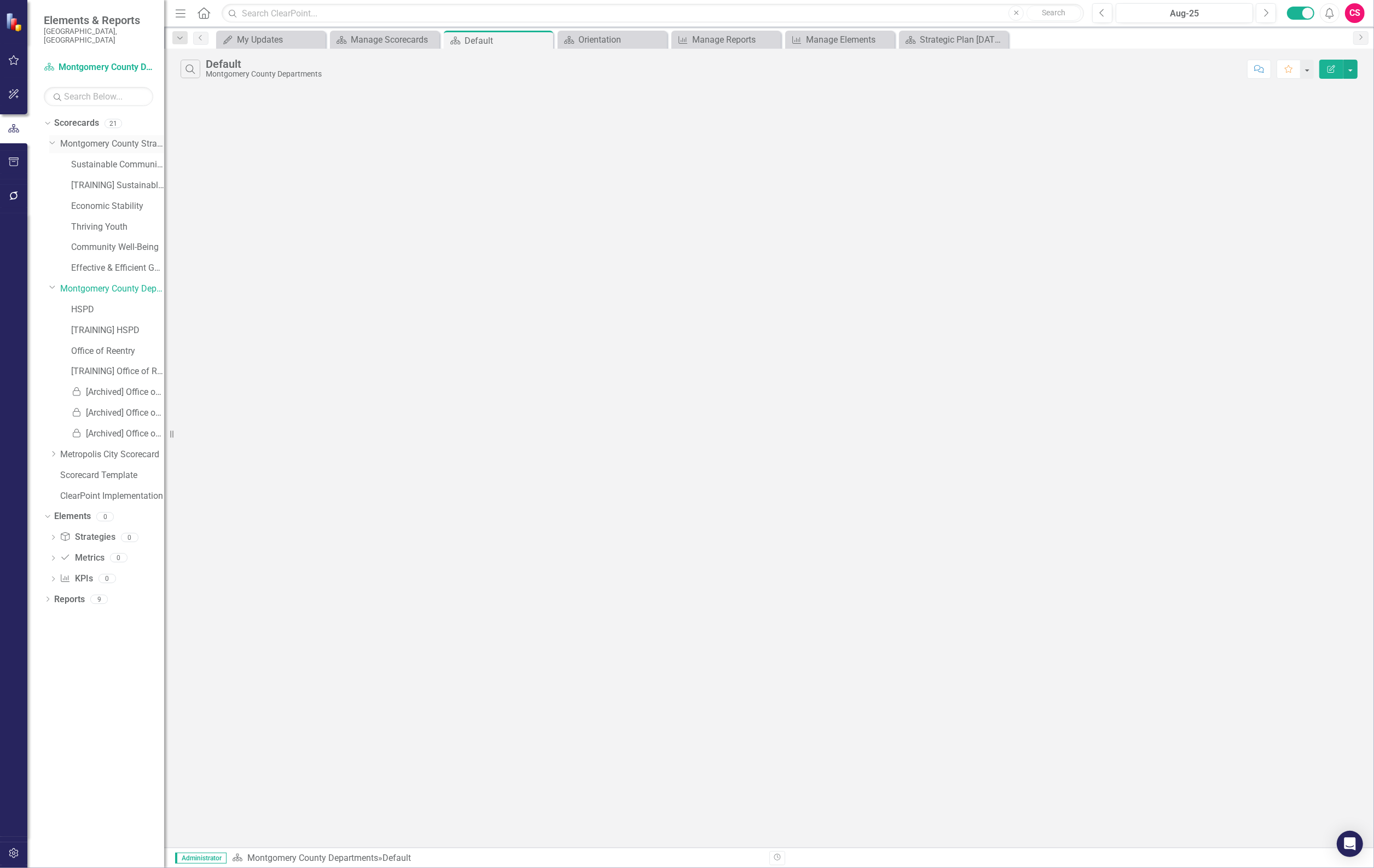
click at [108, 141] on link "Montgomery County Strategic Plan" at bounding box center [112, 144] width 104 height 12
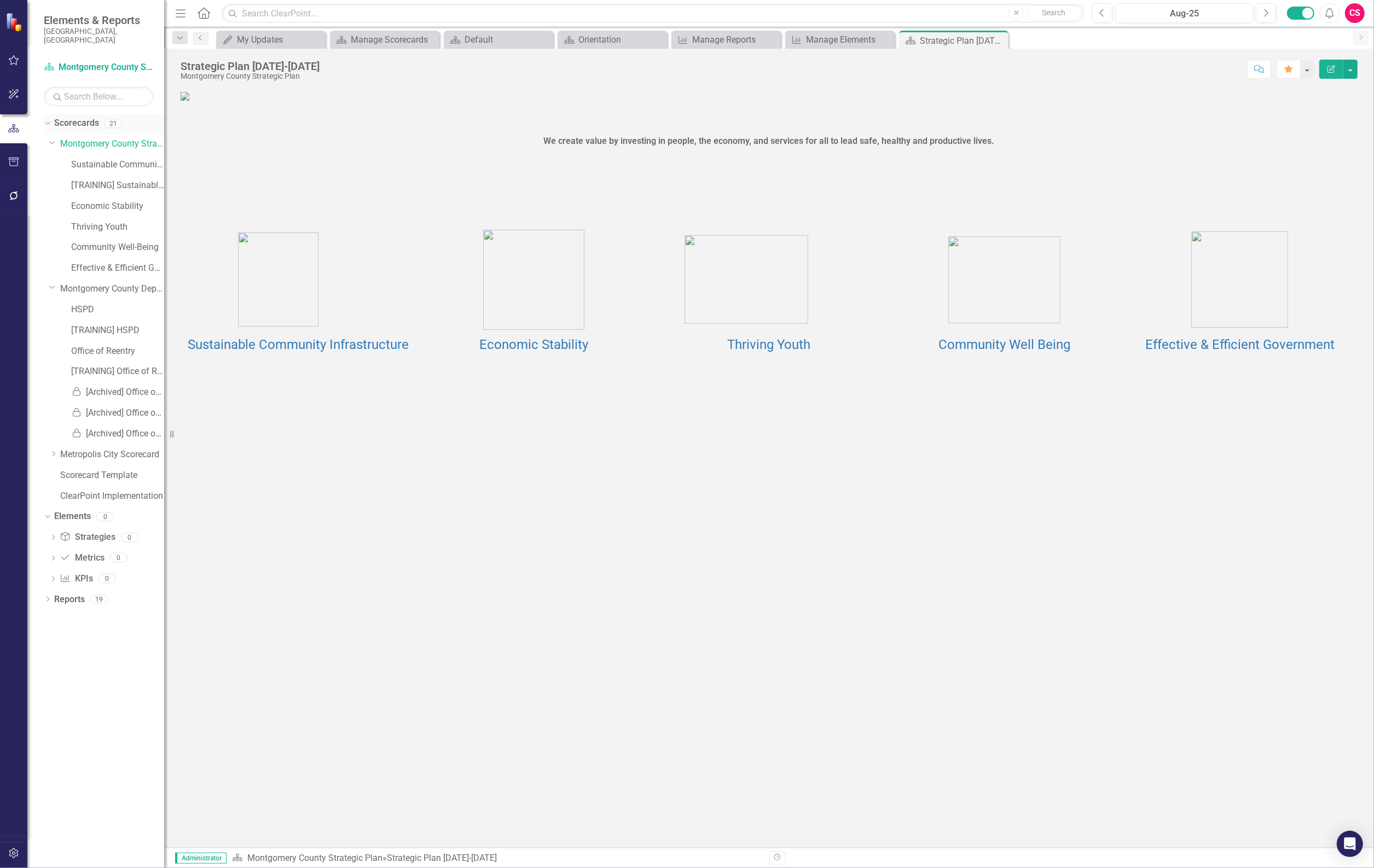
click at [96, 120] on link "Scorecards" at bounding box center [76, 123] width 45 height 12
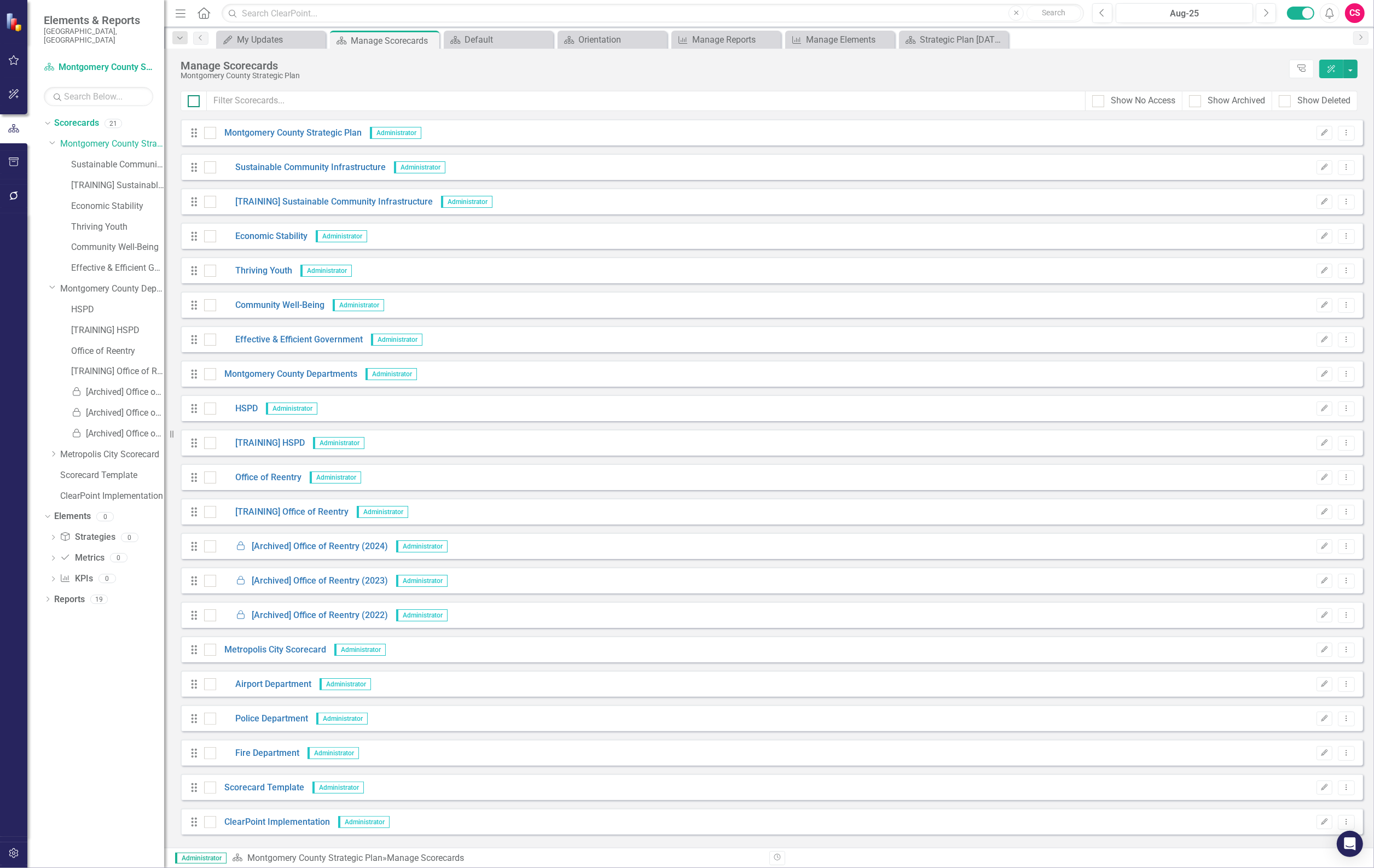
click at [190, 100] on input "checkbox" at bounding box center [191, 99] width 7 height 7
checkbox input "true"
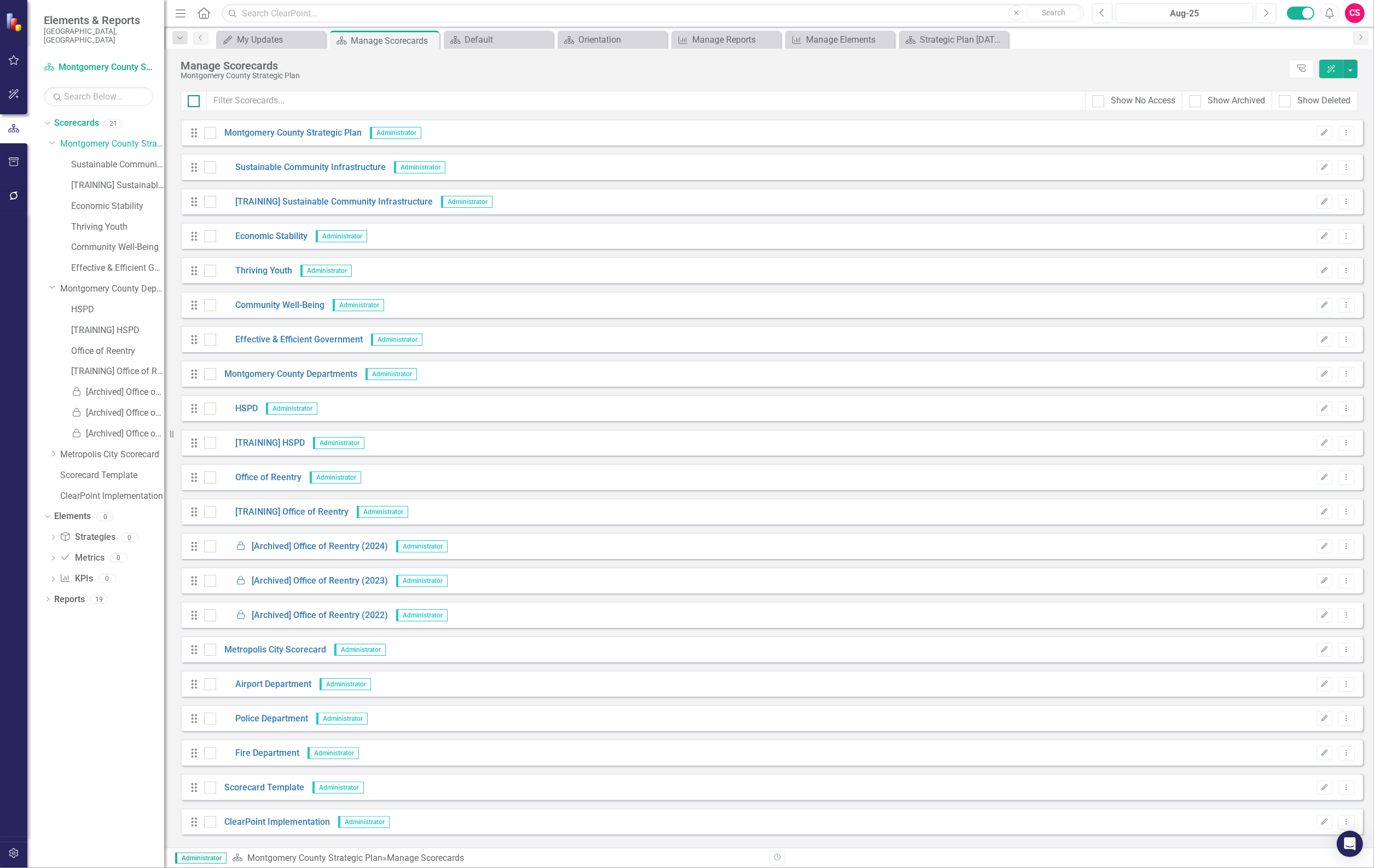
checkbox input "true"
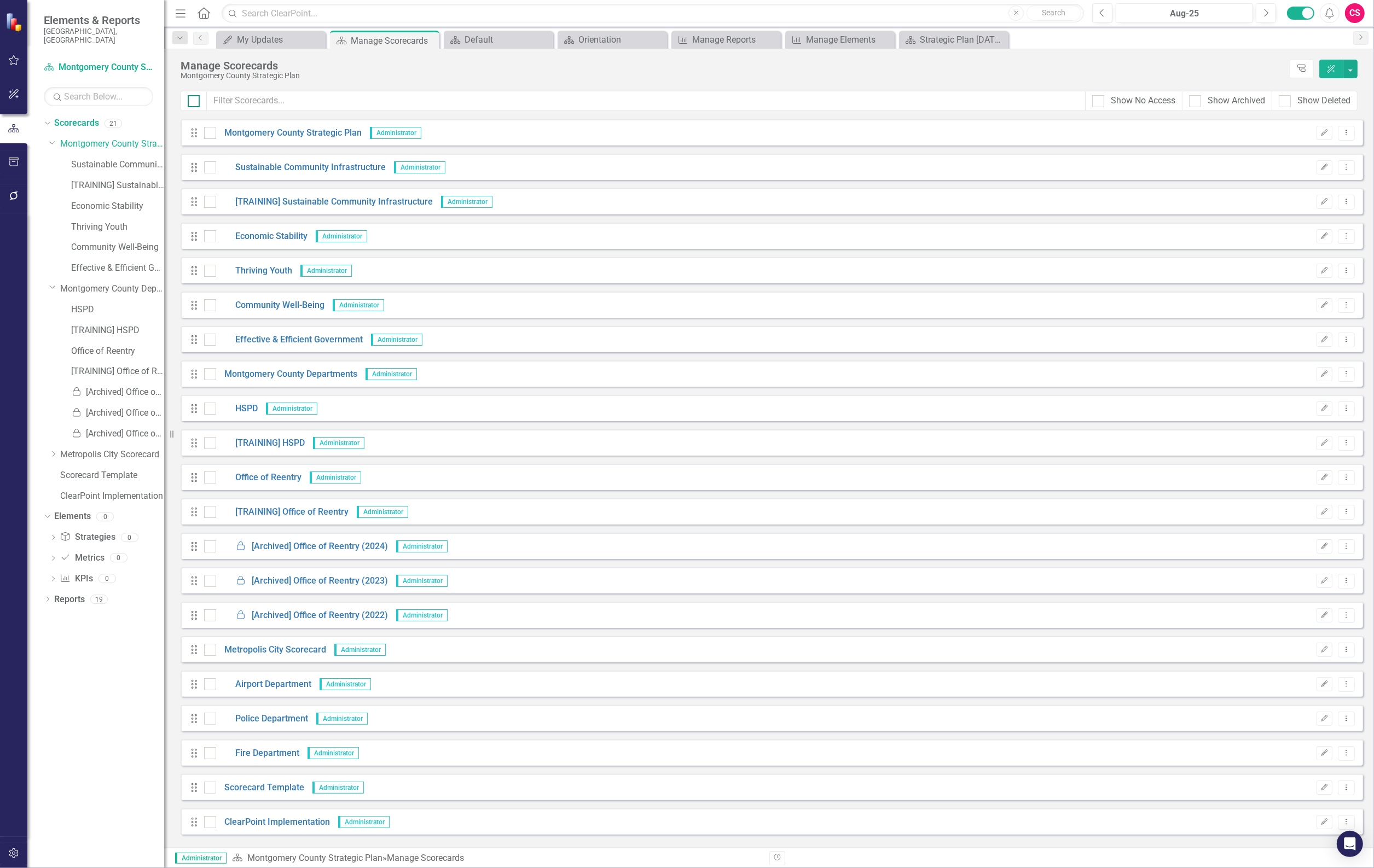
checkbox input "true"
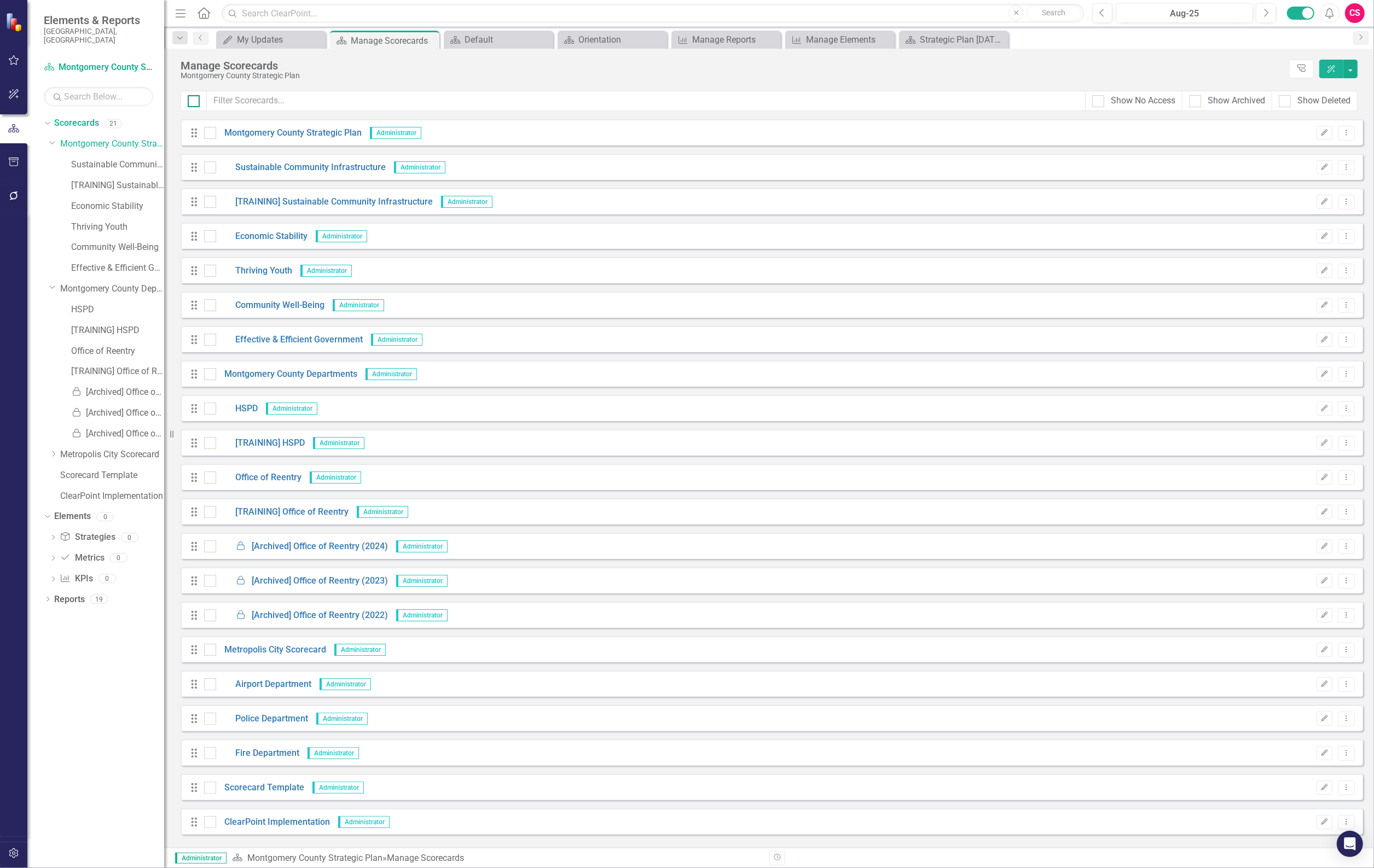
checkbox input "true"
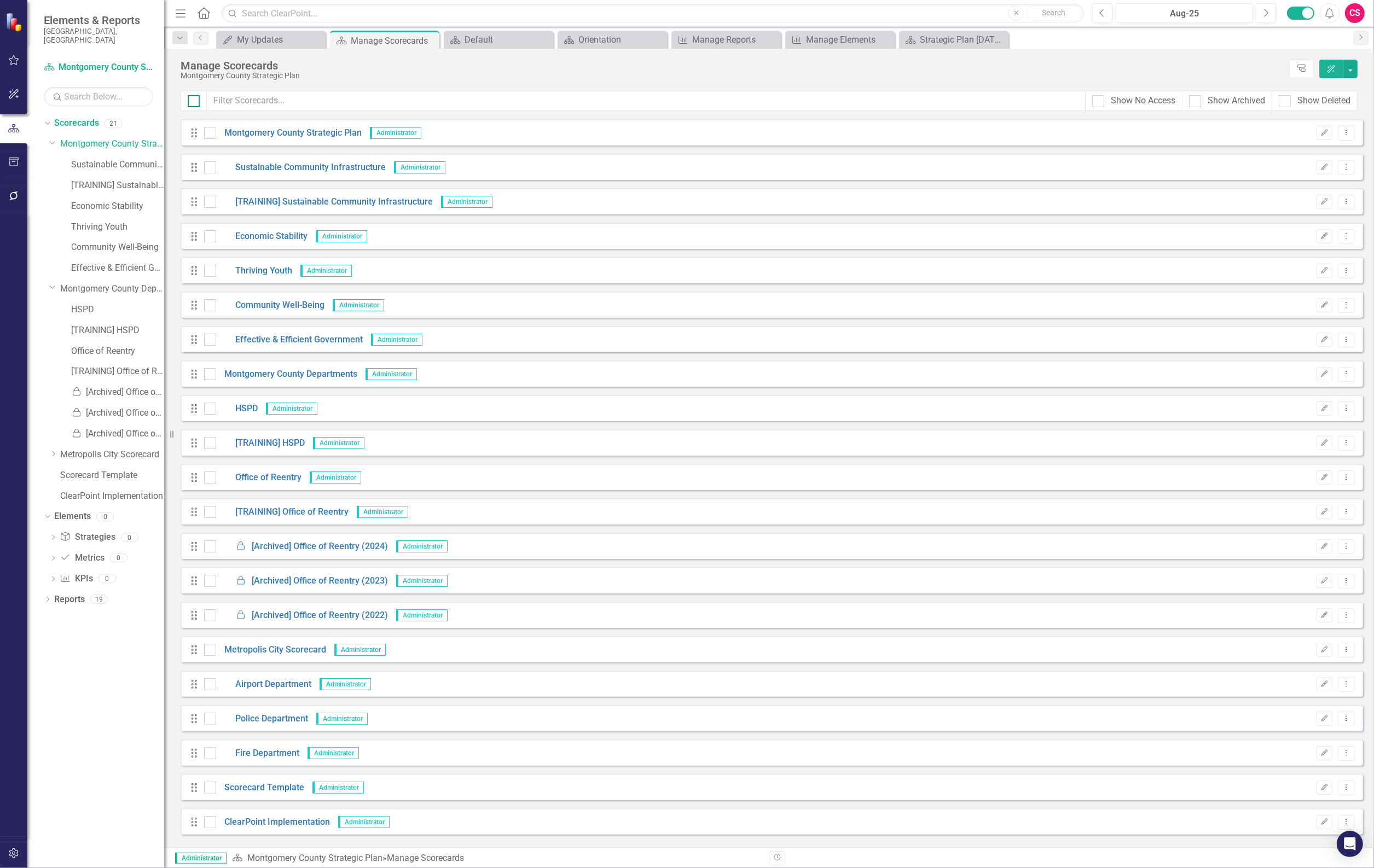
checkbox input "true"
